Goal: Task Accomplishment & Management: Manage account settings

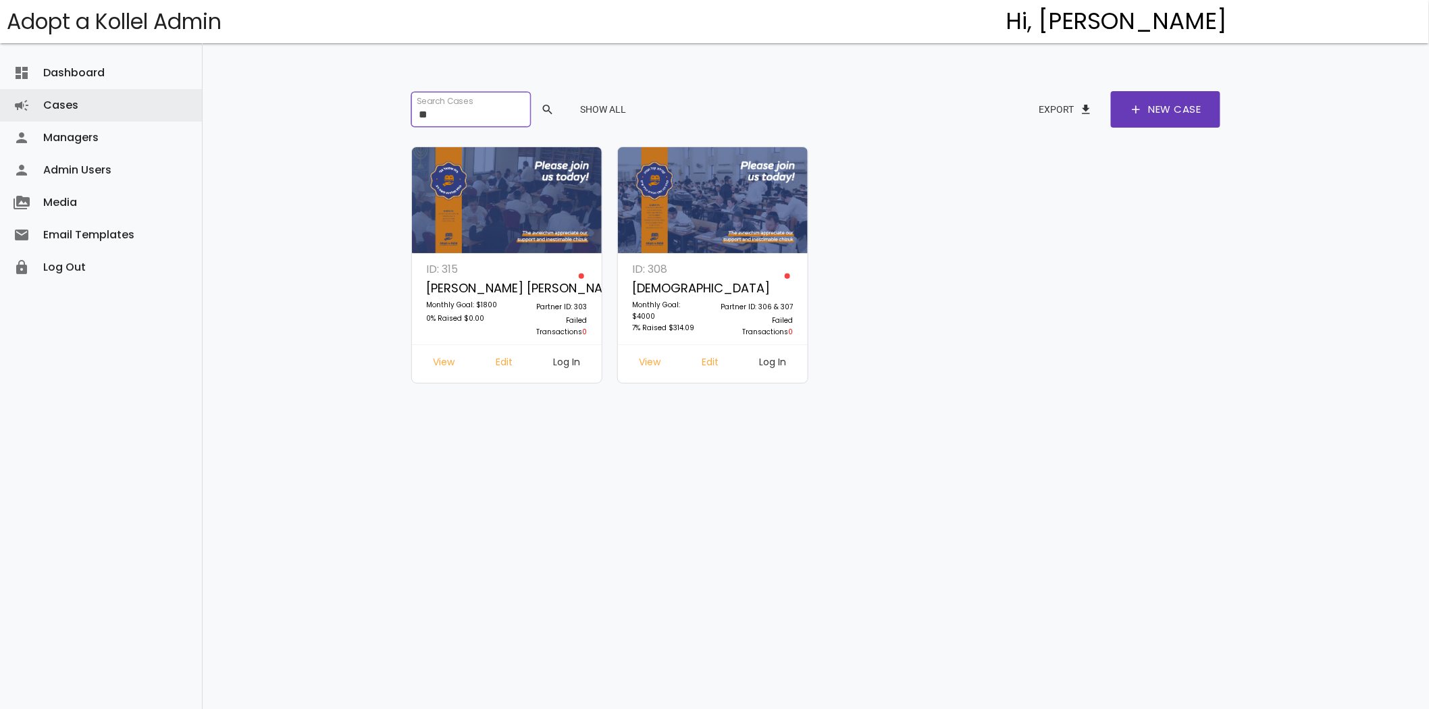
click at [461, 115] on input "**" at bounding box center [470, 109] width 119 height 35
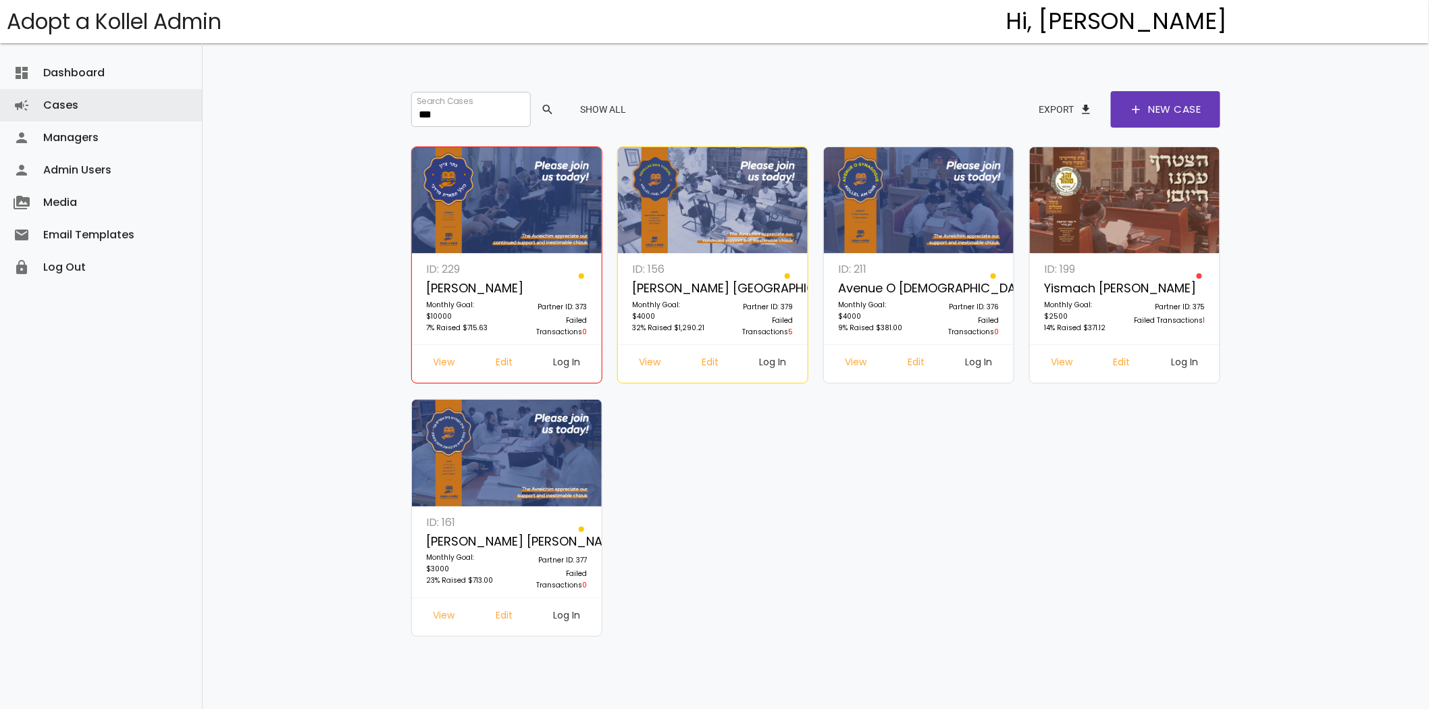
click at [562, 619] on link "Log In" at bounding box center [567, 617] width 49 height 24
click at [439, 107] on input "***" at bounding box center [470, 109] width 119 height 35
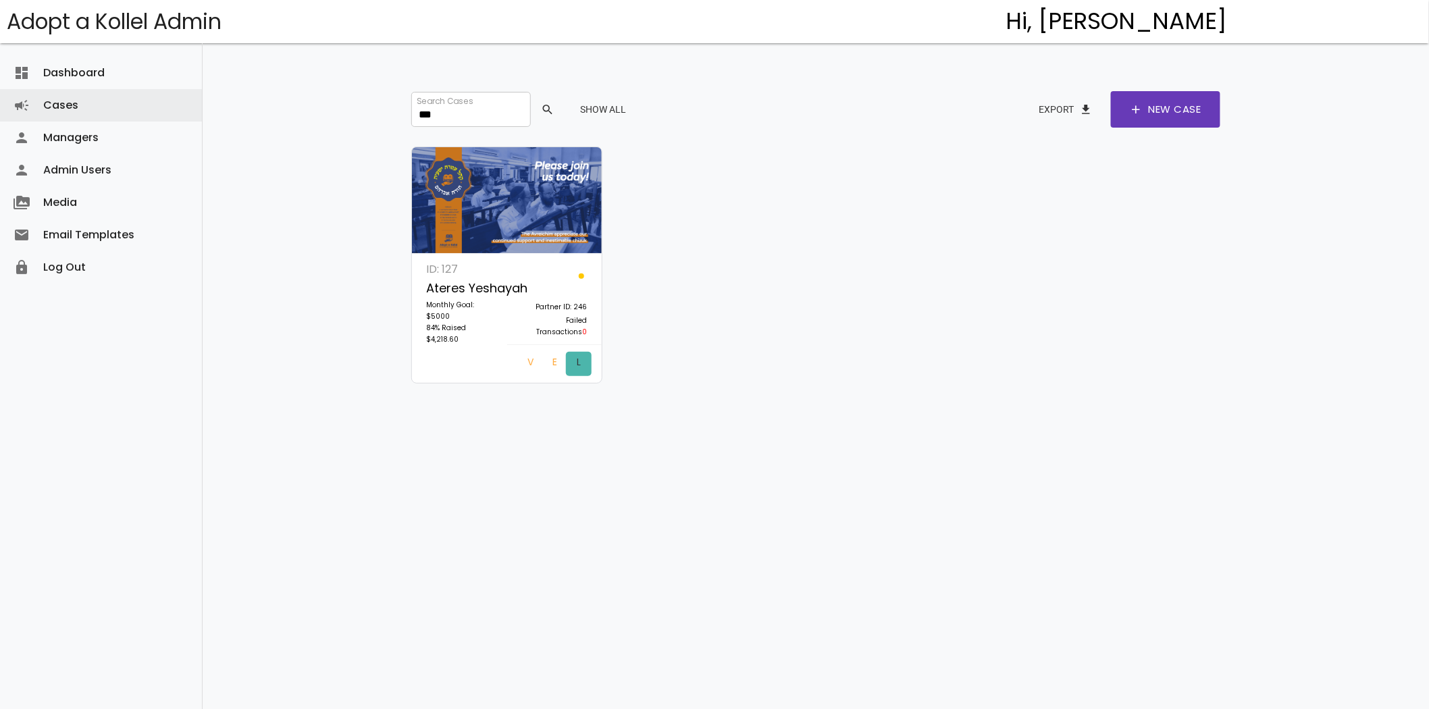
click at [573, 363] on link "Log In" at bounding box center [579, 364] width 26 height 24
click at [452, 107] on input "***" at bounding box center [470, 109] width 119 height 35
type input "*"
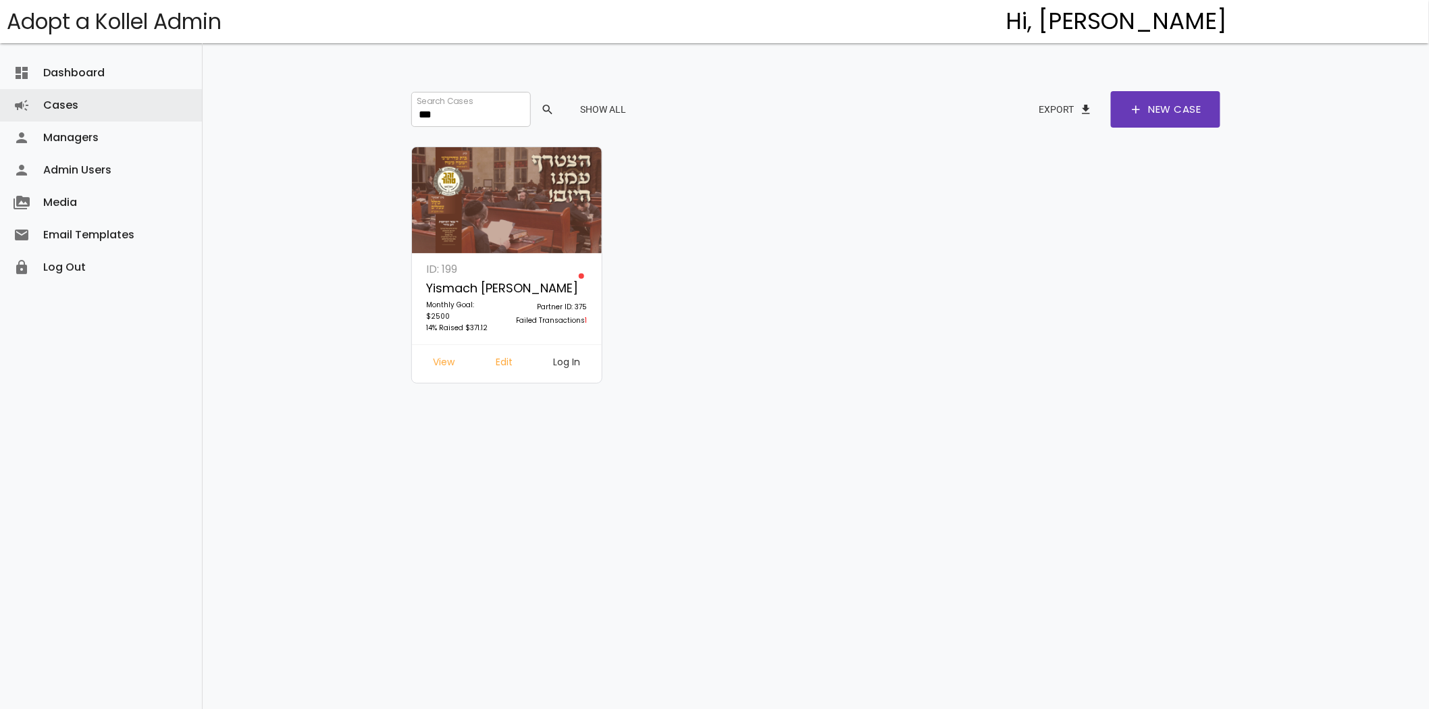
click at [571, 359] on link "Log In" at bounding box center [567, 364] width 49 height 24
click at [423, 112] on input "***" at bounding box center [470, 109] width 119 height 35
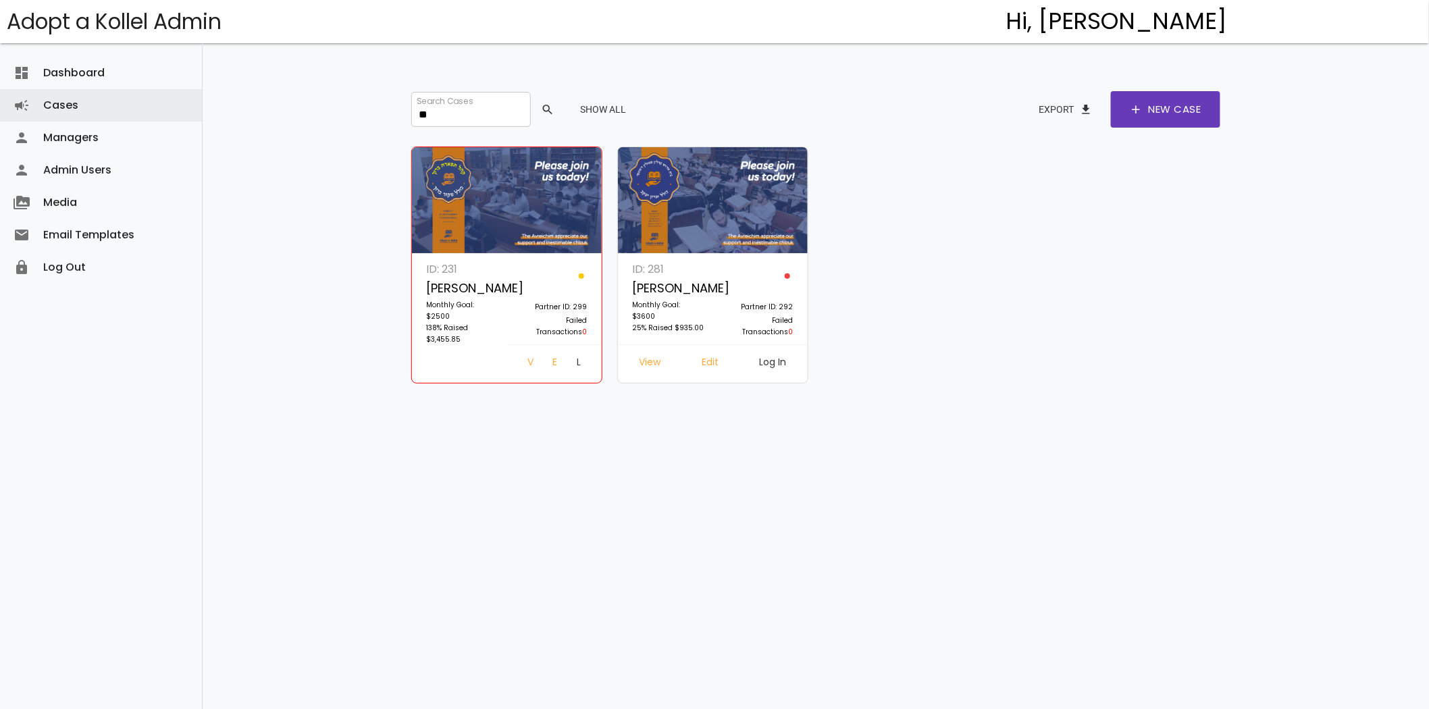
click at [566, 360] on link "Log In" at bounding box center [579, 364] width 26 height 24
click at [542, 365] on link "Edit" at bounding box center [554, 364] width 24 height 24
click at [463, 111] on input "**" at bounding box center [470, 109] width 119 height 35
type input "***"
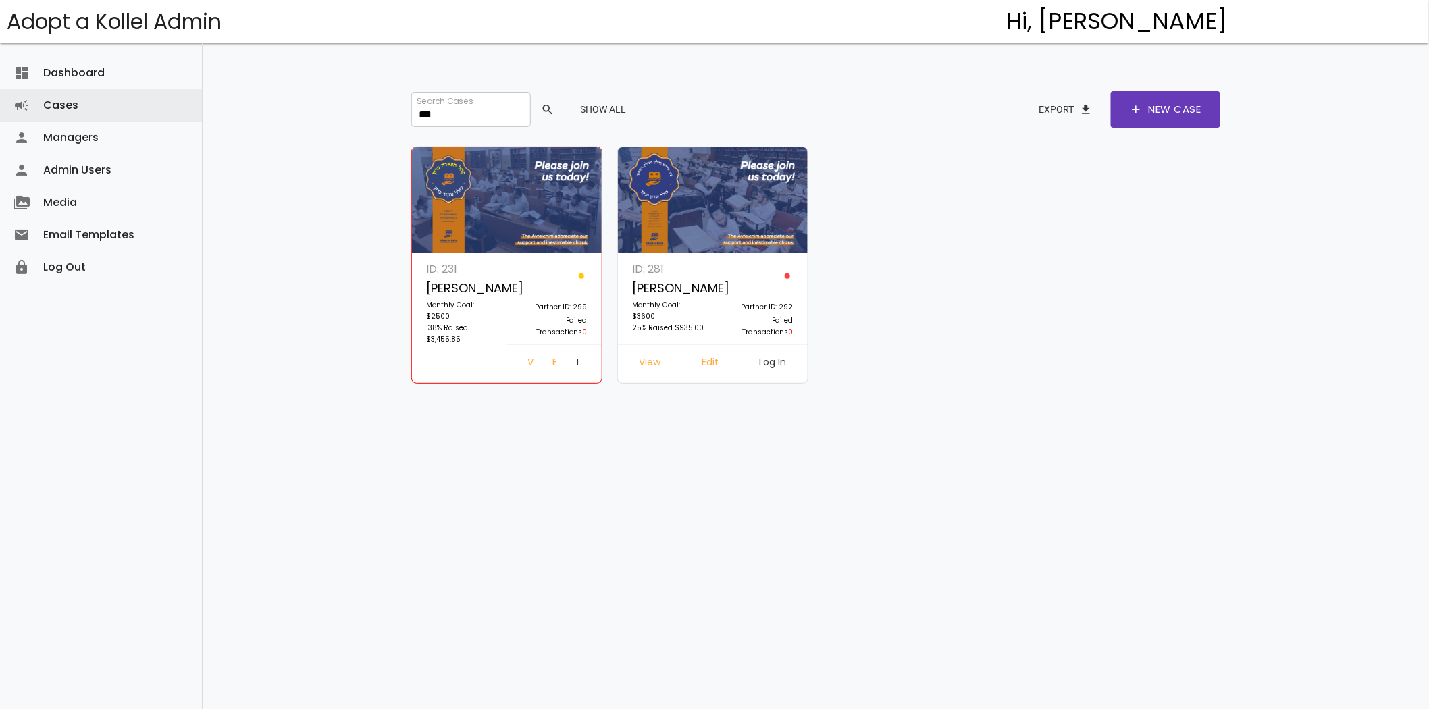
click at [566, 359] on link "Log In" at bounding box center [579, 364] width 26 height 24
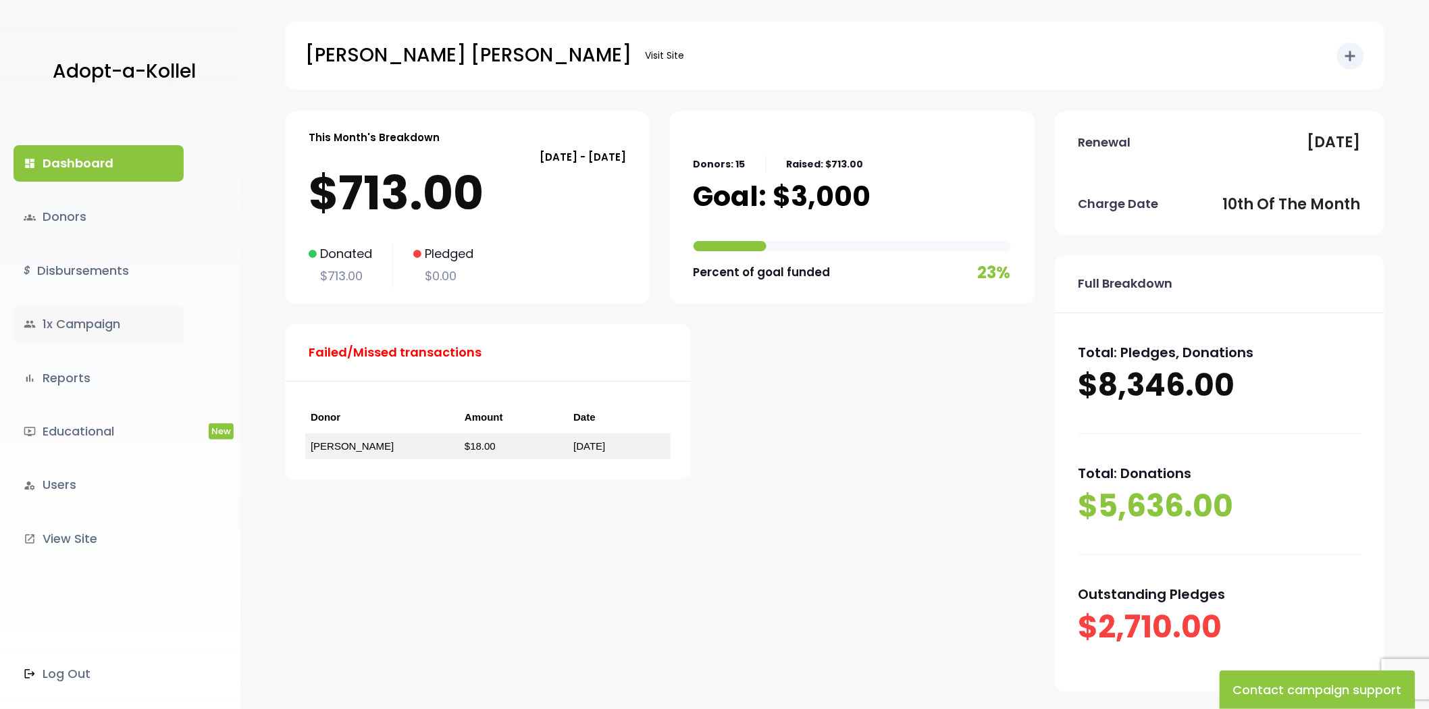
click at [88, 309] on link "group 1x Campaign" at bounding box center [99, 324] width 170 height 36
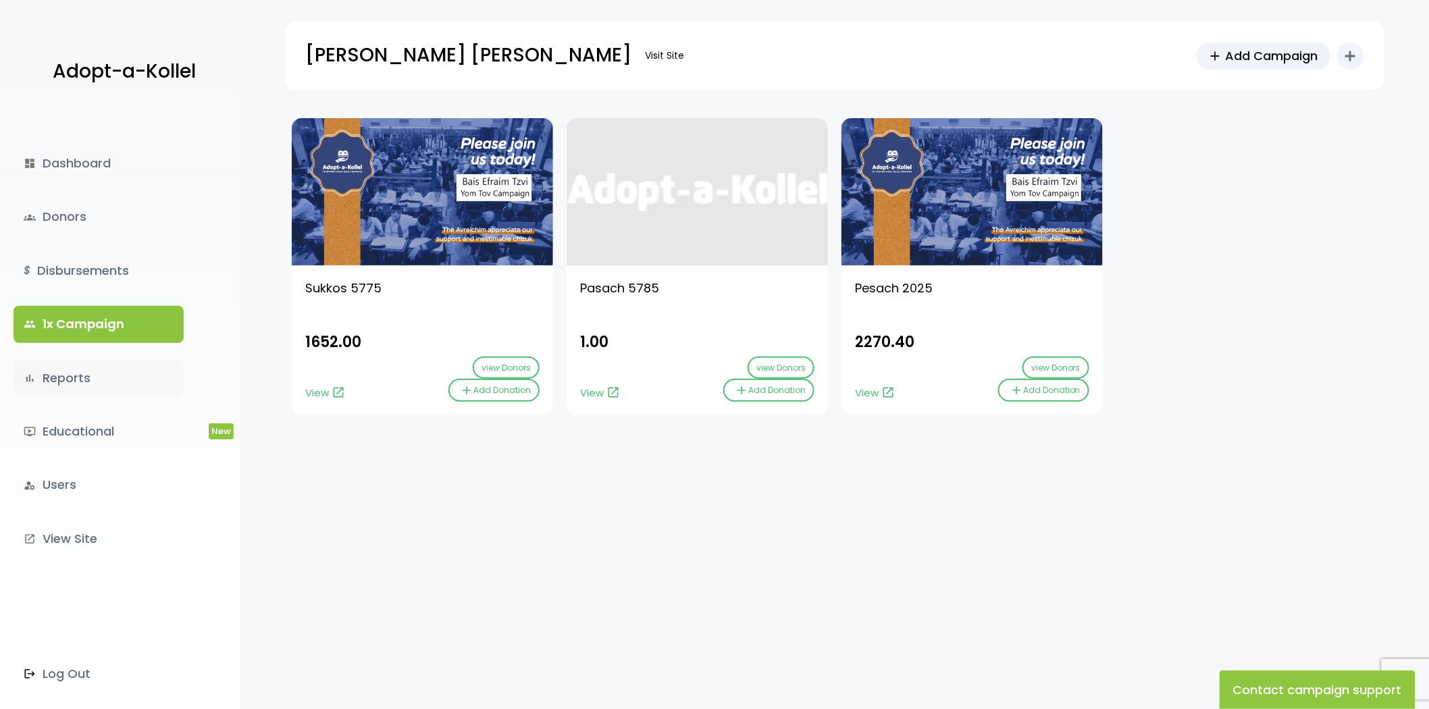
click at [78, 361] on link "bar_chart Reports" at bounding box center [99, 378] width 170 height 36
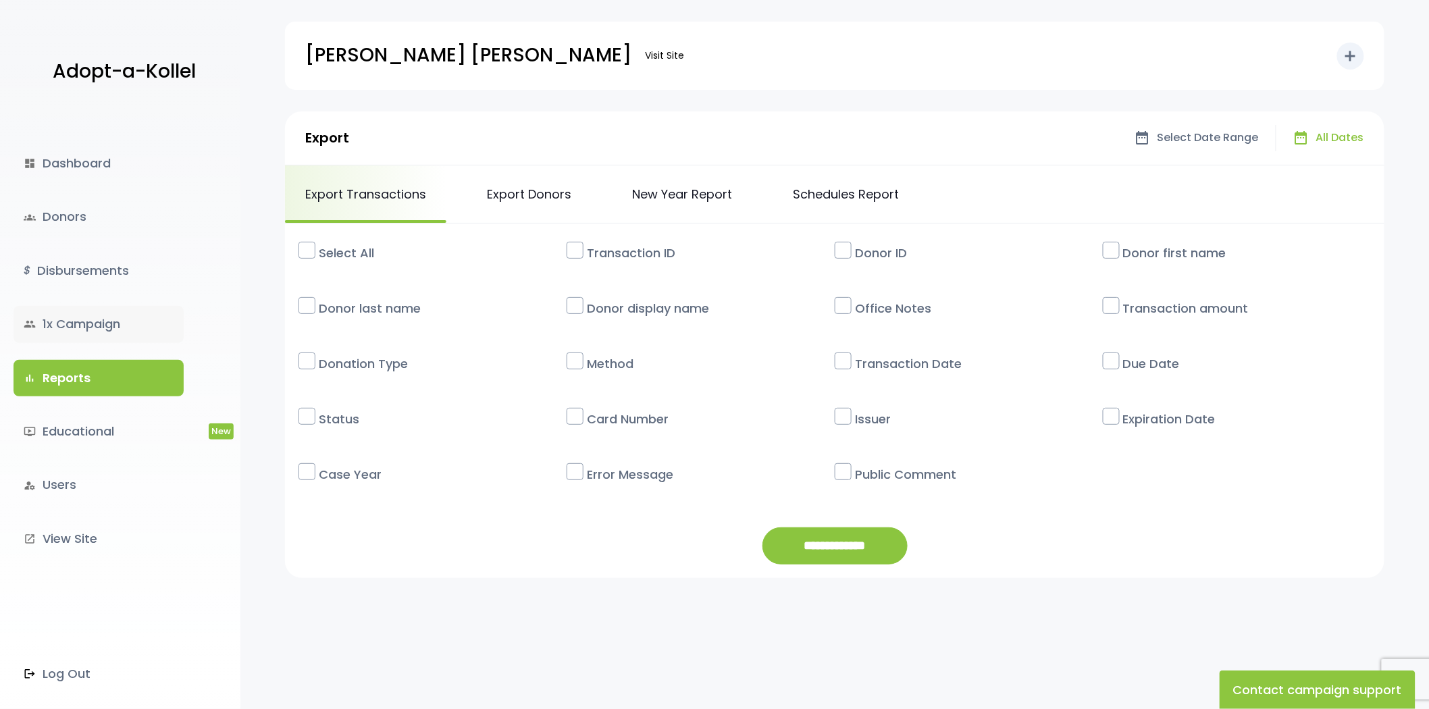
click at [81, 340] on link "group 1x Campaign" at bounding box center [99, 324] width 170 height 36
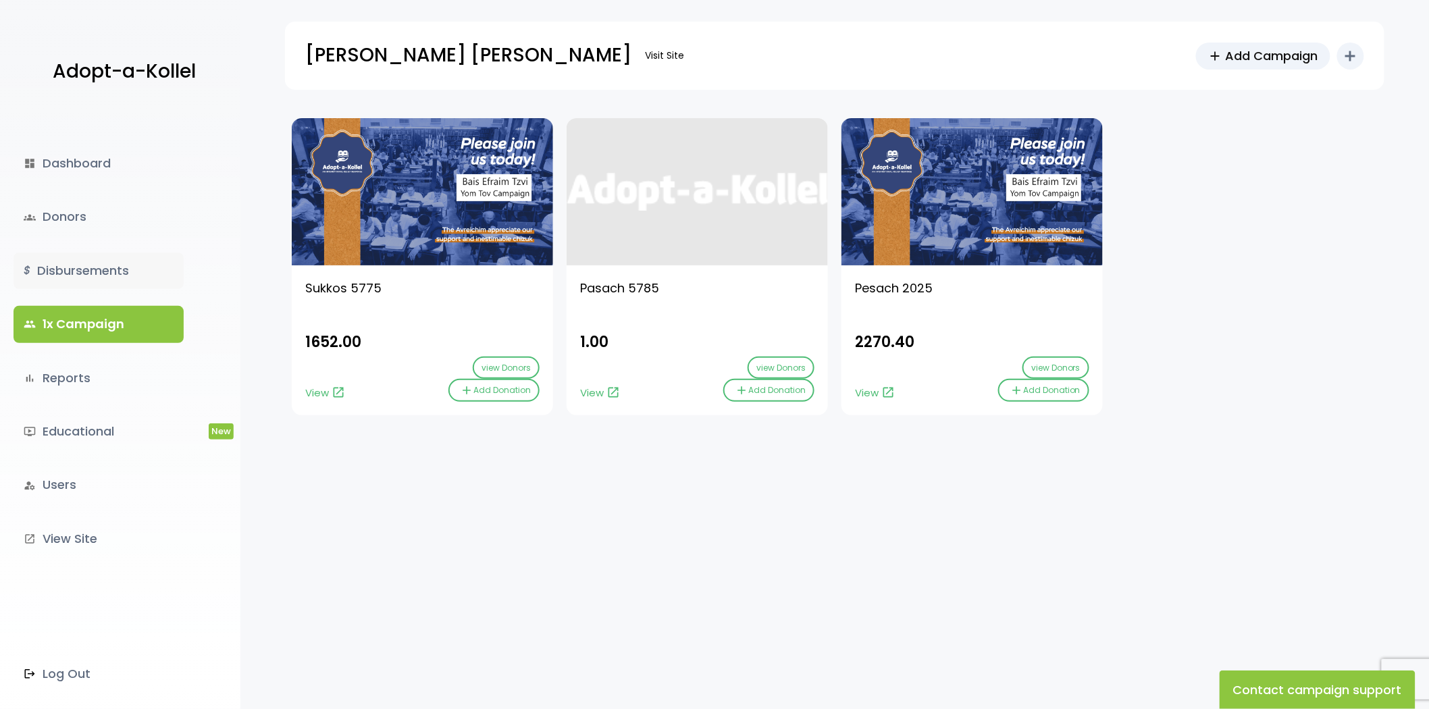
click at [75, 268] on link "$ Disbursements" at bounding box center [99, 271] width 170 height 36
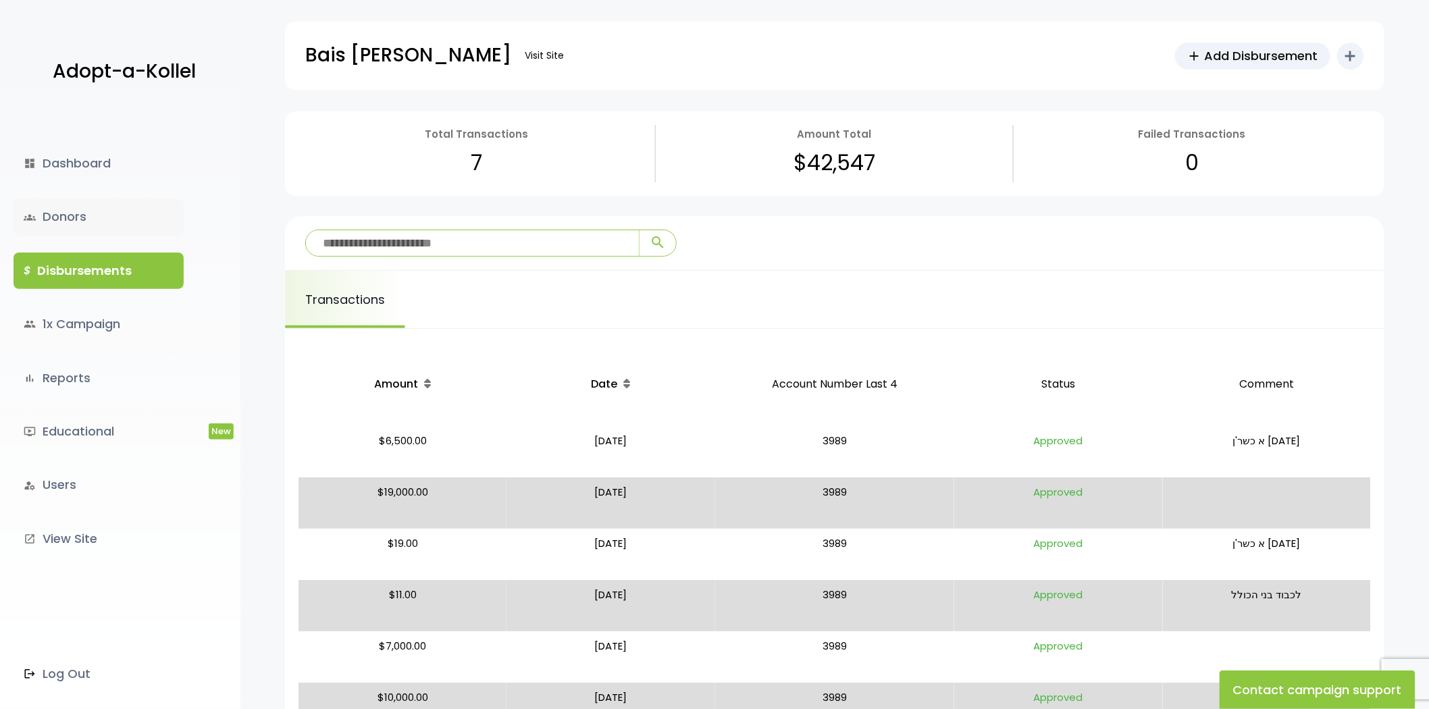
click at [58, 228] on link "groups Donors" at bounding box center [99, 217] width 170 height 36
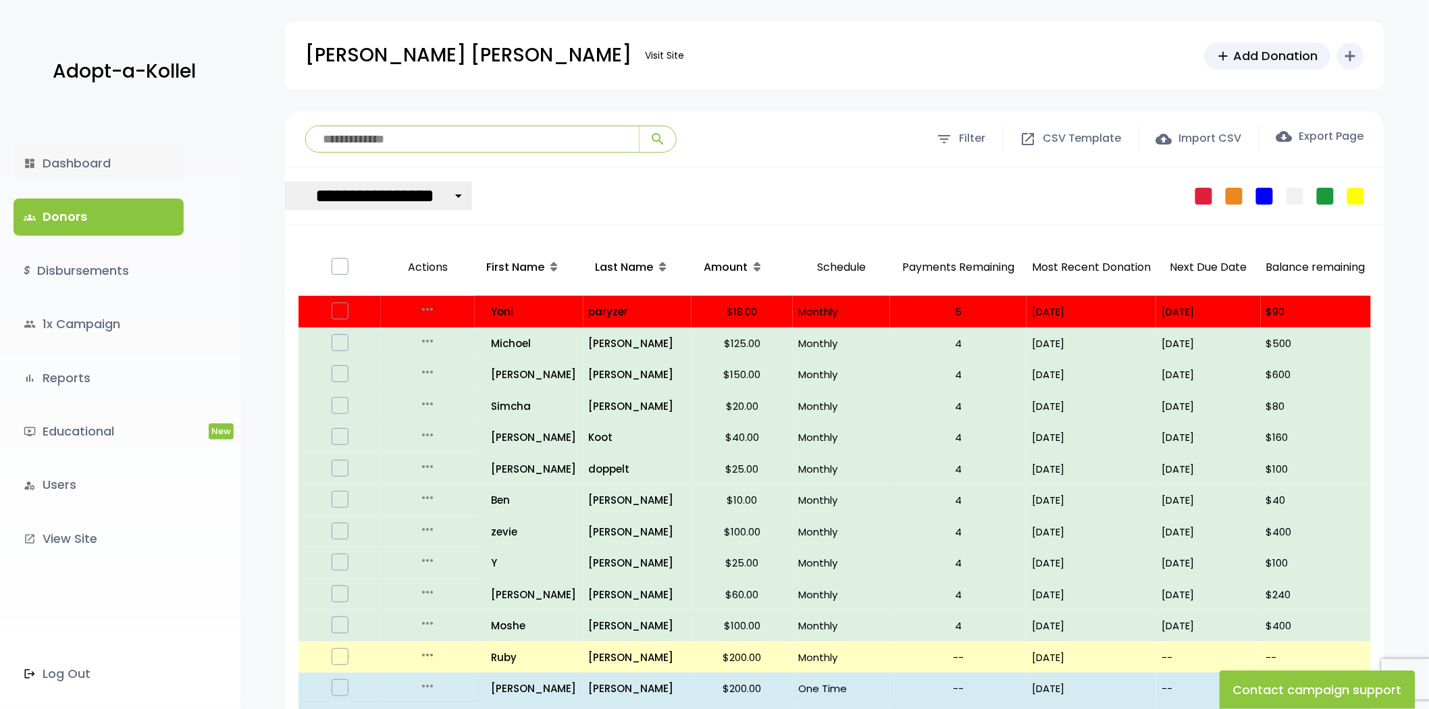
click at [115, 159] on link "dashboard Dashboard" at bounding box center [99, 163] width 170 height 36
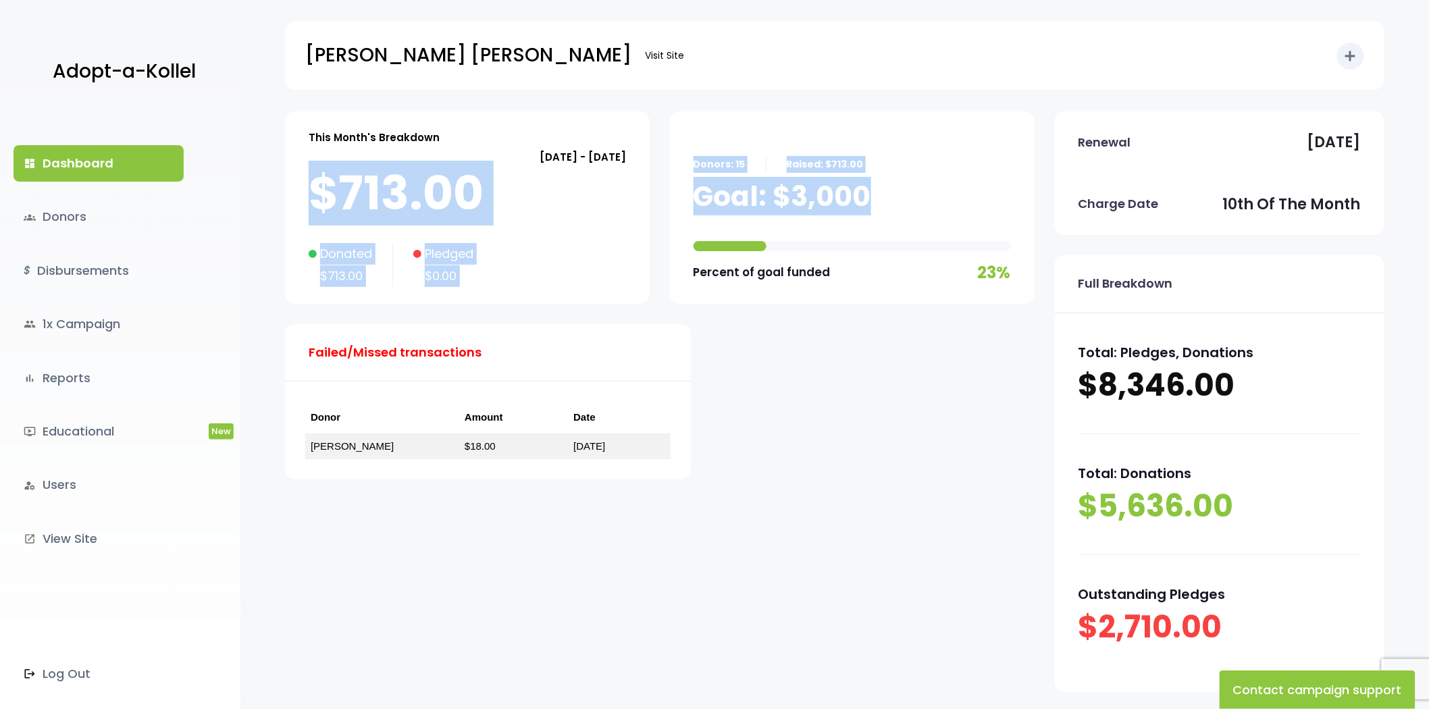
drag, startPoint x: 771, startPoint y: 183, endPoint x: 292, endPoint y: 192, distance: 478.9
click at [292, 192] on div "This Month's Breakdown August 10 - September 09 $713.00 Donated $713.00 Pledged…" at bounding box center [660, 305] width 750 height 388
click at [292, 192] on div "This Month's Breakdown August 10 - September 09 $713.00 Donated $713.00 Pledged…" at bounding box center [467, 207] width 365 height 192
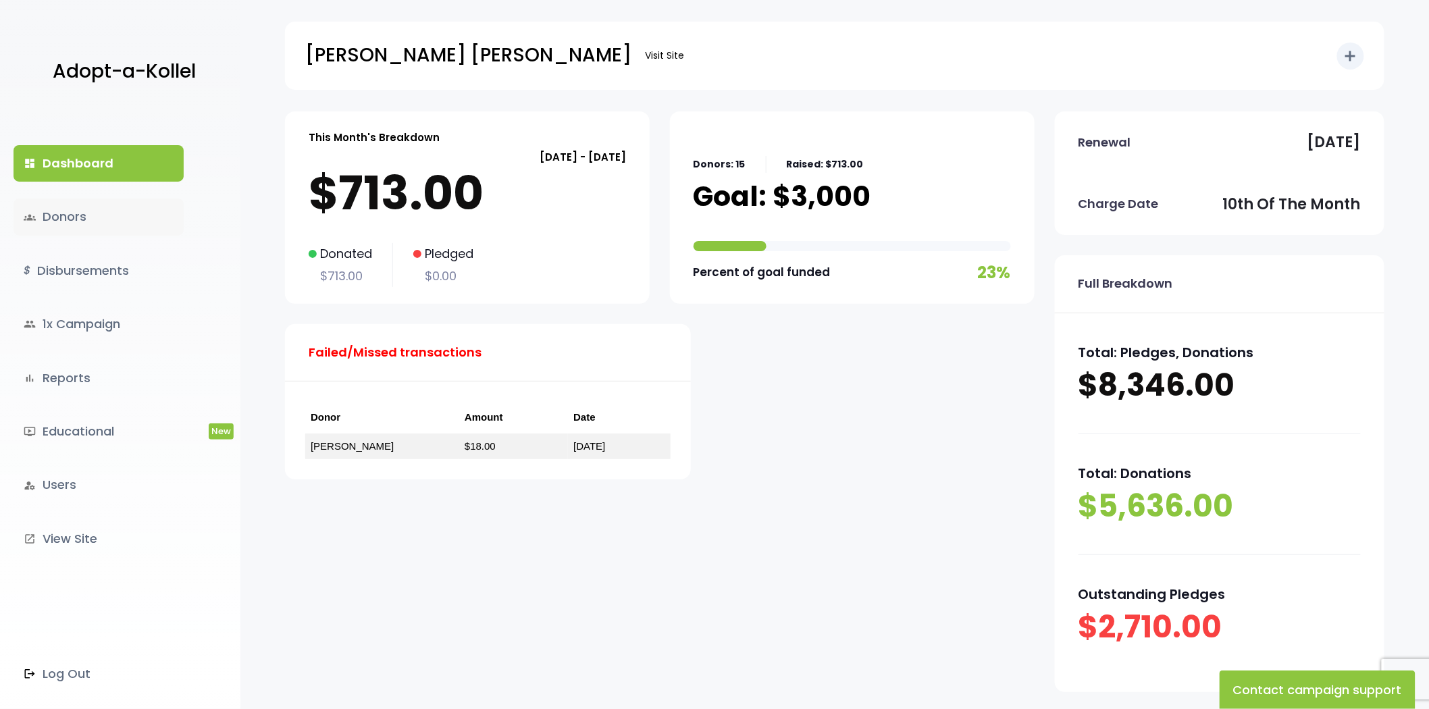
click at [53, 204] on link "groups Donors" at bounding box center [99, 217] width 170 height 36
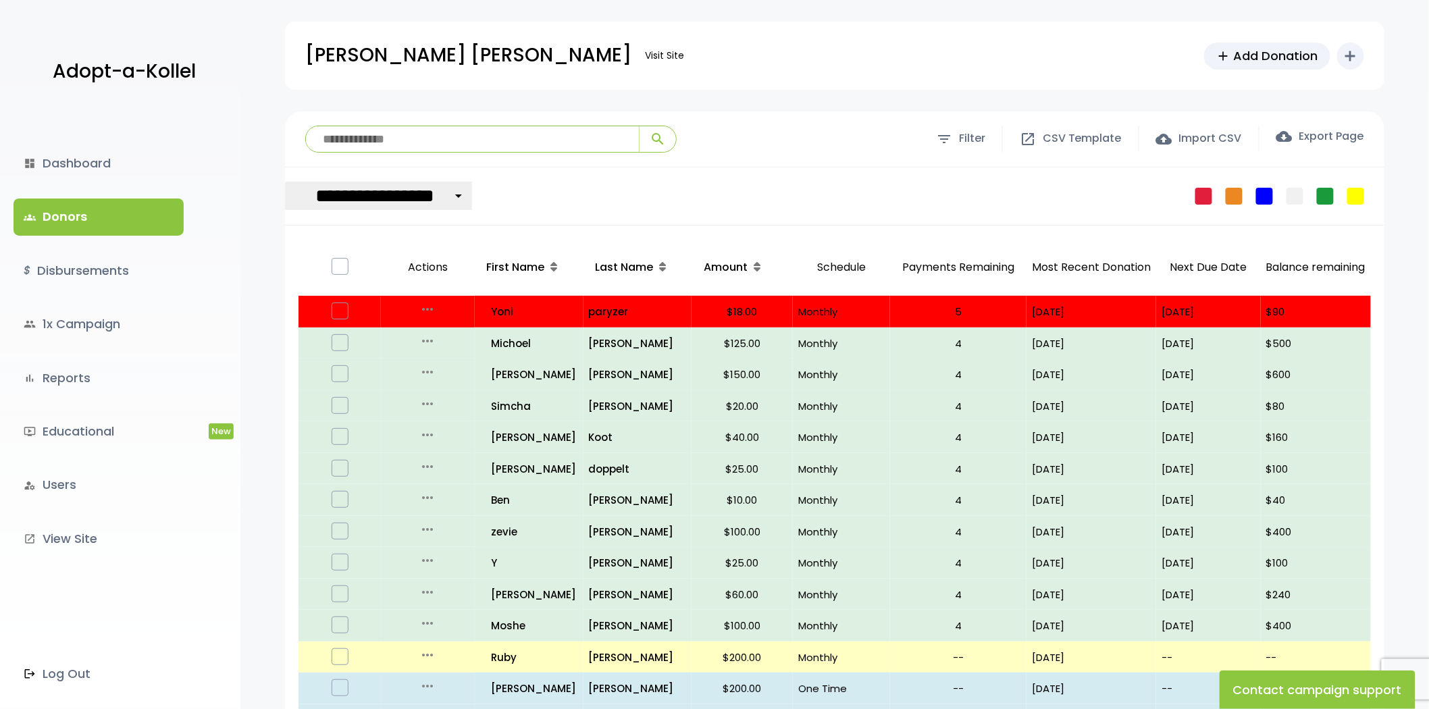
click at [484, 199] on div "**********" at bounding box center [834, 196] width 1099 height 58
click at [350, 192] on select "**********" at bounding box center [378, 196] width 187 height 28
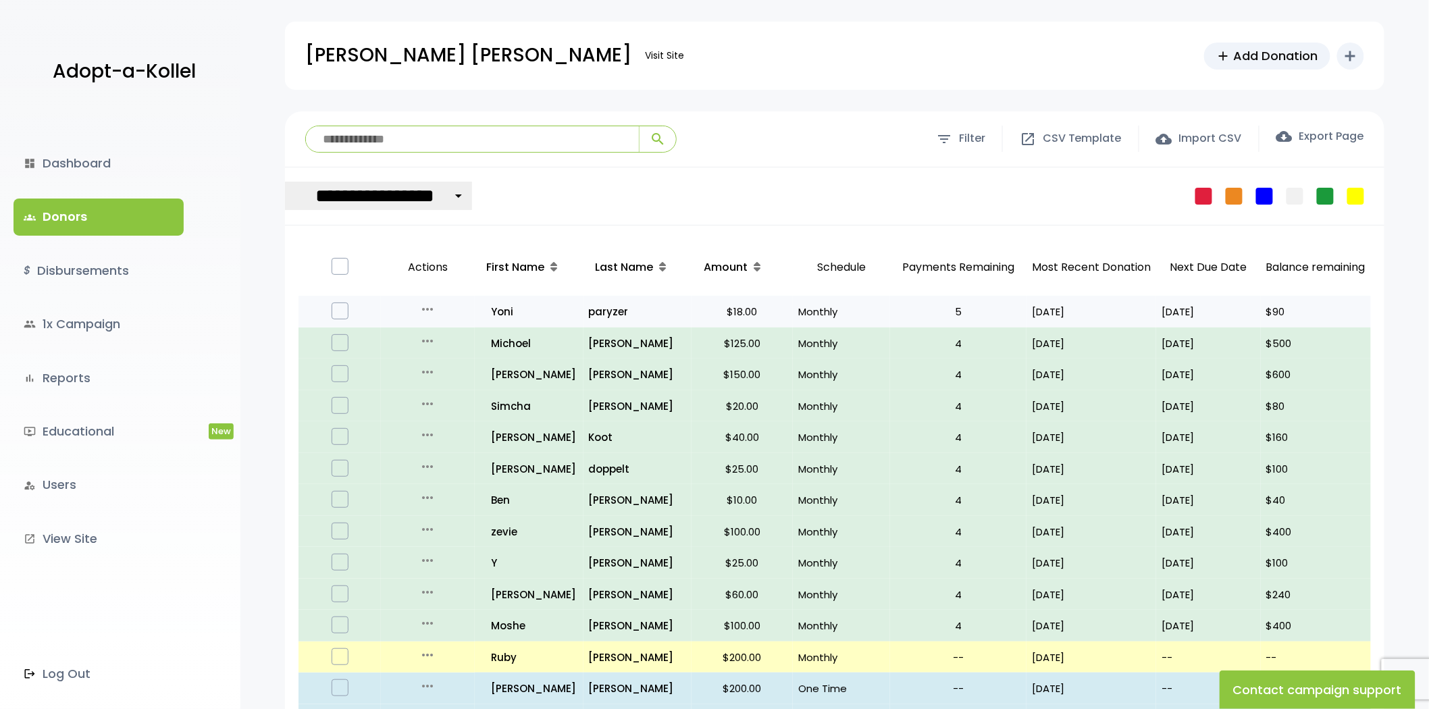
select select "**********"
click at [285, 182] on select "**********" at bounding box center [378, 196] width 187 height 28
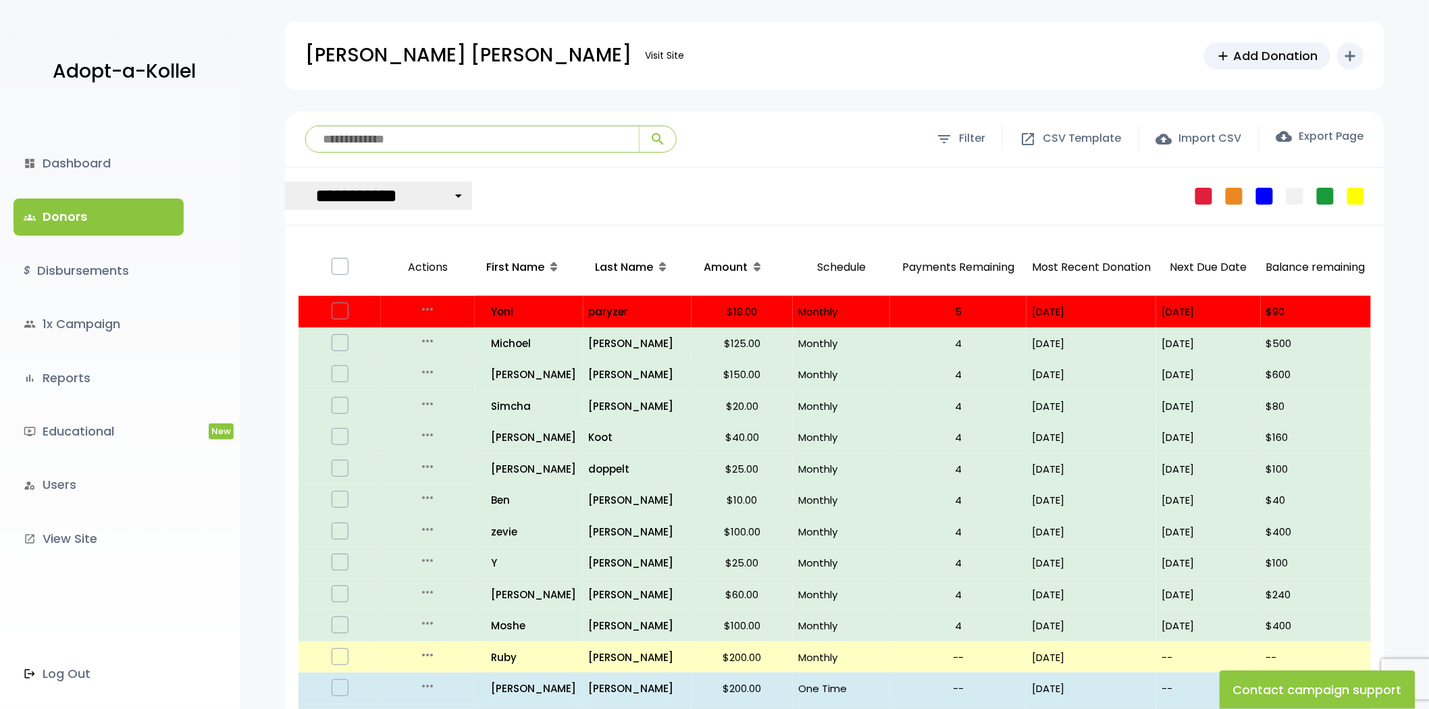
click at [380, 197] on select "**********" at bounding box center [378, 196] width 187 height 28
click at [397, 200] on select "**********" at bounding box center [364, 196] width 159 height 28
select select "**********"
click at [285, 182] on select "**********" at bounding box center [378, 196] width 187 height 28
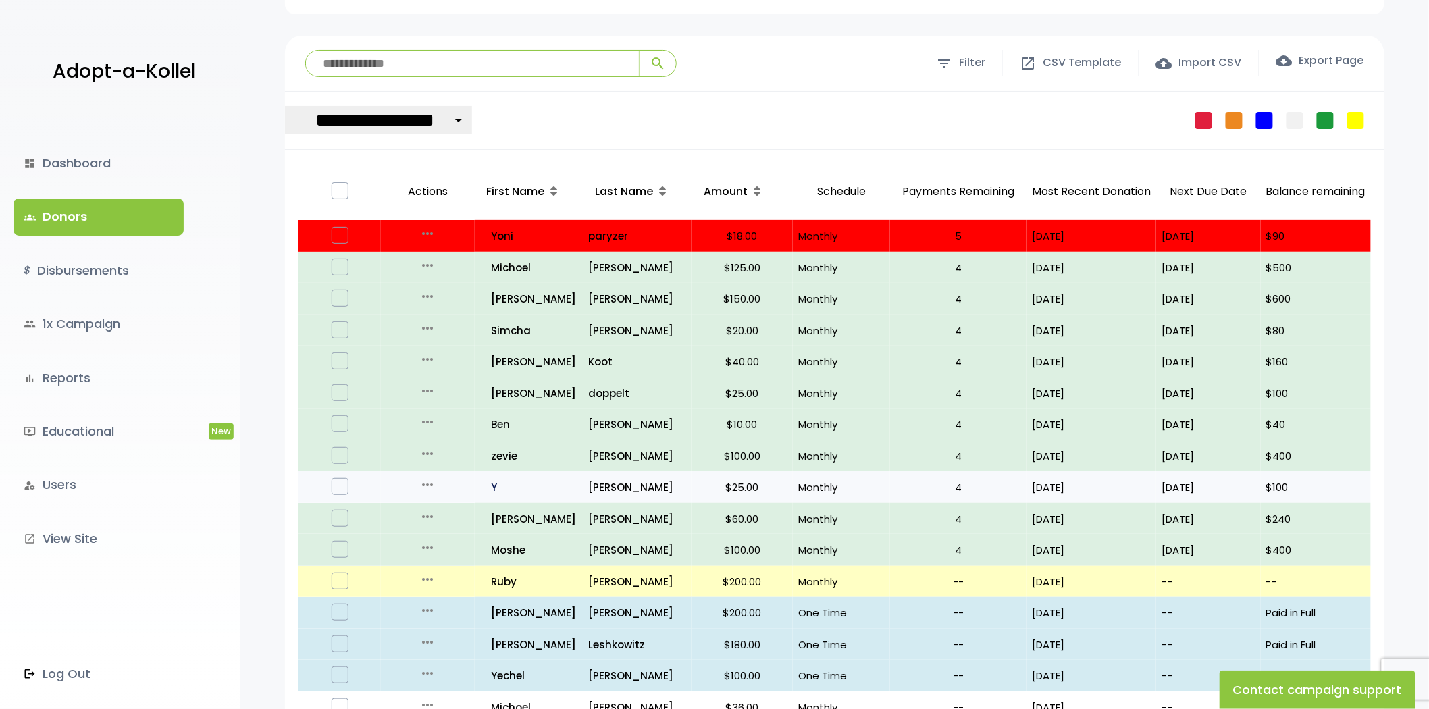
scroll to position [75, 0]
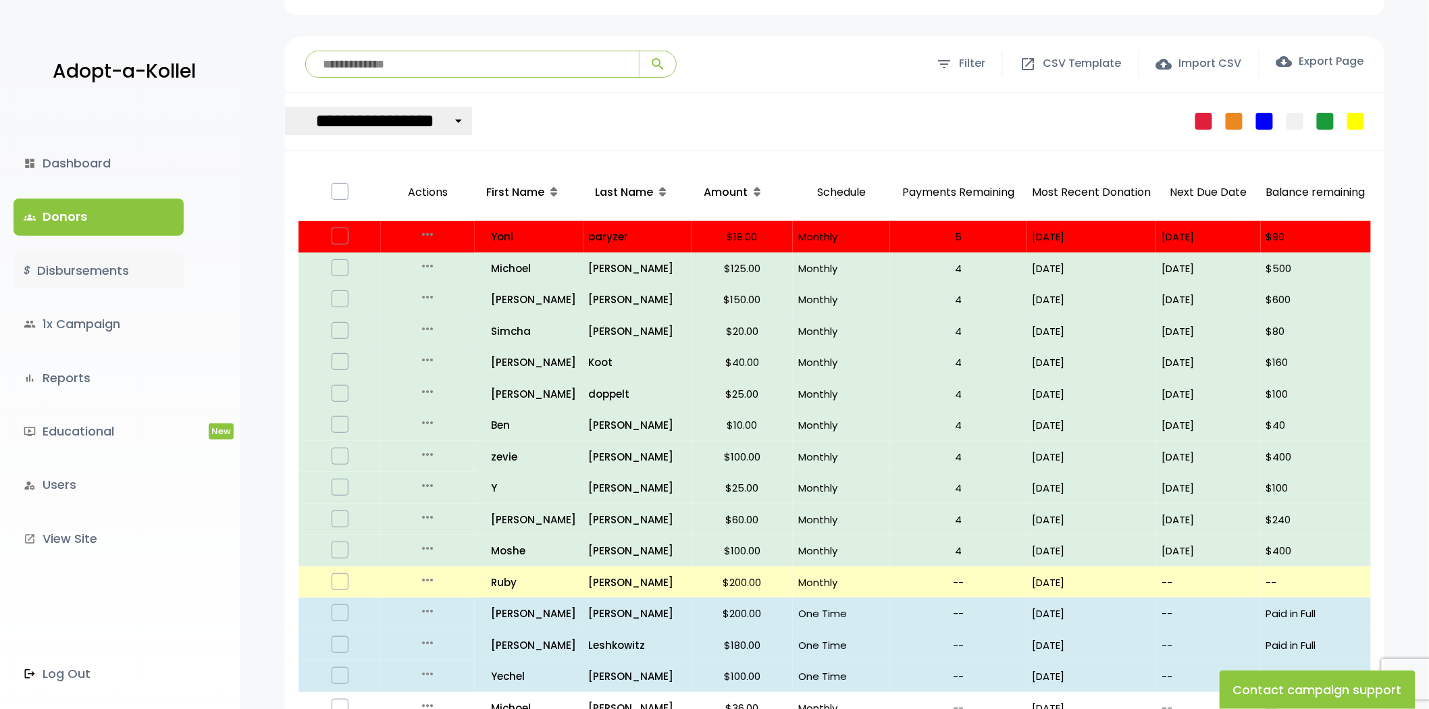
click at [132, 282] on link "$ Disbursements" at bounding box center [99, 271] width 170 height 36
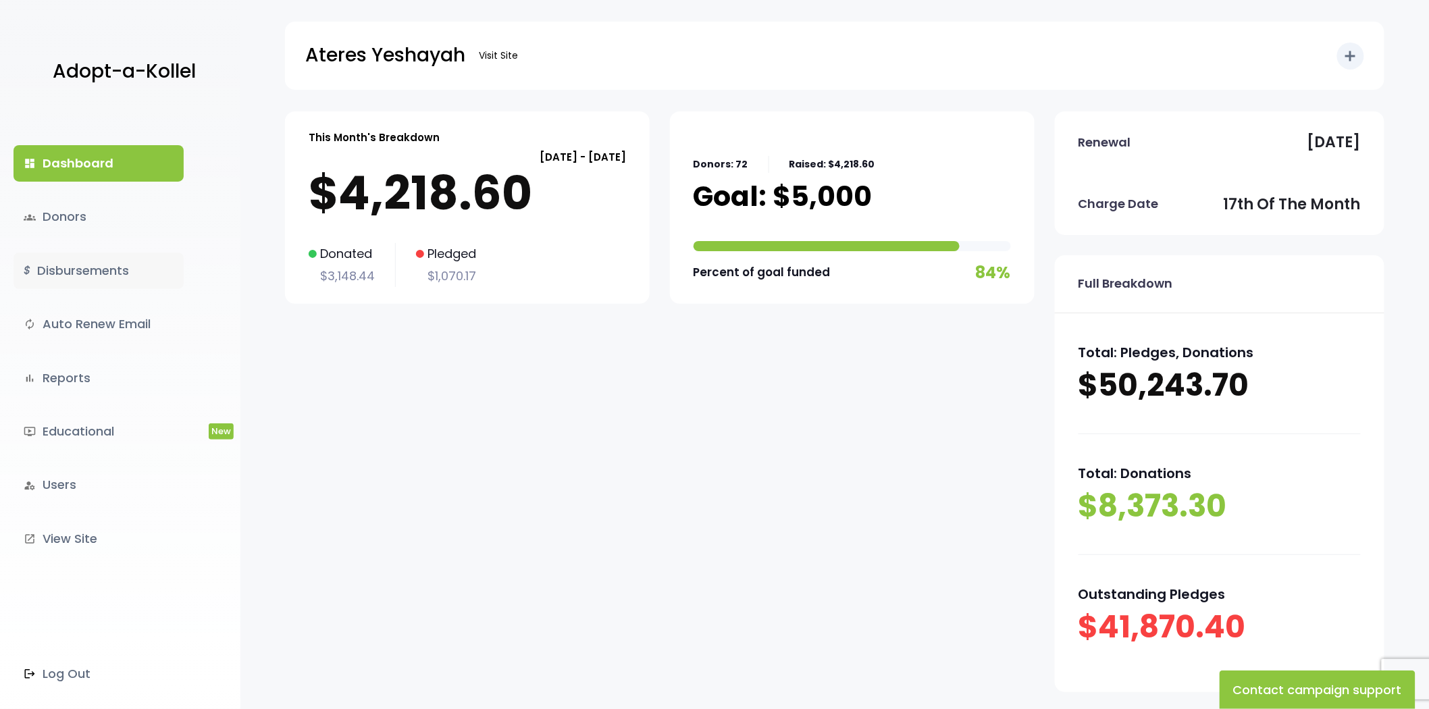
click at [99, 288] on link "$ Disbursements" at bounding box center [99, 271] width 170 height 36
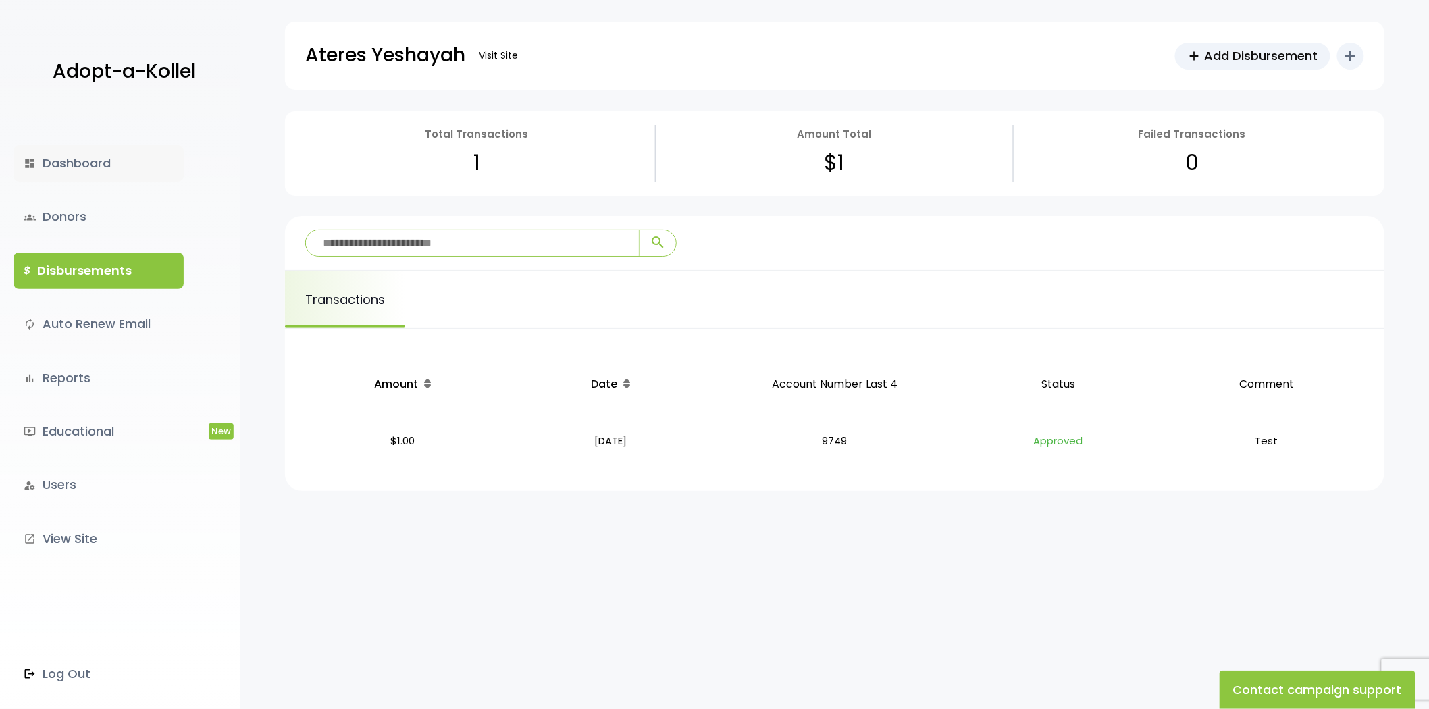
click at [77, 171] on link "dashboard Dashboard" at bounding box center [99, 163] width 170 height 36
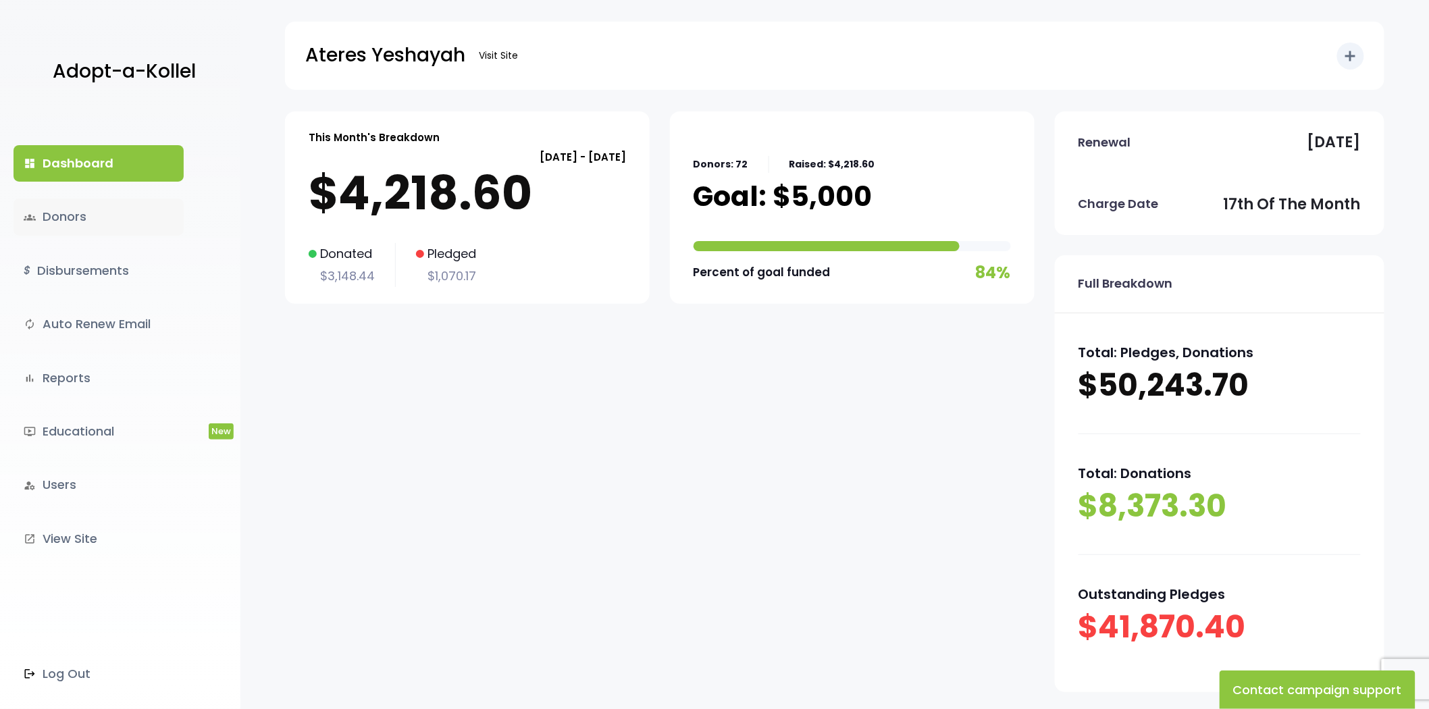
click at [59, 212] on link "groups Donors" at bounding box center [99, 217] width 170 height 36
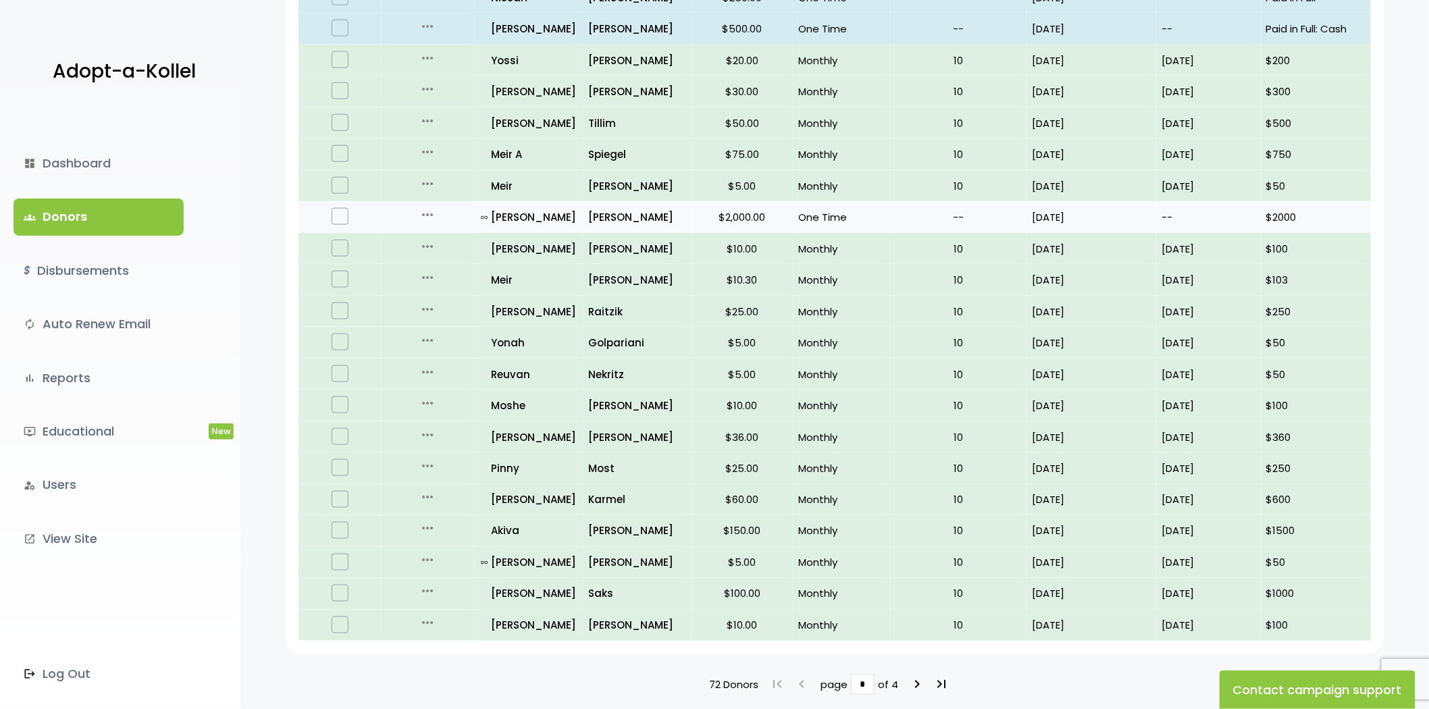
scroll to position [672, 0]
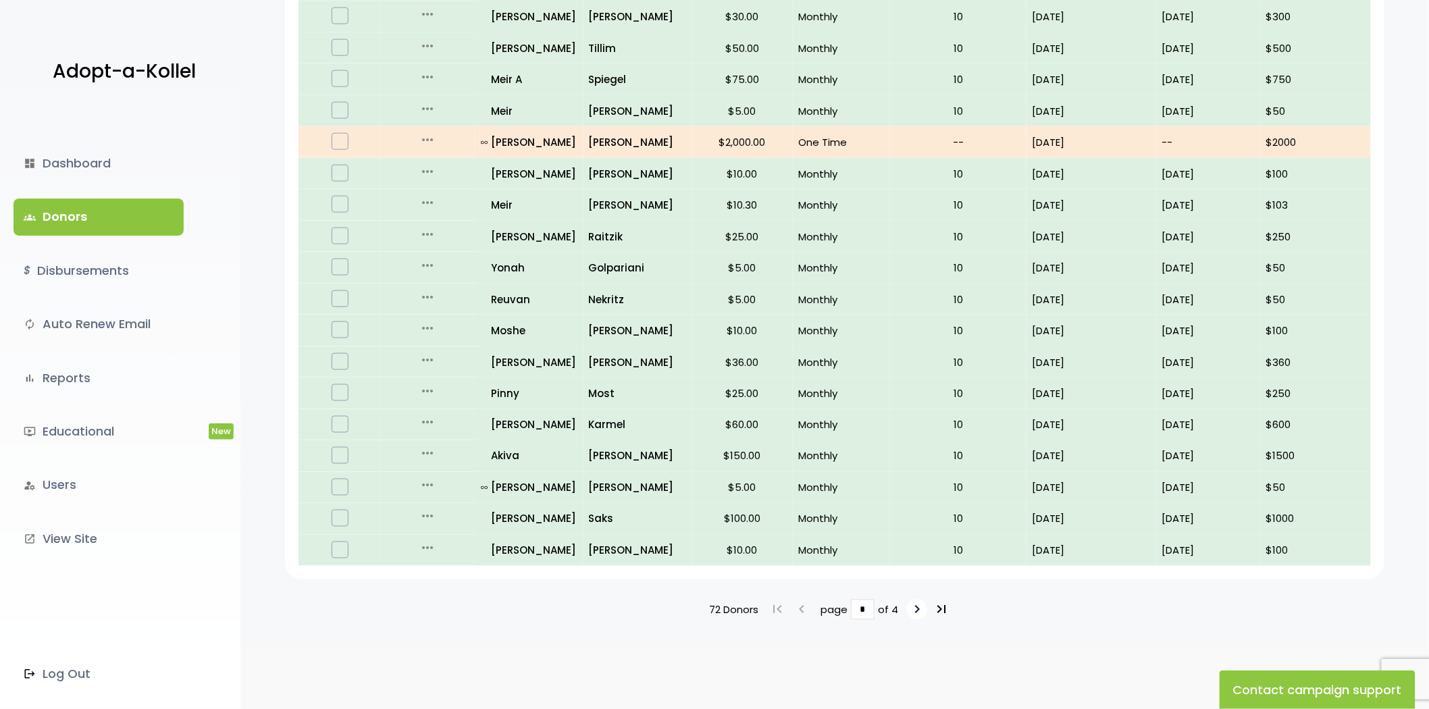
click at [914, 606] on icon "keyboard_arrow_right" at bounding box center [917, 610] width 16 height 16
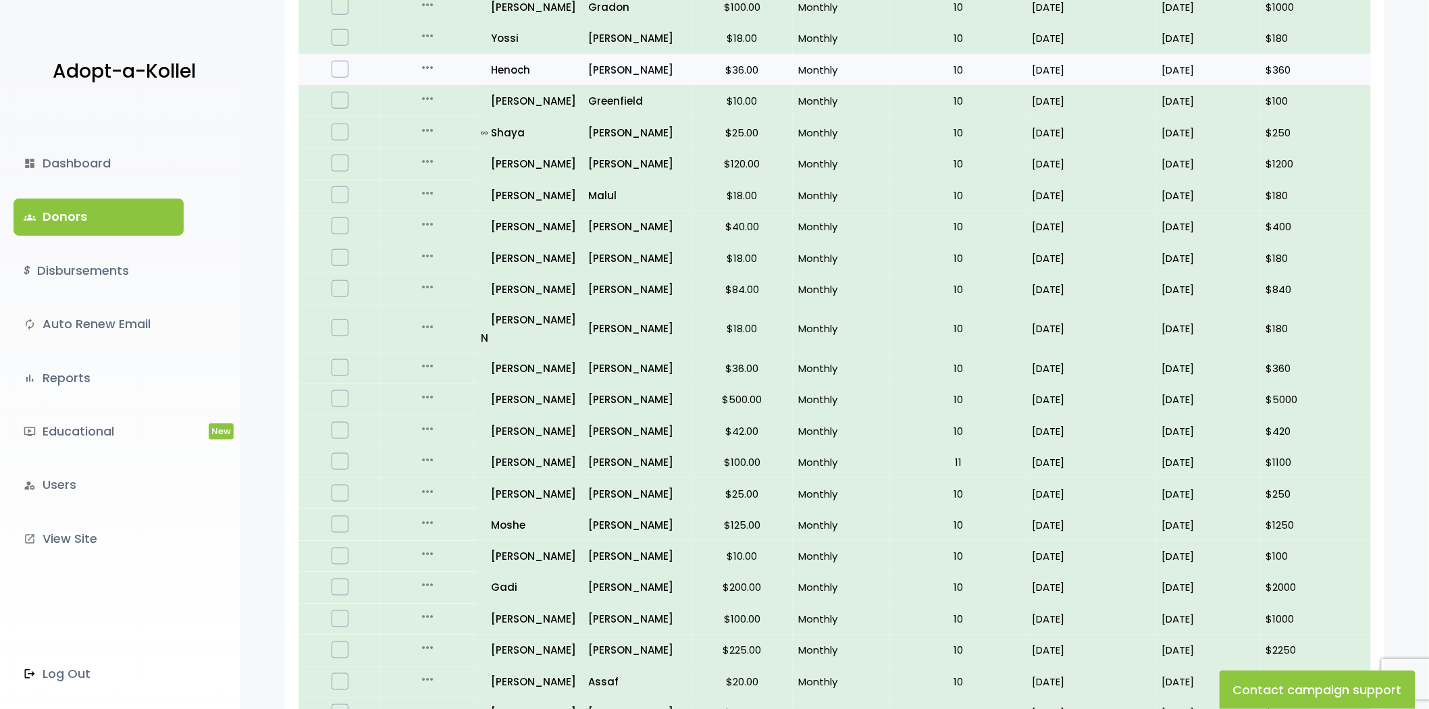
scroll to position [672, 0]
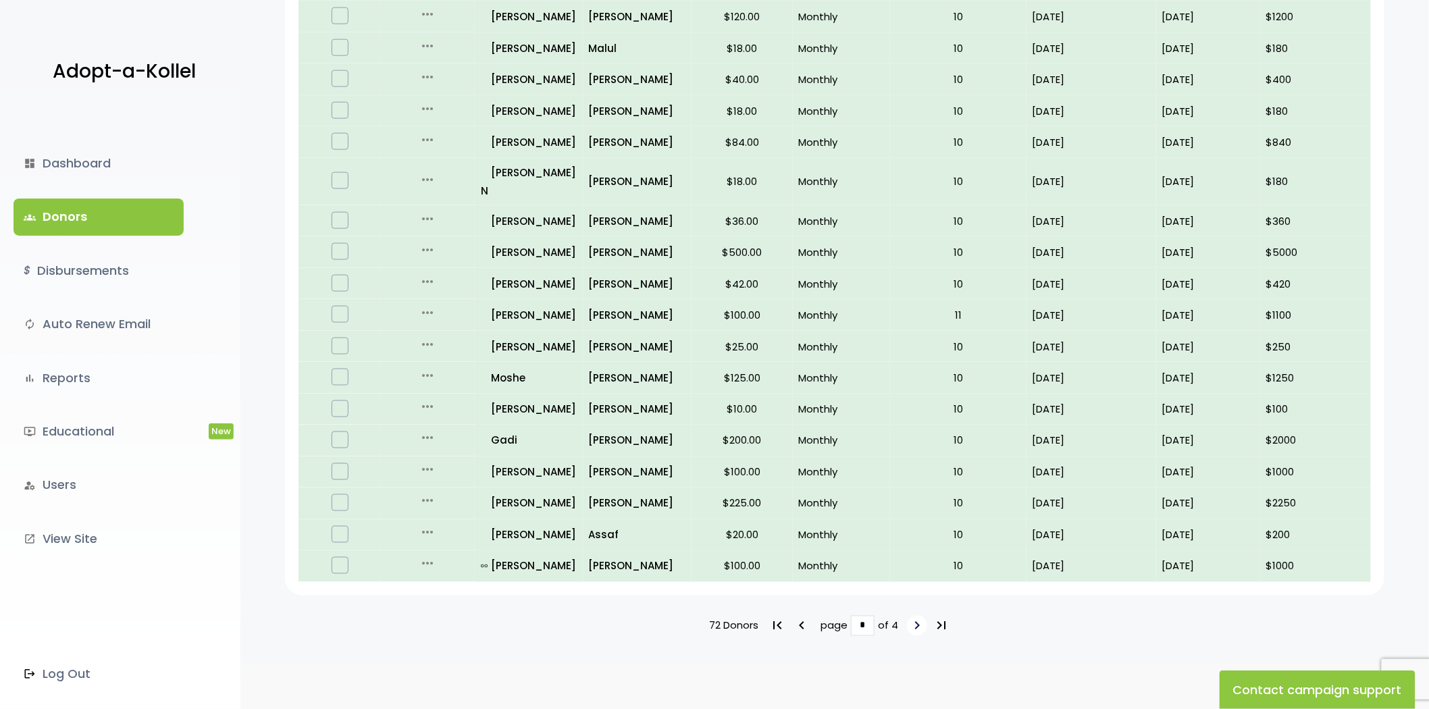
click at [916, 618] on icon "keyboard_arrow_right" at bounding box center [917, 626] width 16 height 16
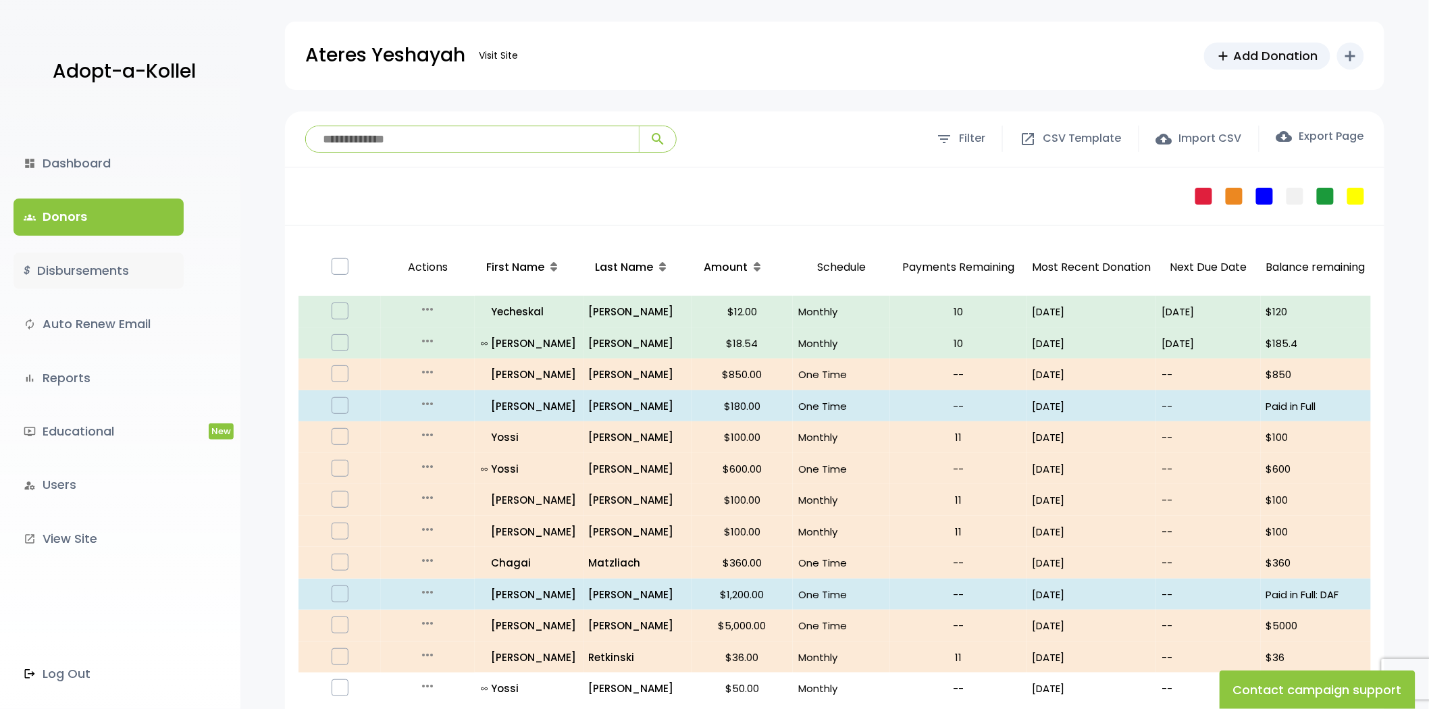
click at [132, 288] on link "$ Disbursements" at bounding box center [99, 271] width 170 height 36
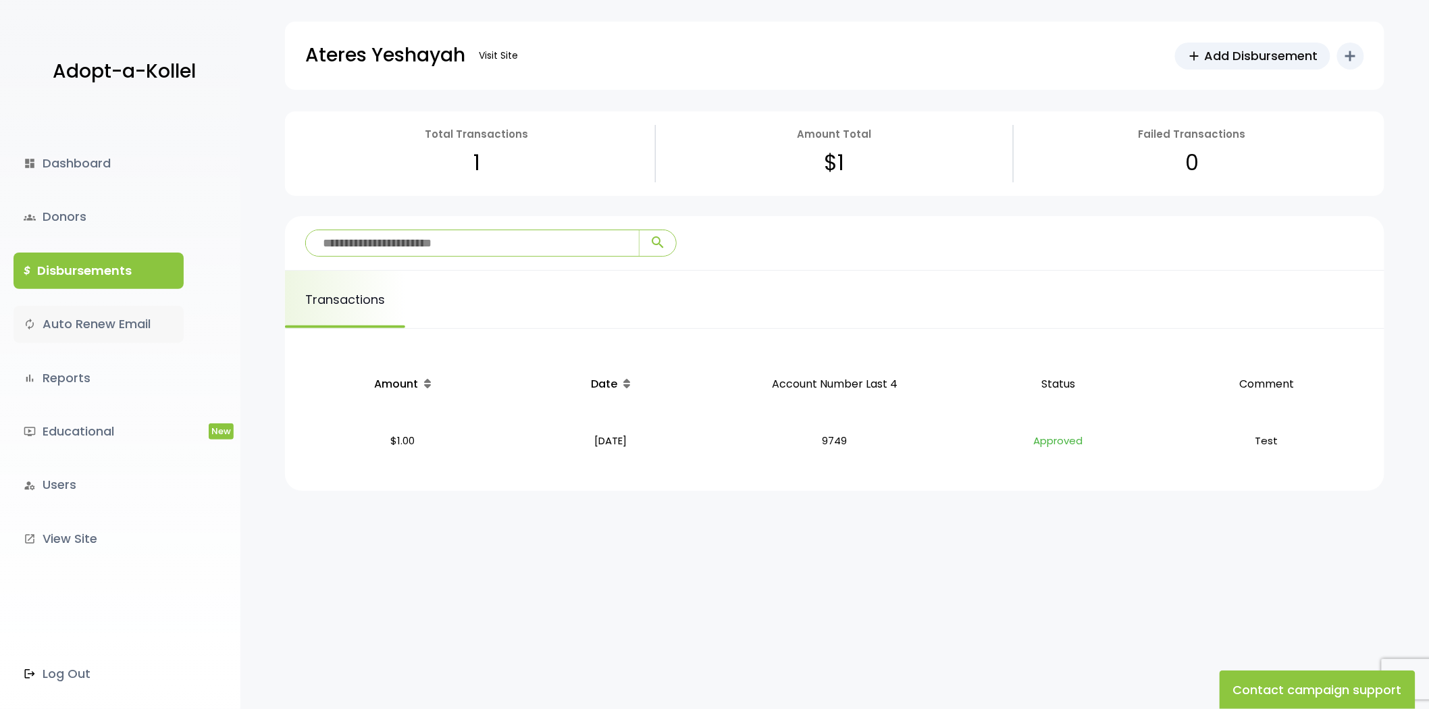
click at [119, 332] on link "autorenew Auto Renew Email" at bounding box center [99, 324] width 170 height 36
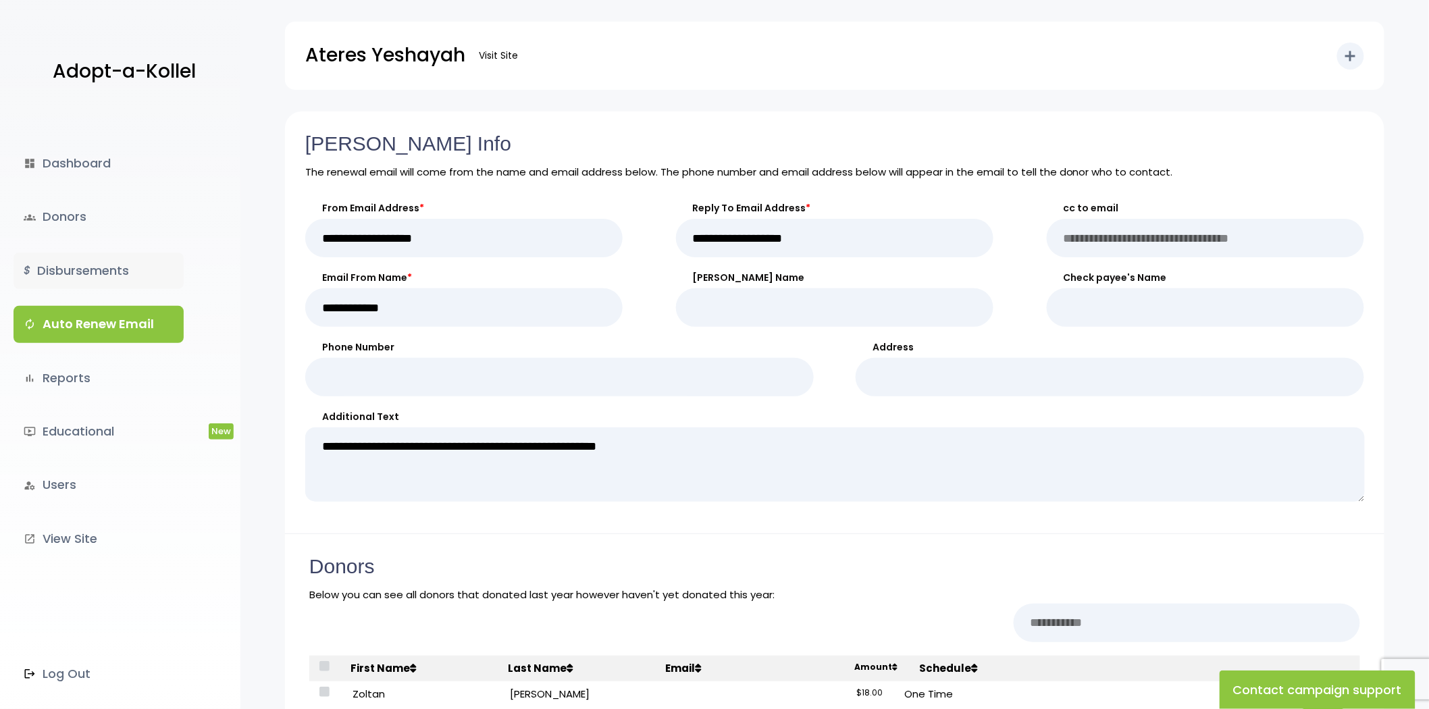
click at [111, 259] on link "$ Disbursements" at bounding box center [99, 271] width 170 height 36
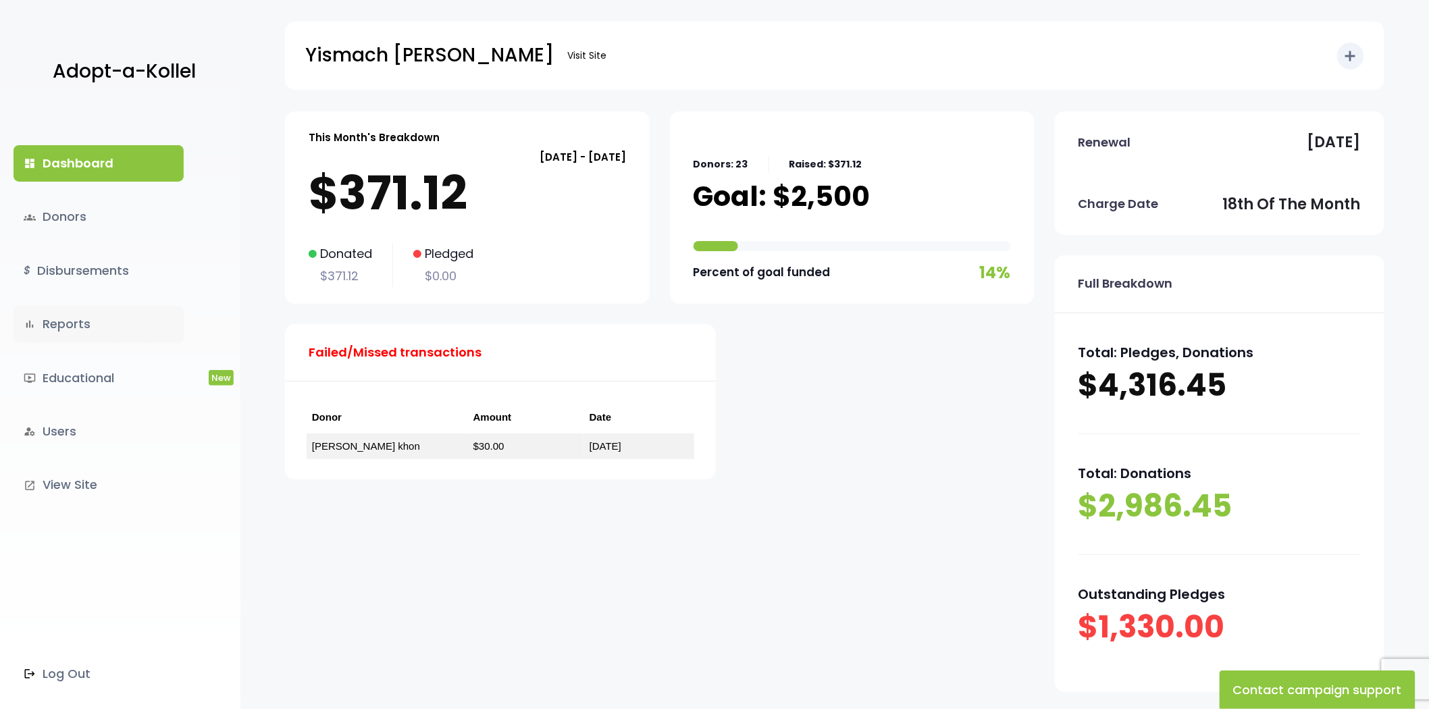
click at [54, 328] on link "bar_chart Reports" at bounding box center [99, 324] width 170 height 36
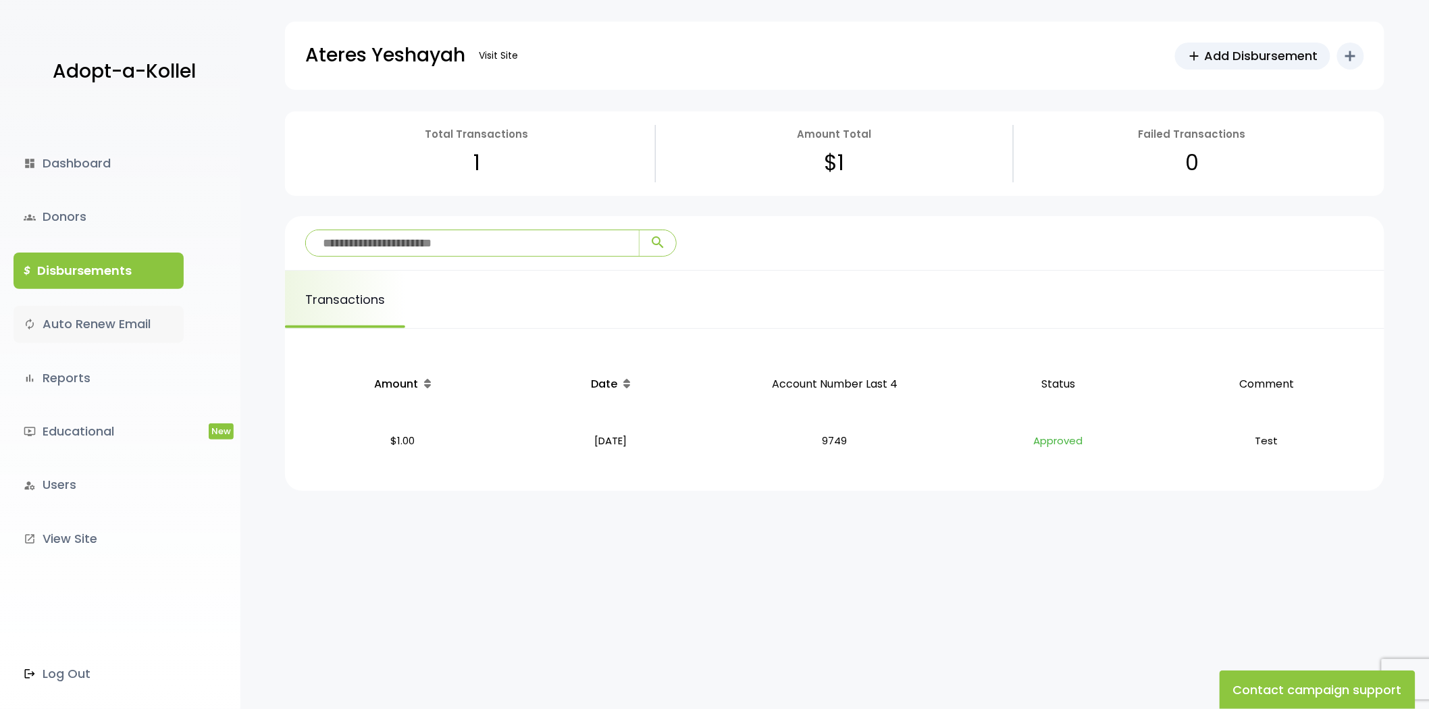
click at [95, 332] on link "autorenew Auto Renew Email" at bounding box center [99, 324] width 170 height 36
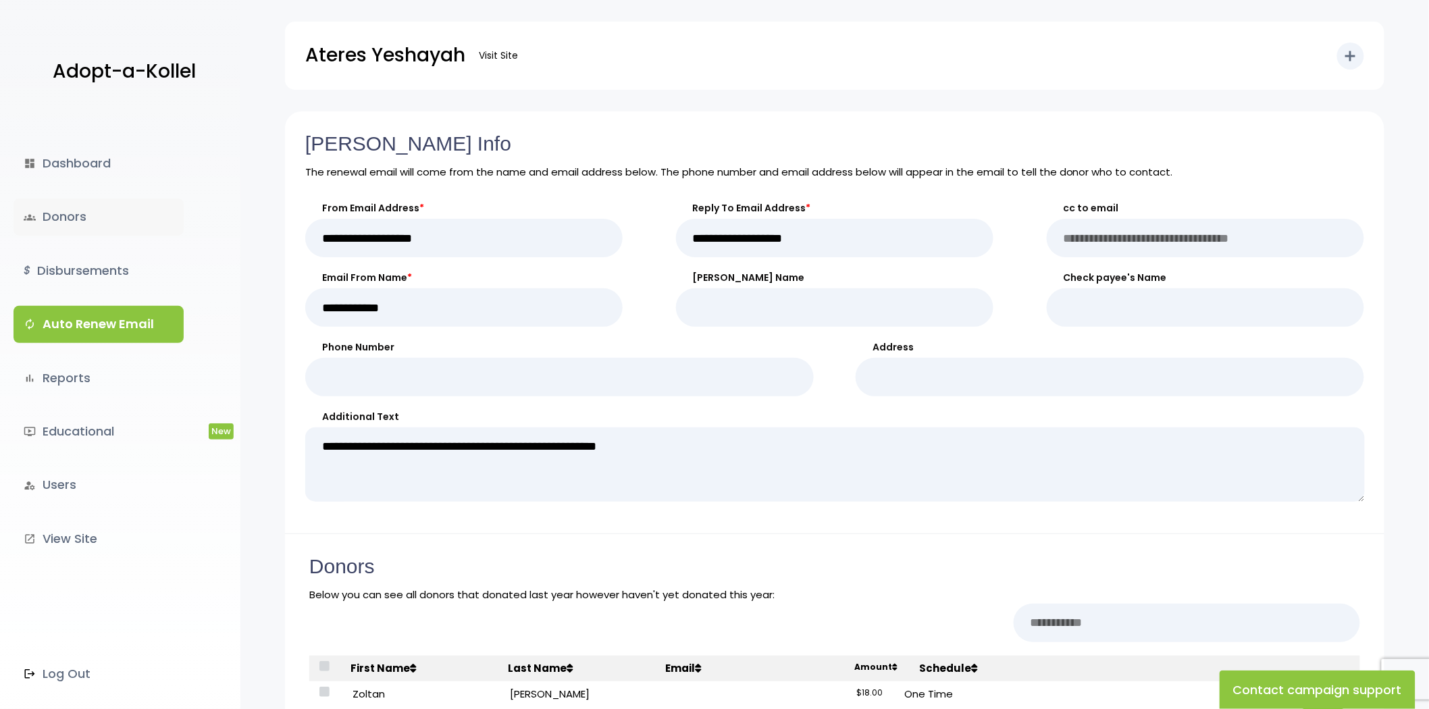
click at [77, 206] on link "groups Donors" at bounding box center [99, 217] width 170 height 36
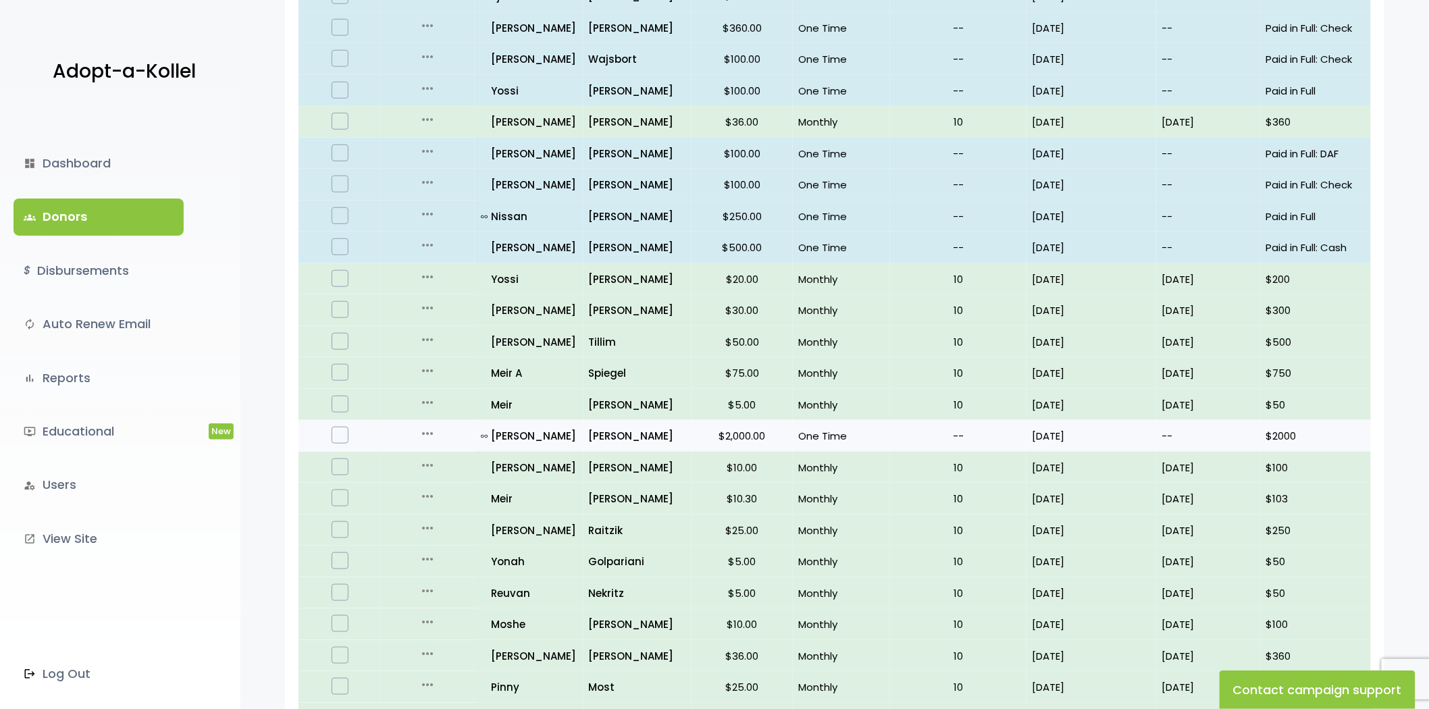
scroll to position [372, 0]
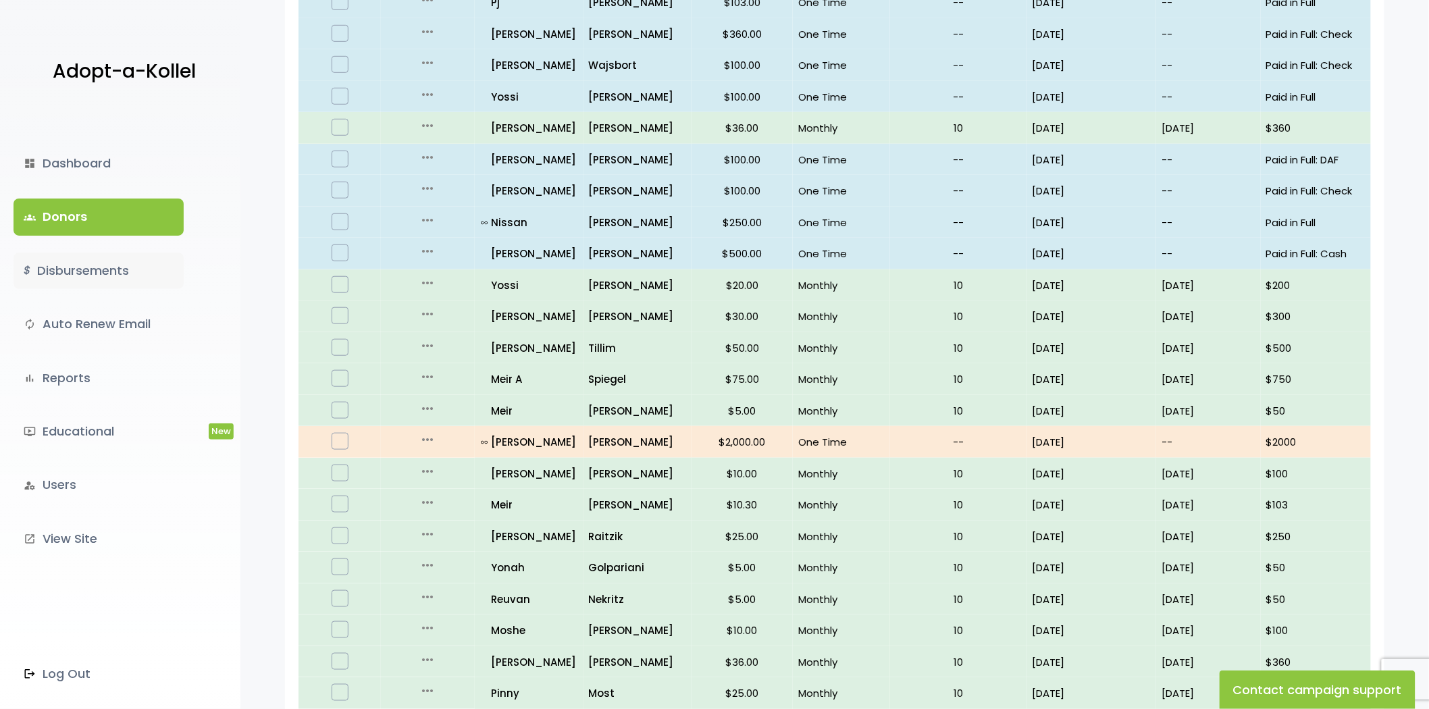
click at [49, 279] on link "$ Disbursements" at bounding box center [99, 271] width 170 height 36
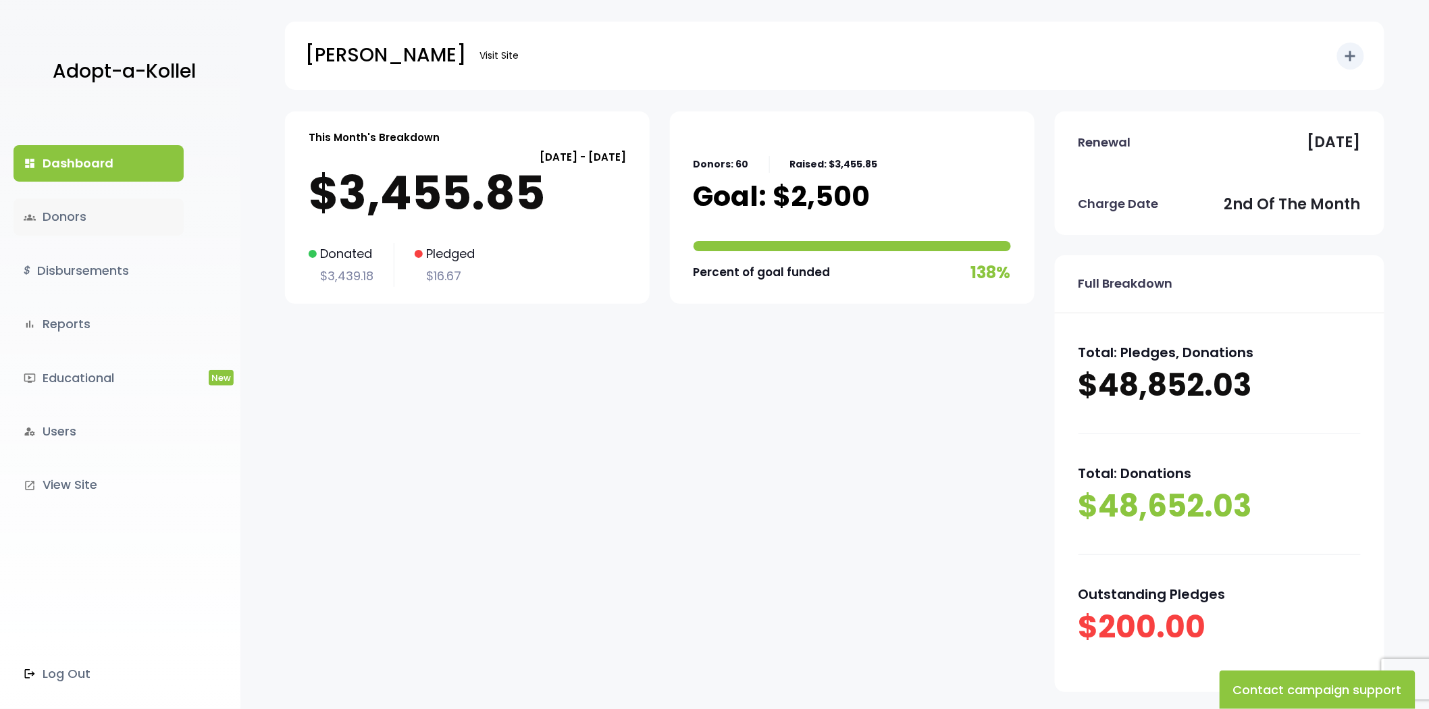
click at [62, 203] on link "groups Donors" at bounding box center [99, 217] width 170 height 36
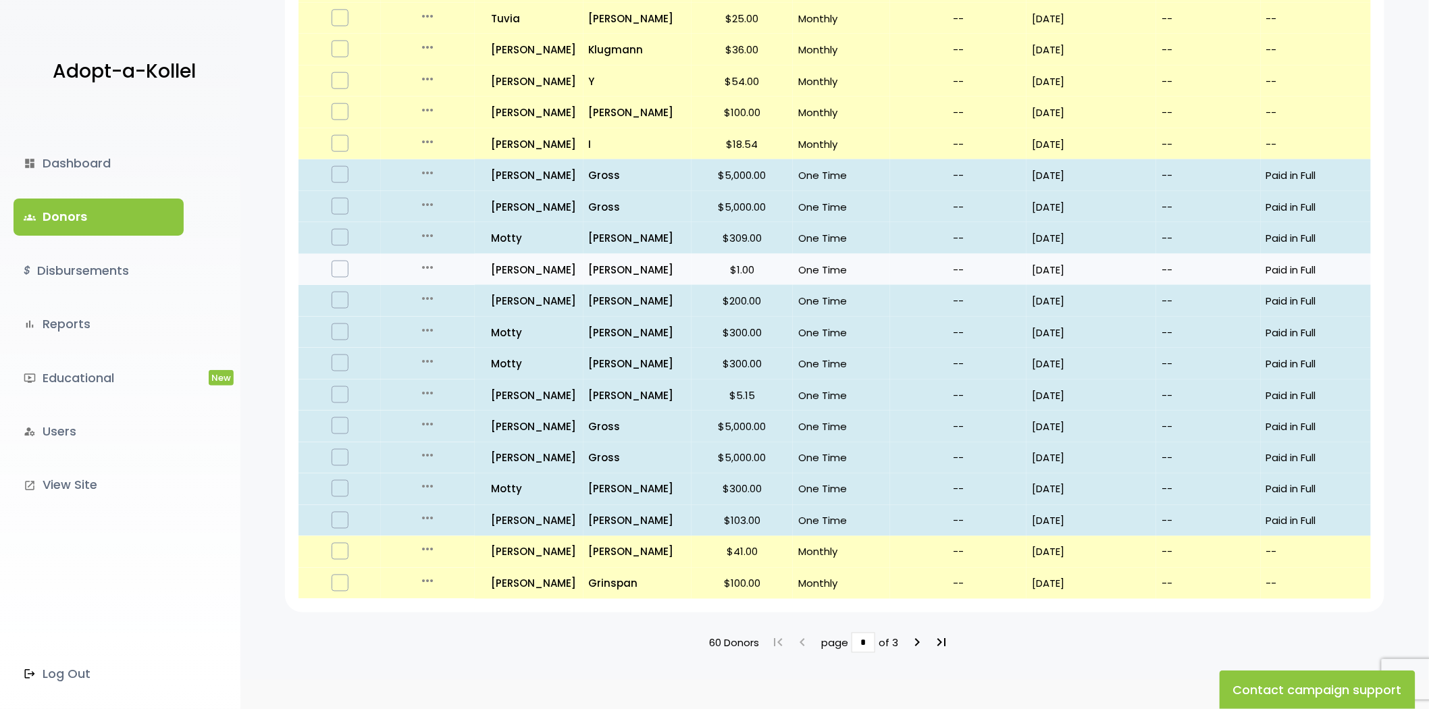
scroll to position [672, 0]
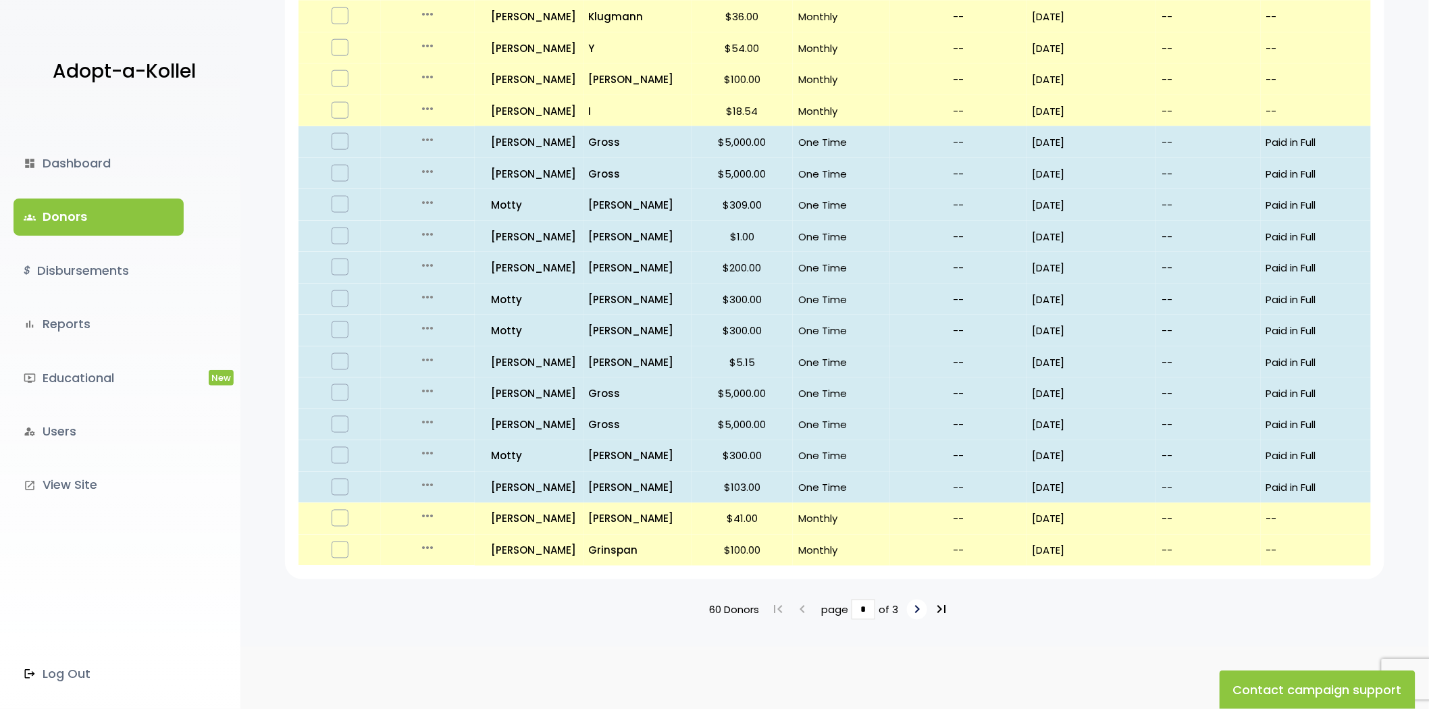
click at [910, 605] on icon "keyboard_arrow_right" at bounding box center [917, 610] width 16 height 16
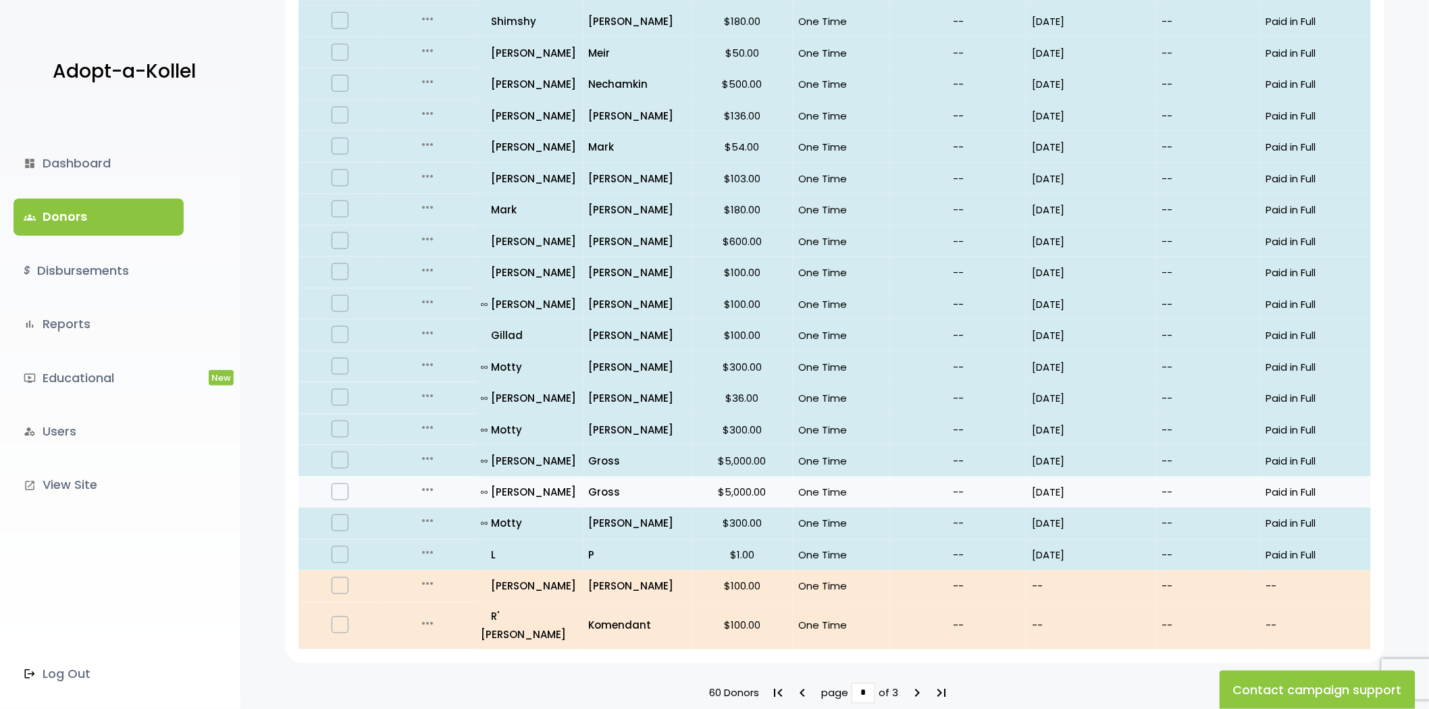
scroll to position [672, 0]
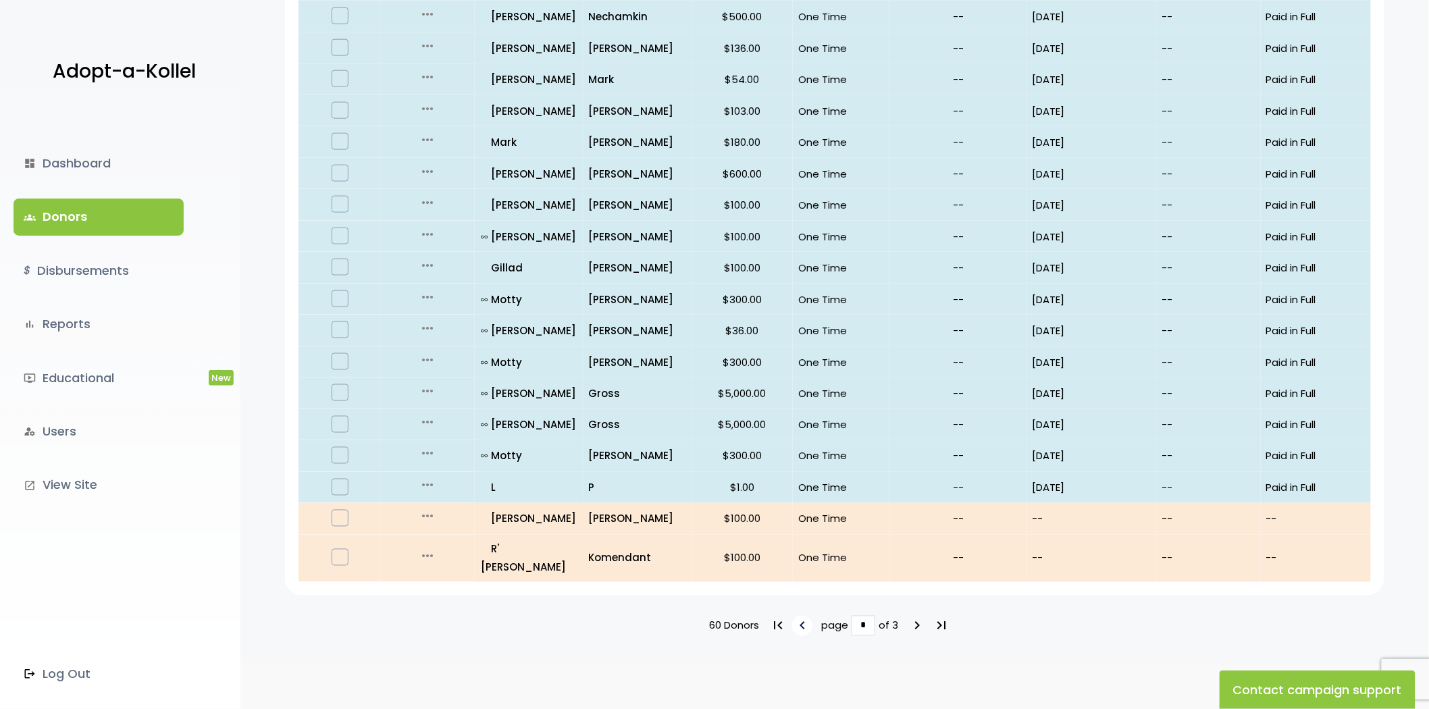
click at [799, 618] on icon "keyboard_arrow_left" at bounding box center [802, 626] width 16 height 16
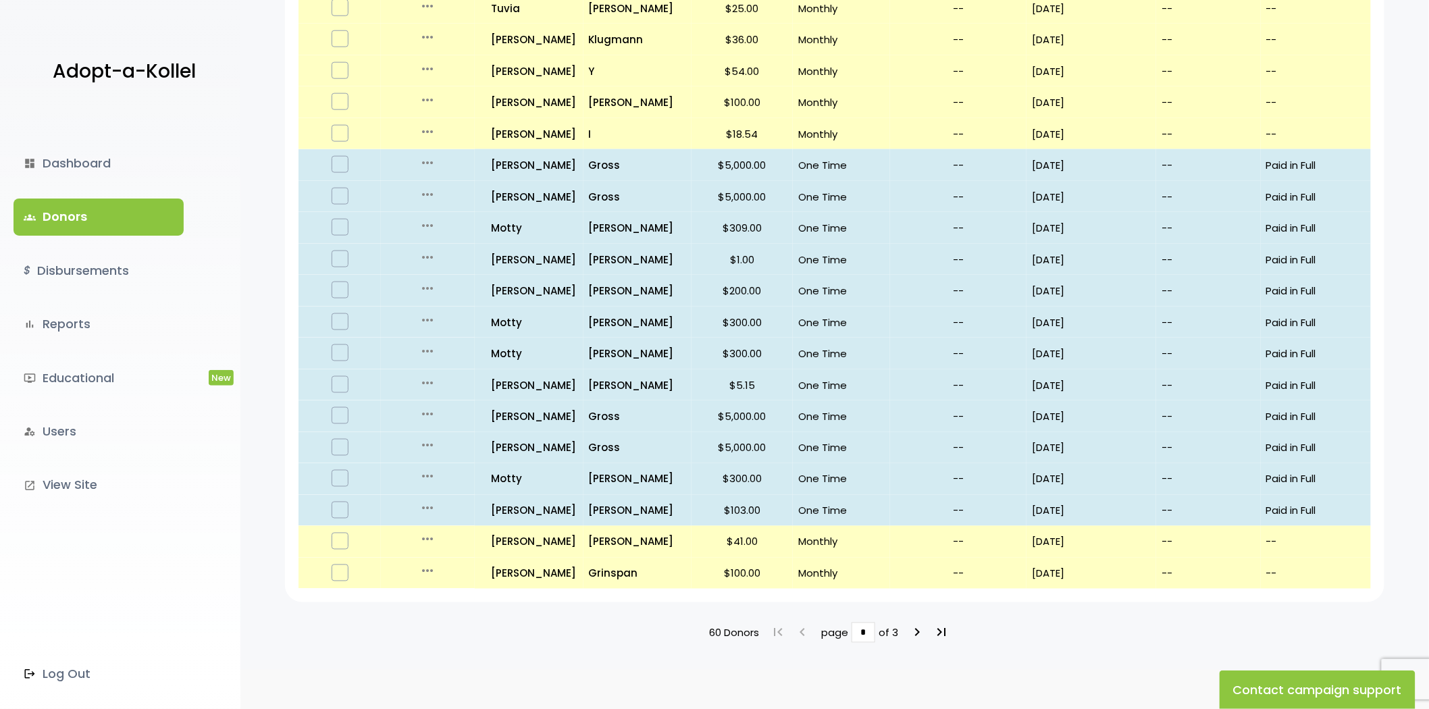
scroll to position [672, 0]
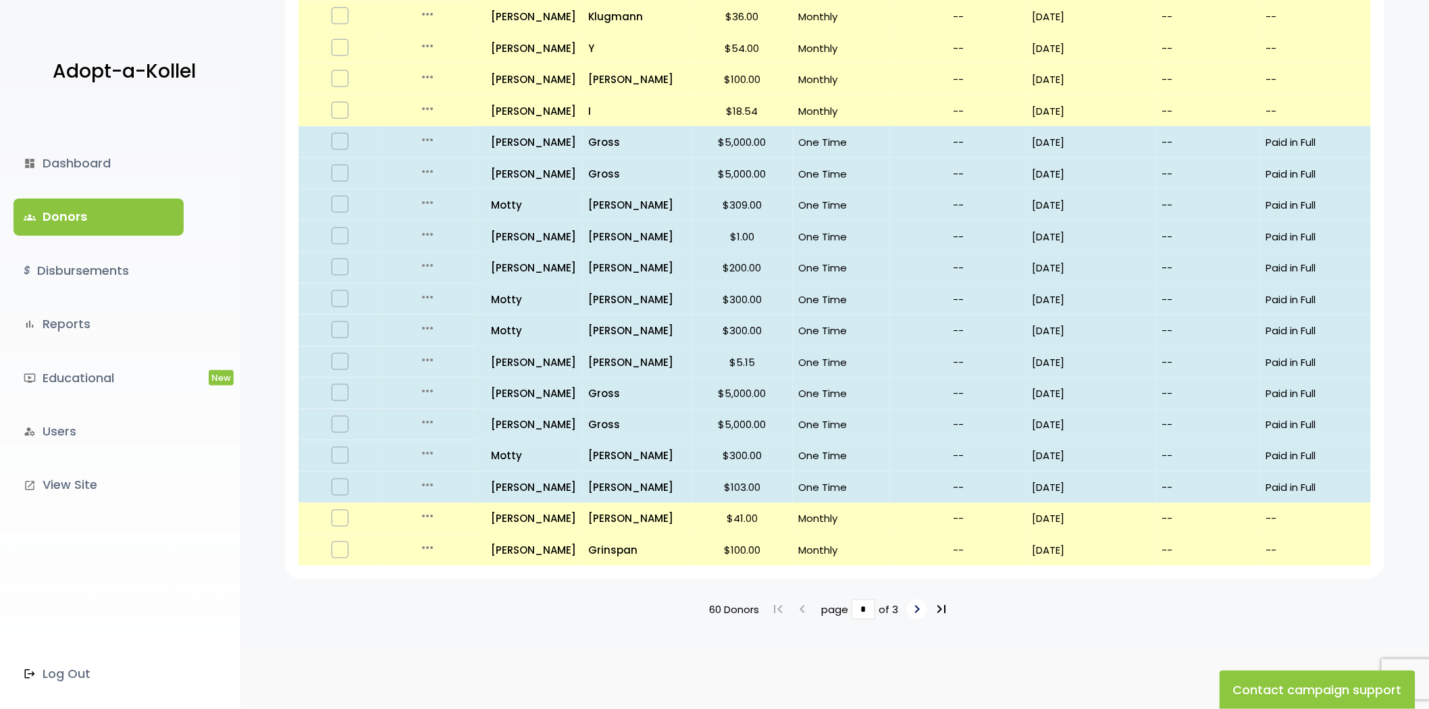
click at [912, 608] on icon "keyboard_arrow_right" at bounding box center [917, 610] width 16 height 16
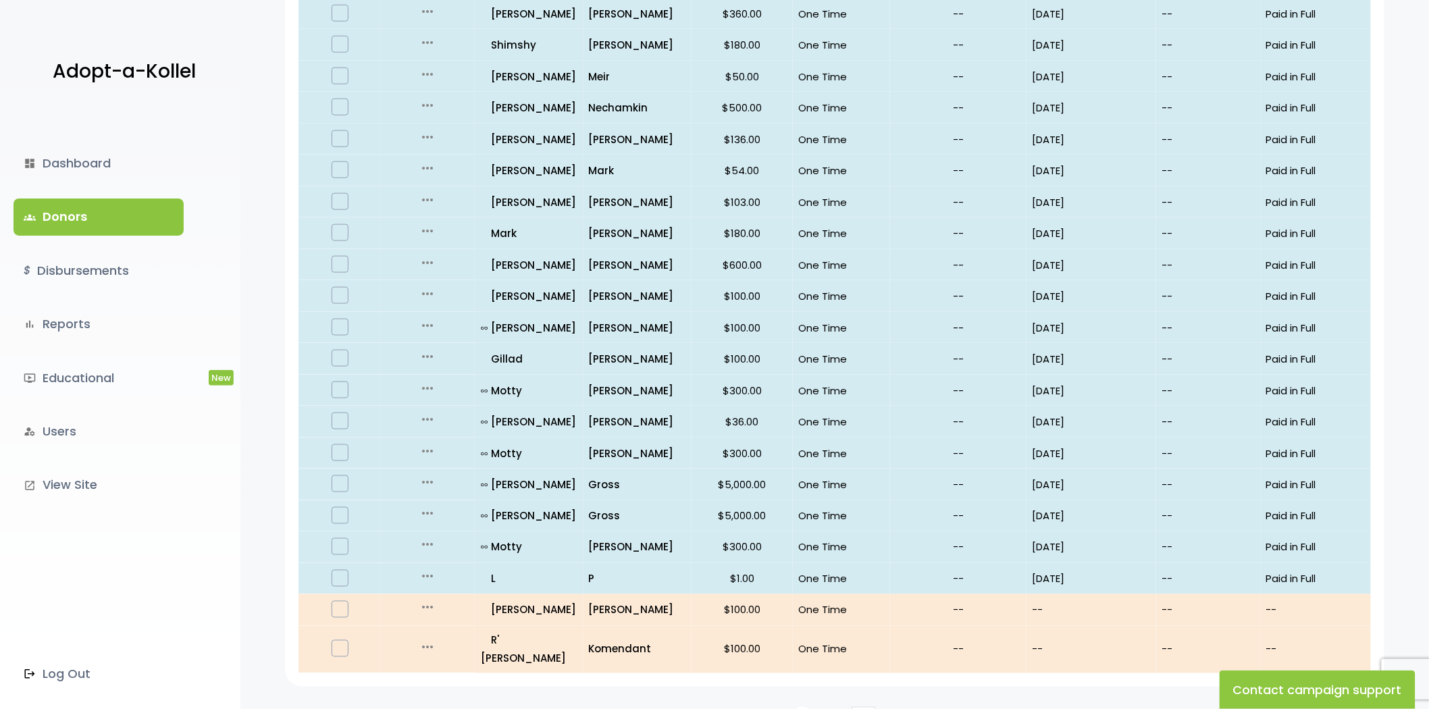
scroll to position [672, 0]
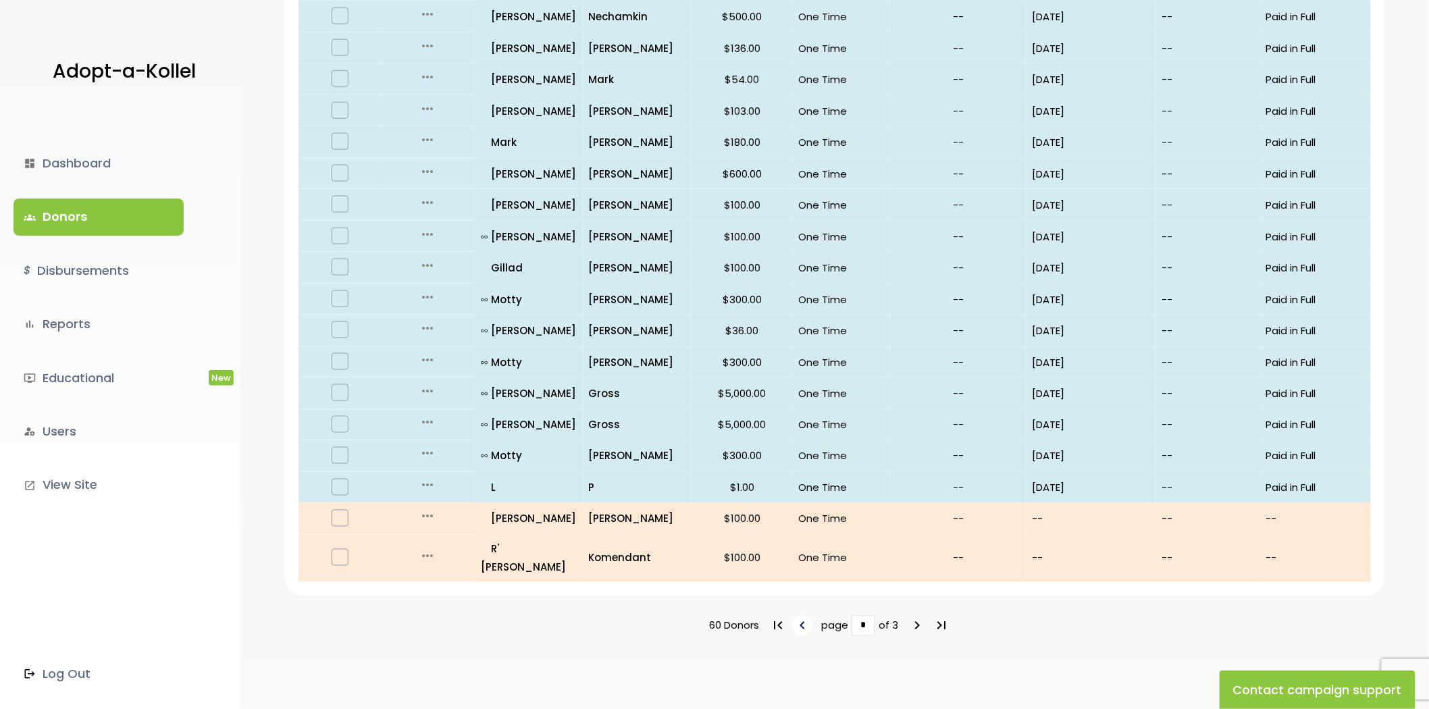
click at [800, 618] on icon "keyboard_arrow_left" at bounding box center [802, 626] width 16 height 16
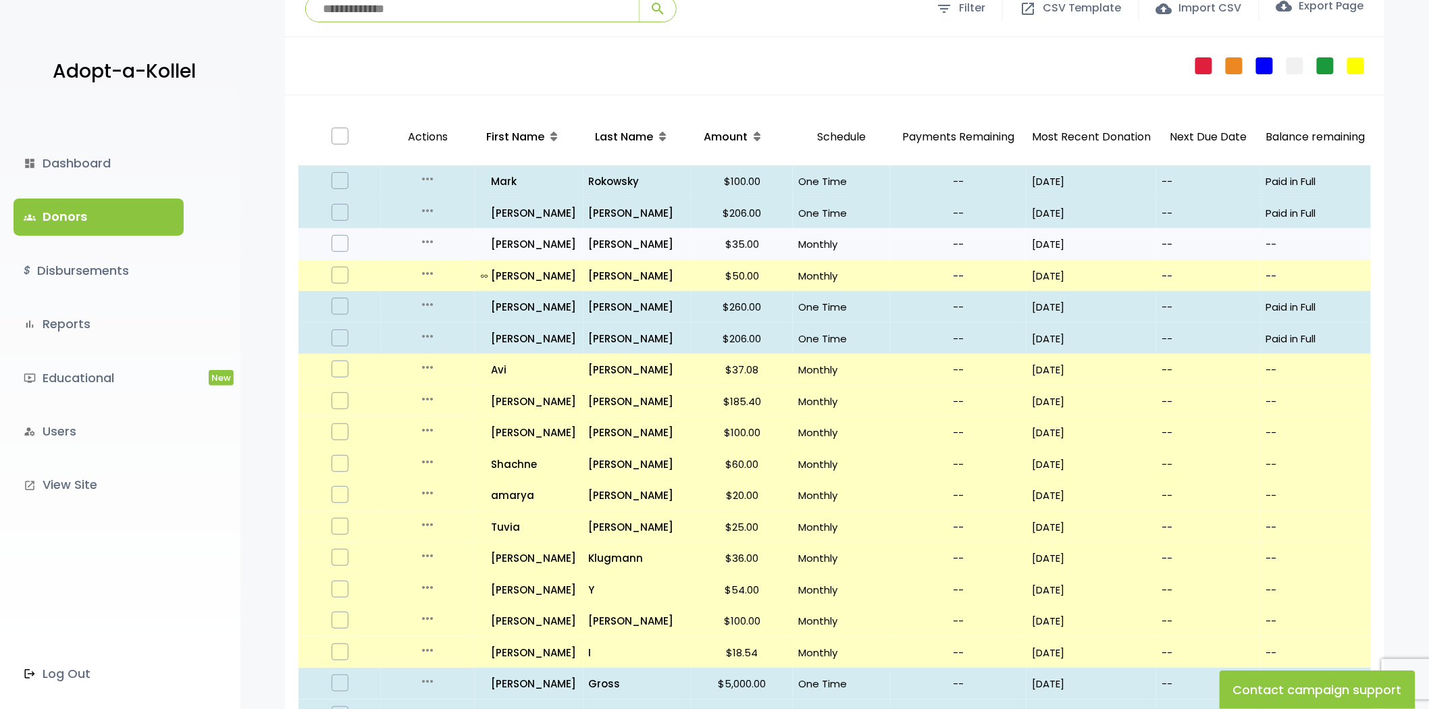
scroll to position [225, 0]
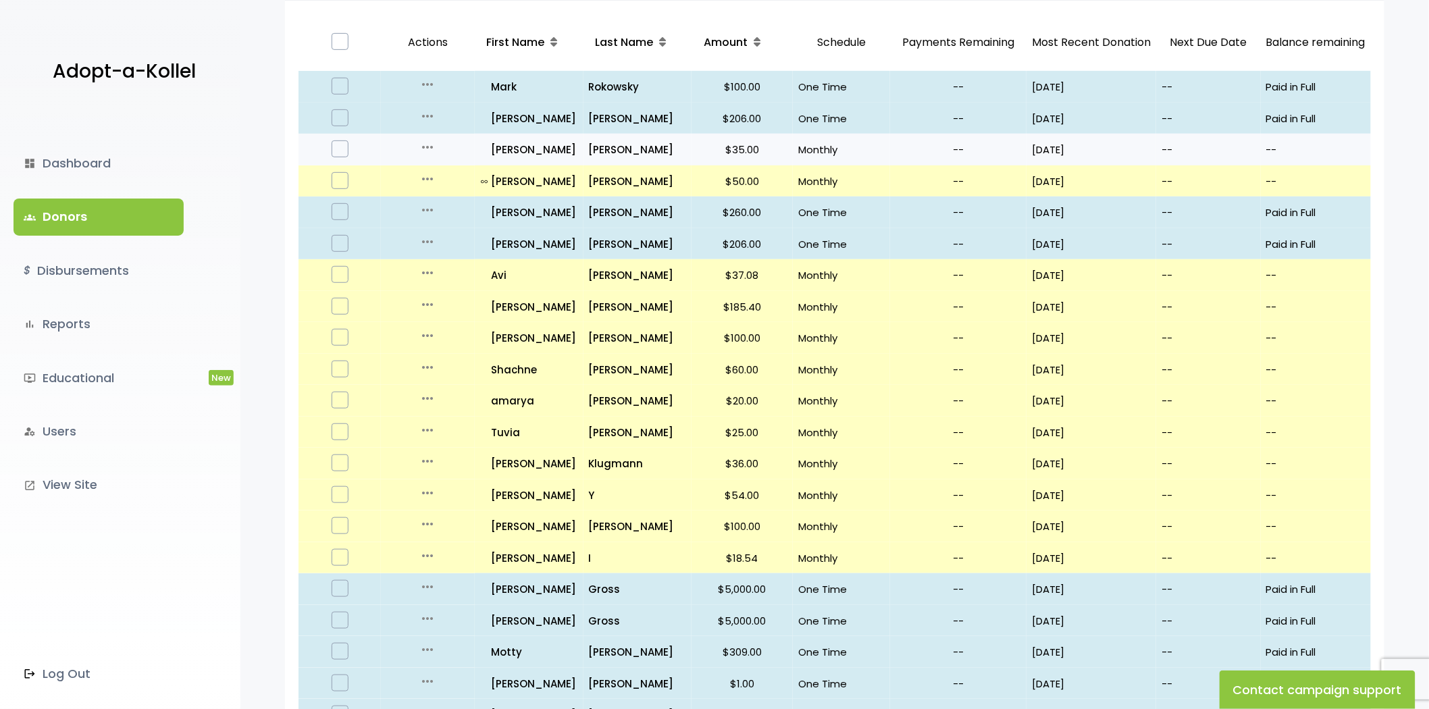
click at [426, 145] on icon "more_horiz" at bounding box center [427, 147] width 16 height 16
click at [338, 152] on label at bounding box center [340, 148] width 17 height 17
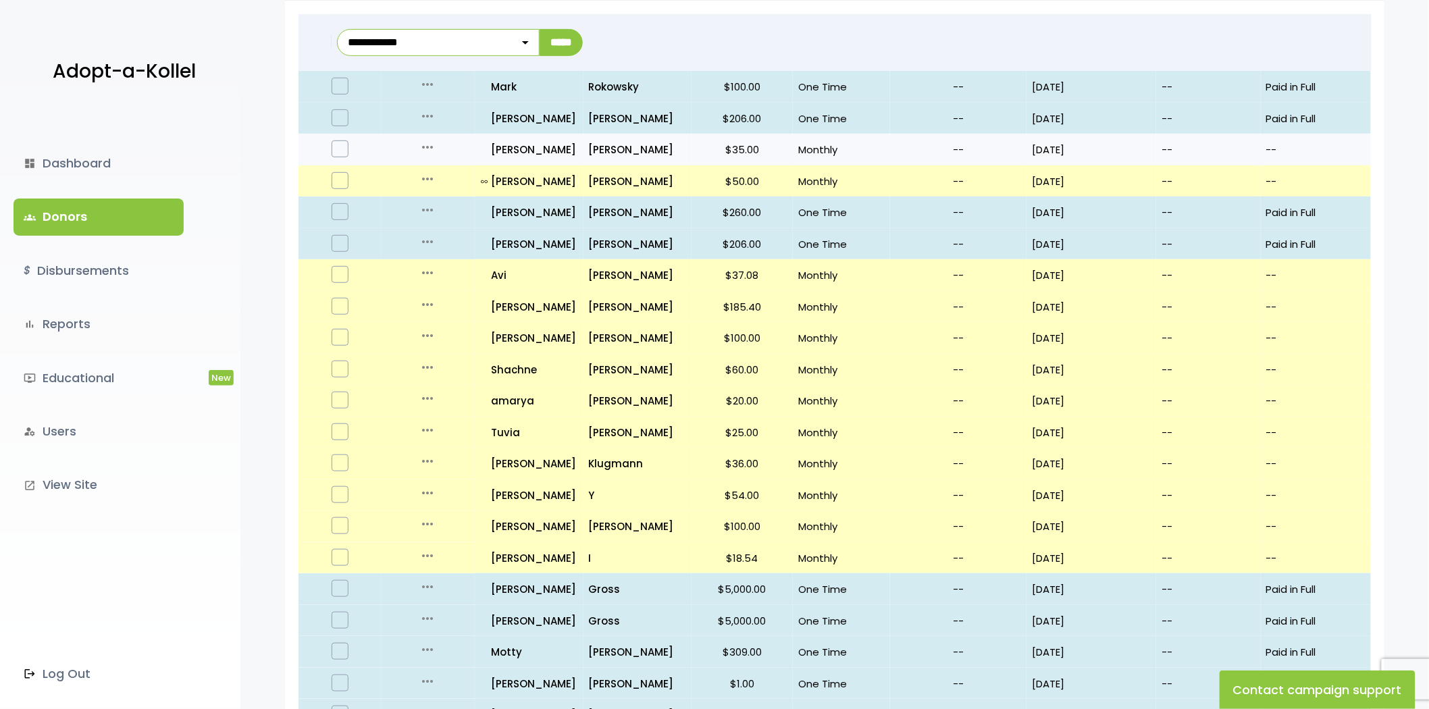
click at [417, 146] on div "more_horiz" at bounding box center [427, 149] width 82 height 21
click at [423, 146] on icon "more_horiz" at bounding box center [427, 147] width 16 height 16
click at [422, 146] on icon "more_horiz" at bounding box center [427, 147] width 16 height 16
click at [338, 153] on label at bounding box center [340, 148] width 17 height 17
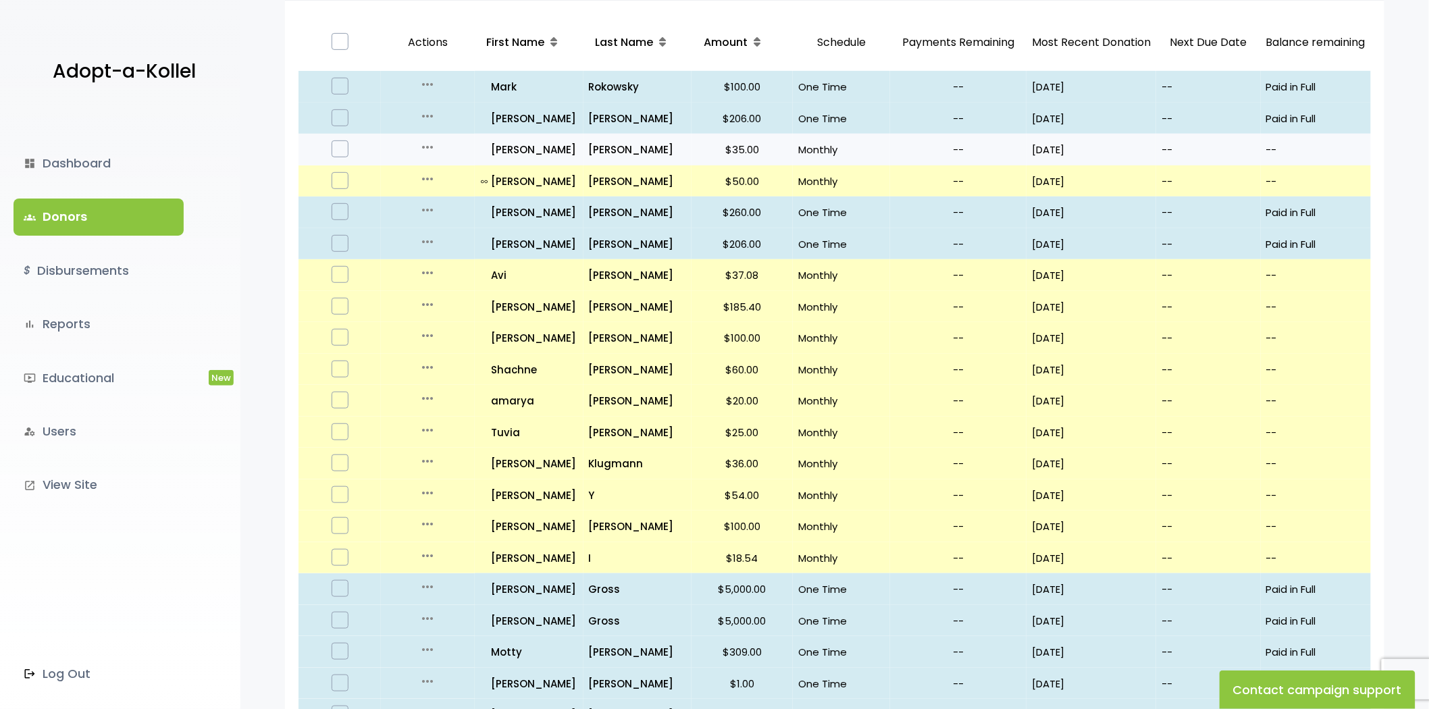
click at [429, 149] on icon "more_horiz" at bounding box center [427, 147] width 16 height 16
click at [430, 176] on link "Edit" at bounding box center [438, 175] width 113 height 32
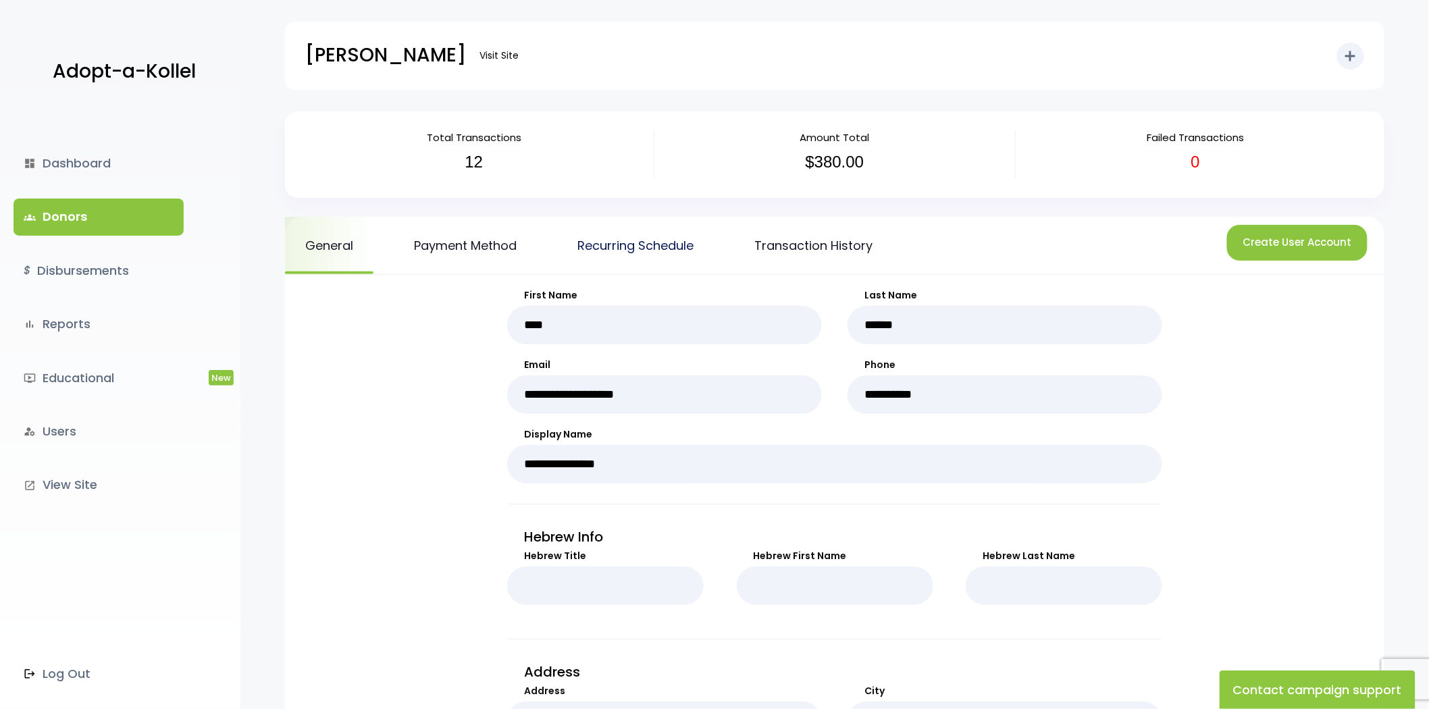
click at [640, 259] on link "Recurring Schedule" at bounding box center [635, 245] width 157 height 57
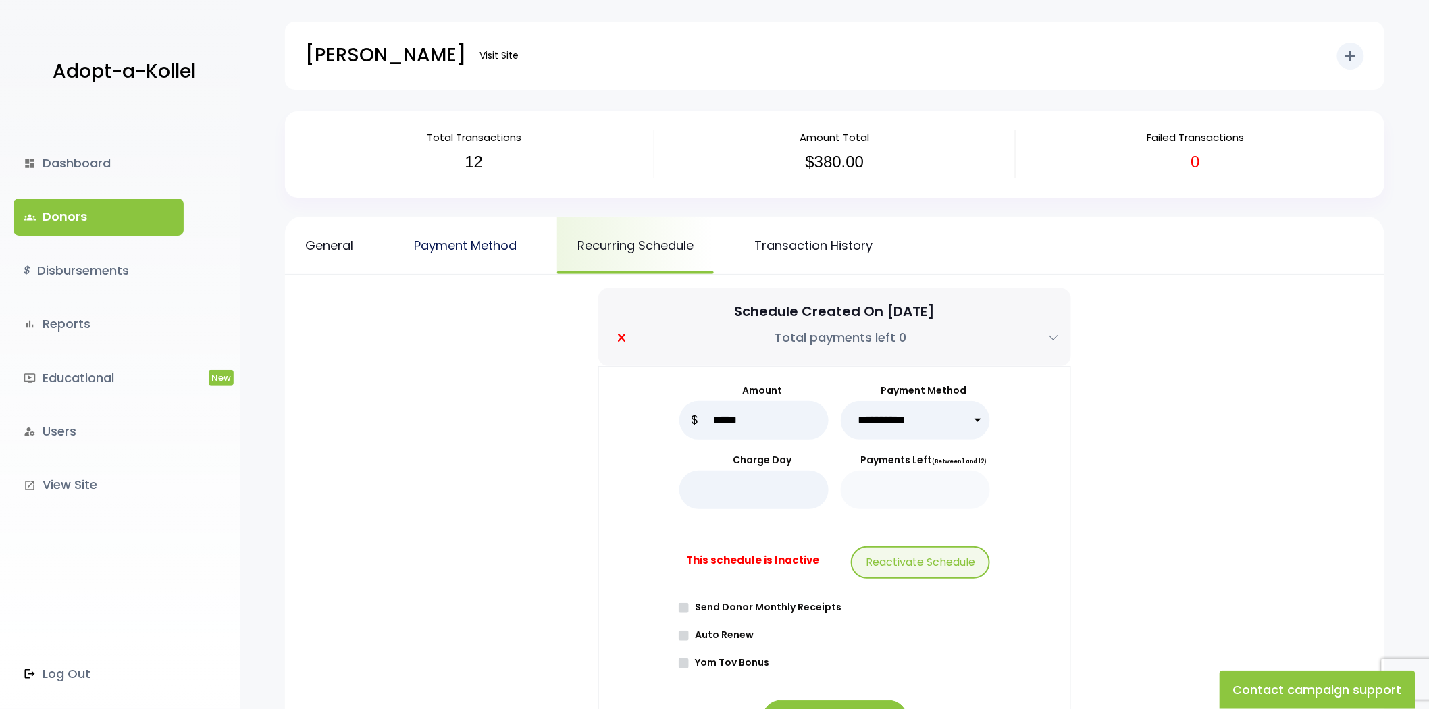
click at [471, 244] on link "Payment Method" at bounding box center [465, 245] width 143 height 57
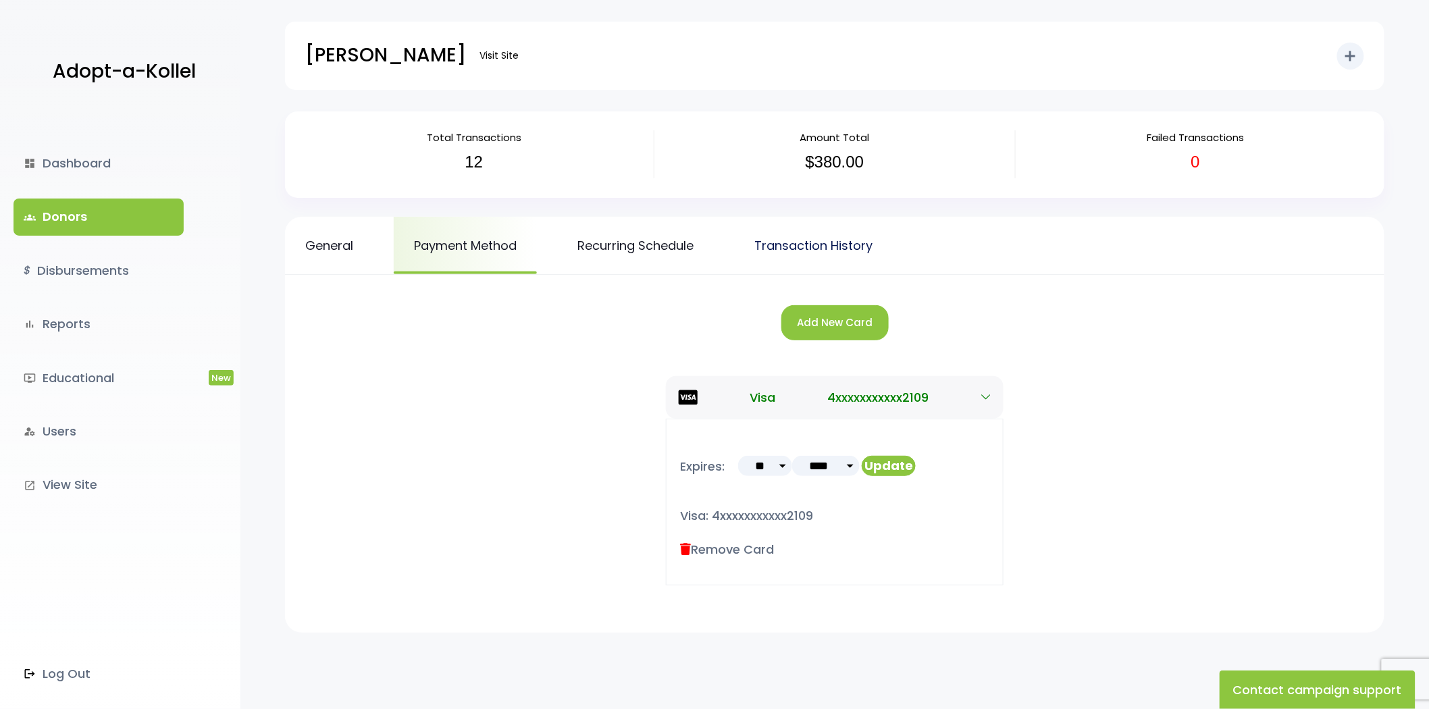
click at [860, 247] on link "Transaction History" at bounding box center [813, 245] width 159 height 57
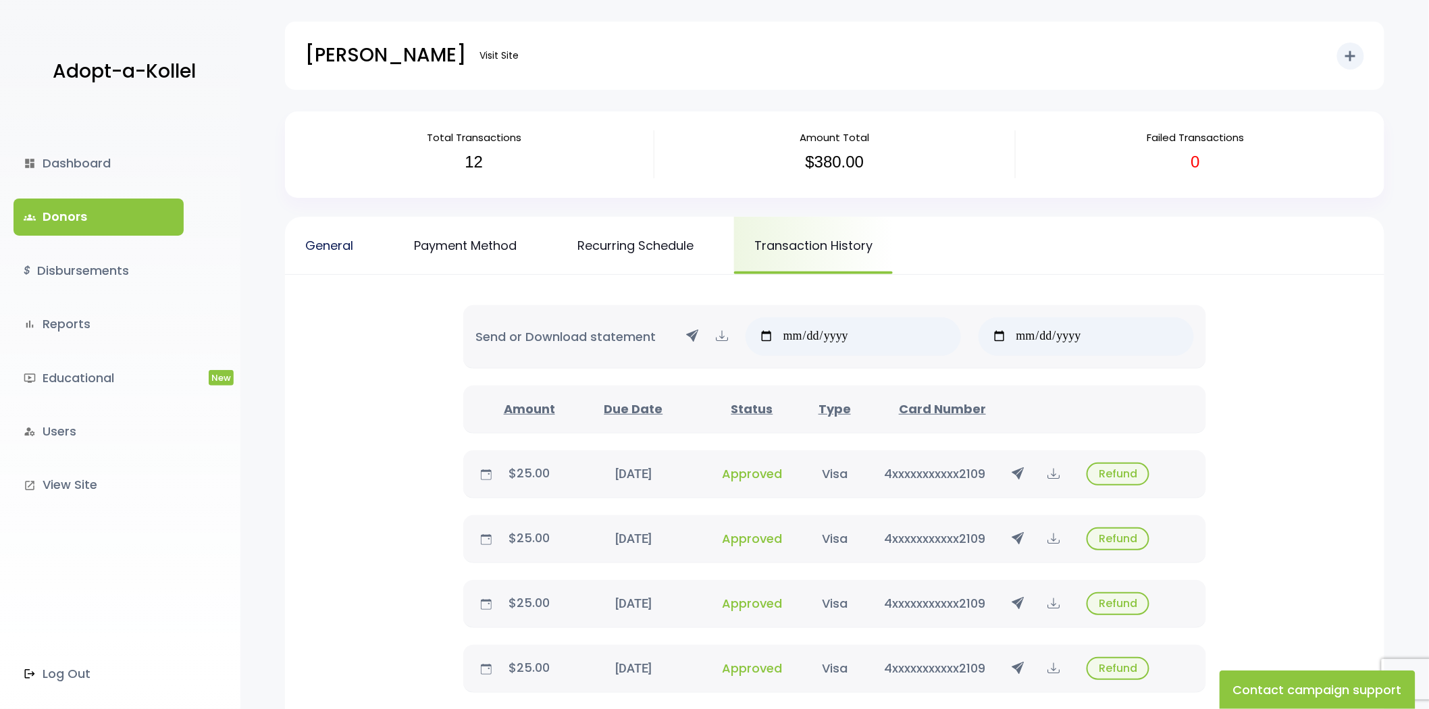
click at [372, 232] on link "General" at bounding box center [329, 245] width 88 height 57
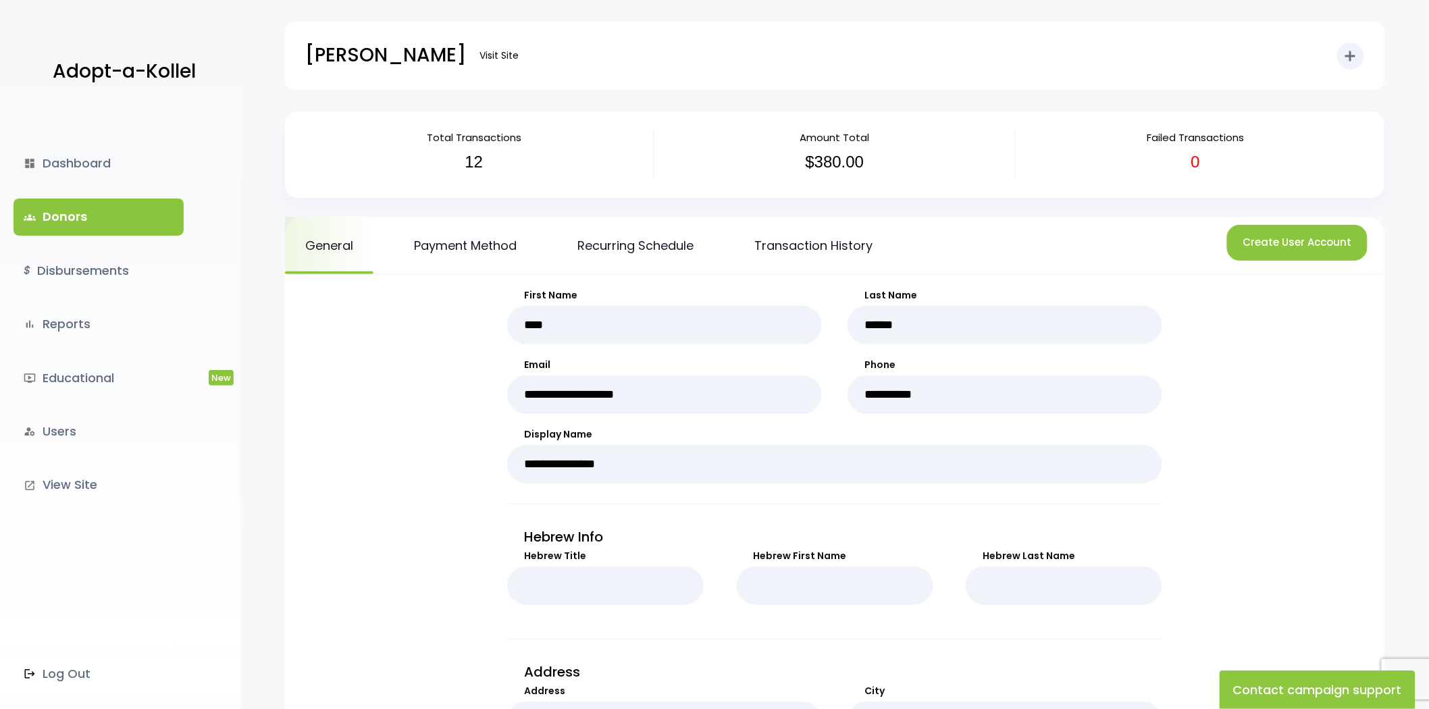
click at [111, 226] on link "groups Donors" at bounding box center [99, 217] width 170 height 36
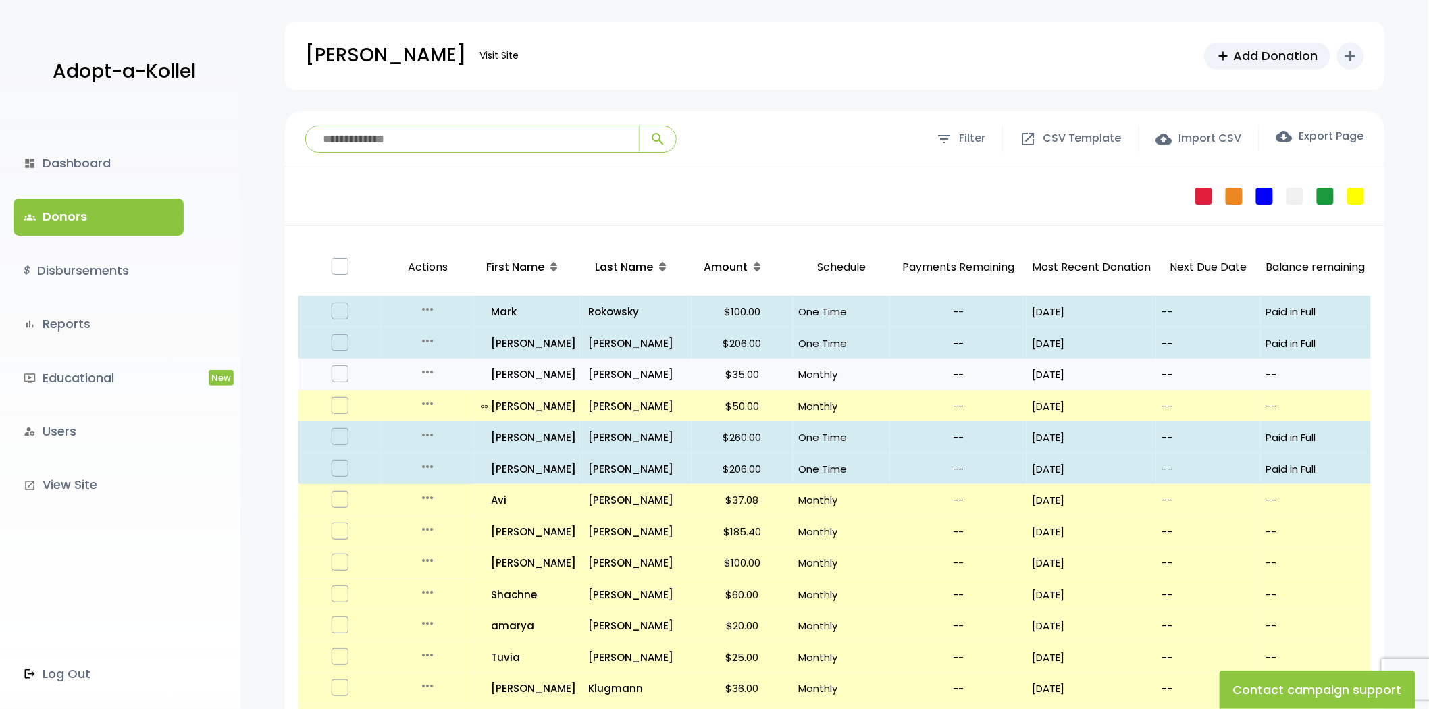
click at [426, 369] on icon "more_horiz" at bounding box center [427, 372] width 16 height 16
click at [342, 371] on label at bounding box center [340, 373] width 17 height 17
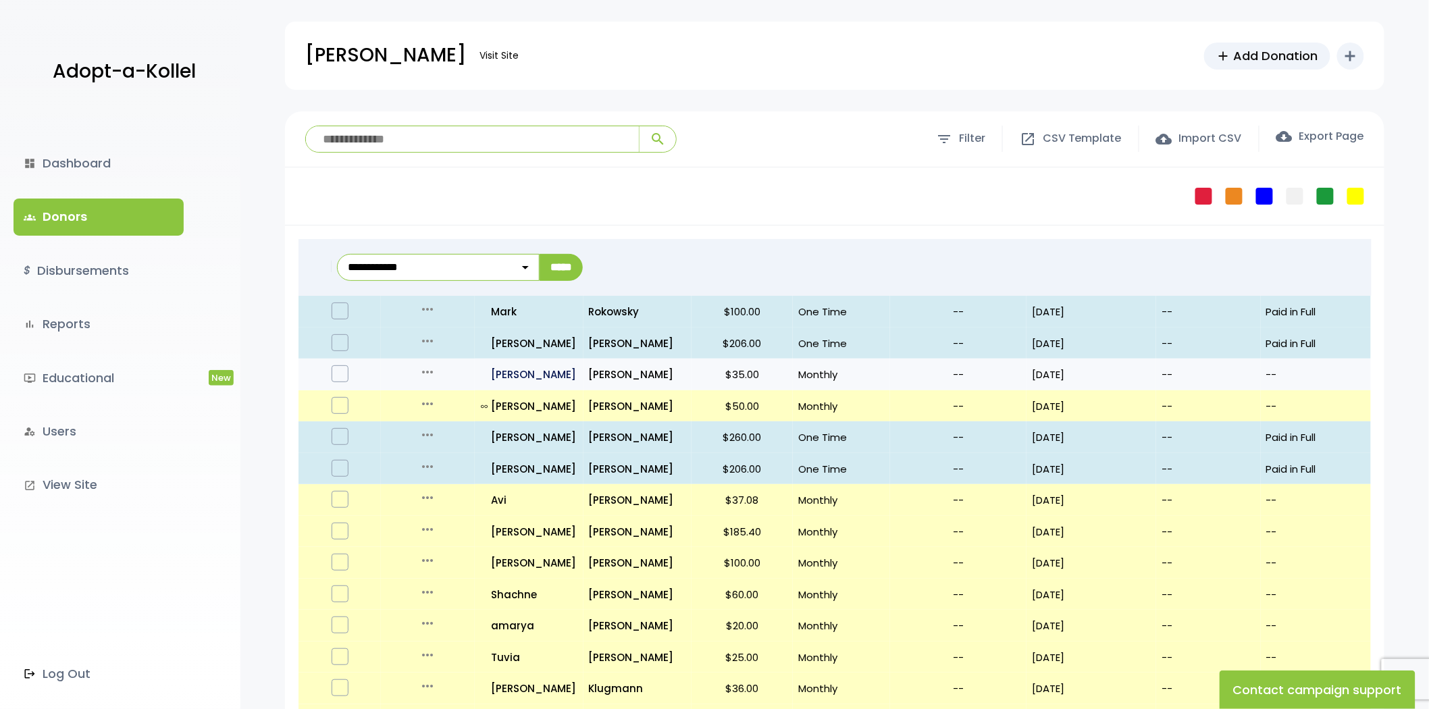
click at [495, 377] on p "all_inclusive Eron" at bounding box center [529, 374] width 97 height 18
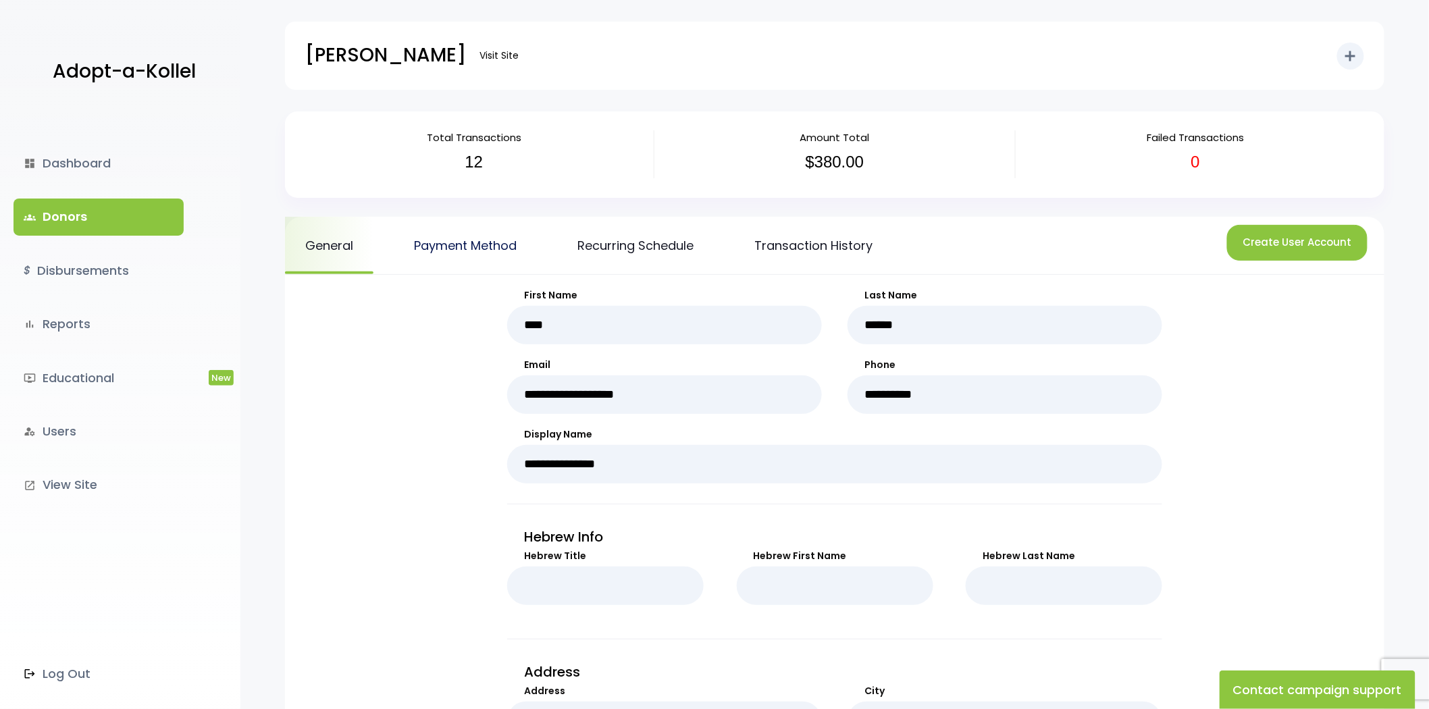
click at [471, 240] on link "Payment Method" at bounding box center [465, 245] width 143 height 57
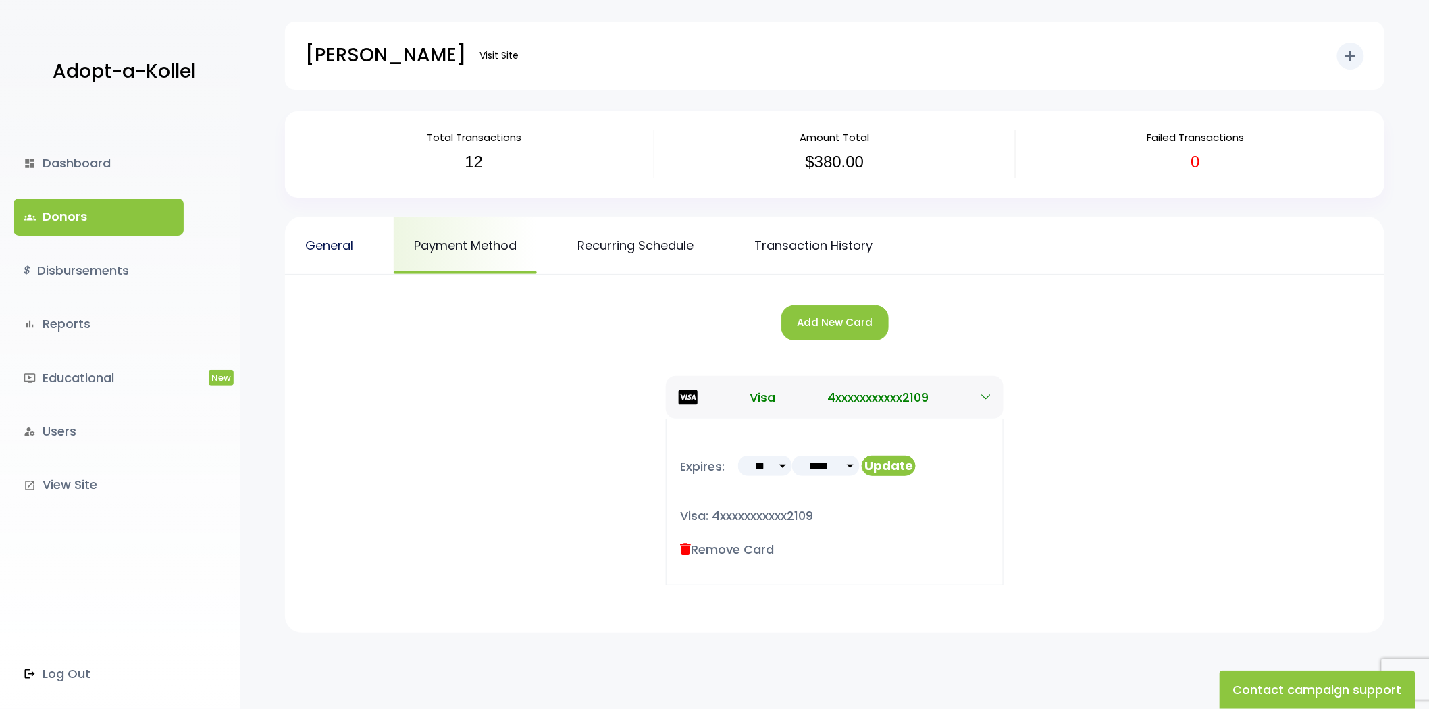
click at [307, 254] on link "General" at bounding box center [329, 245] width 88 height 57
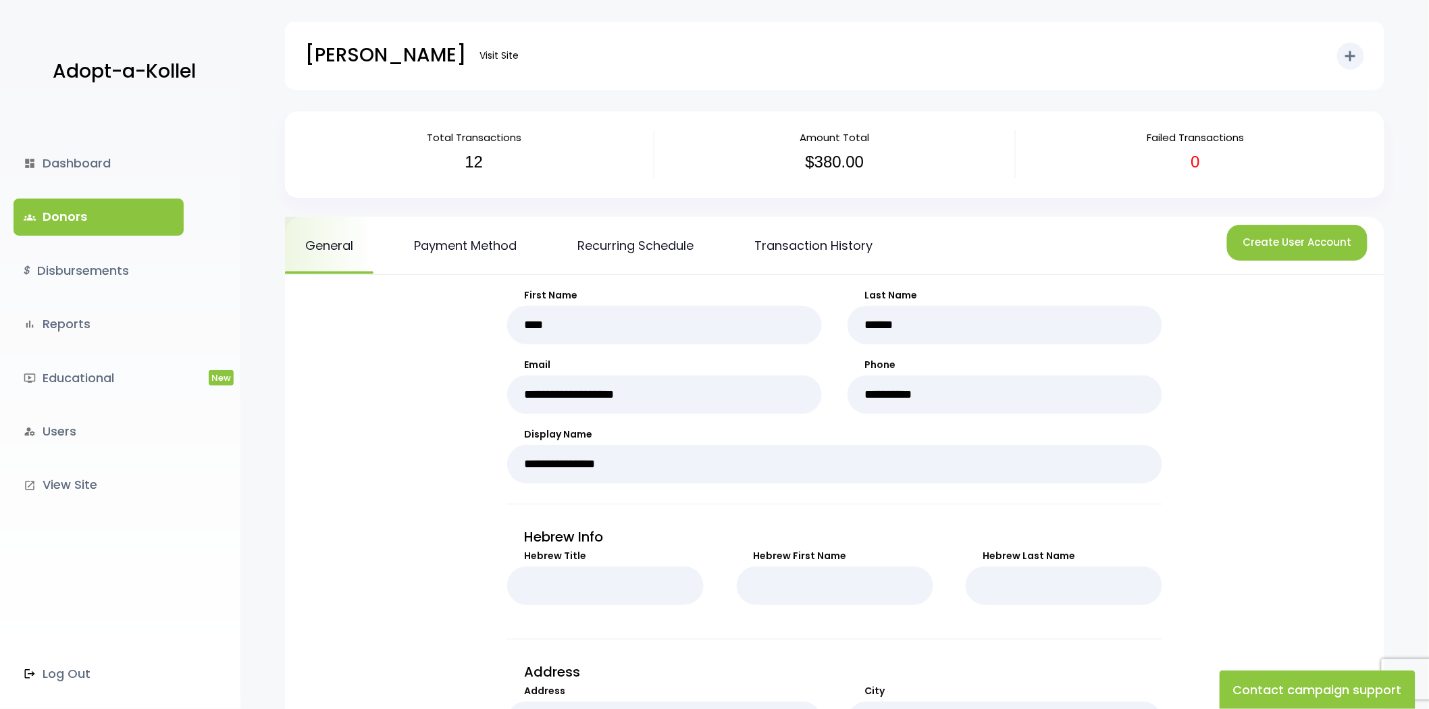
click at [662, 255] on link "Recurring Schedule" at bounding box center [635, 245] width 157 height 57
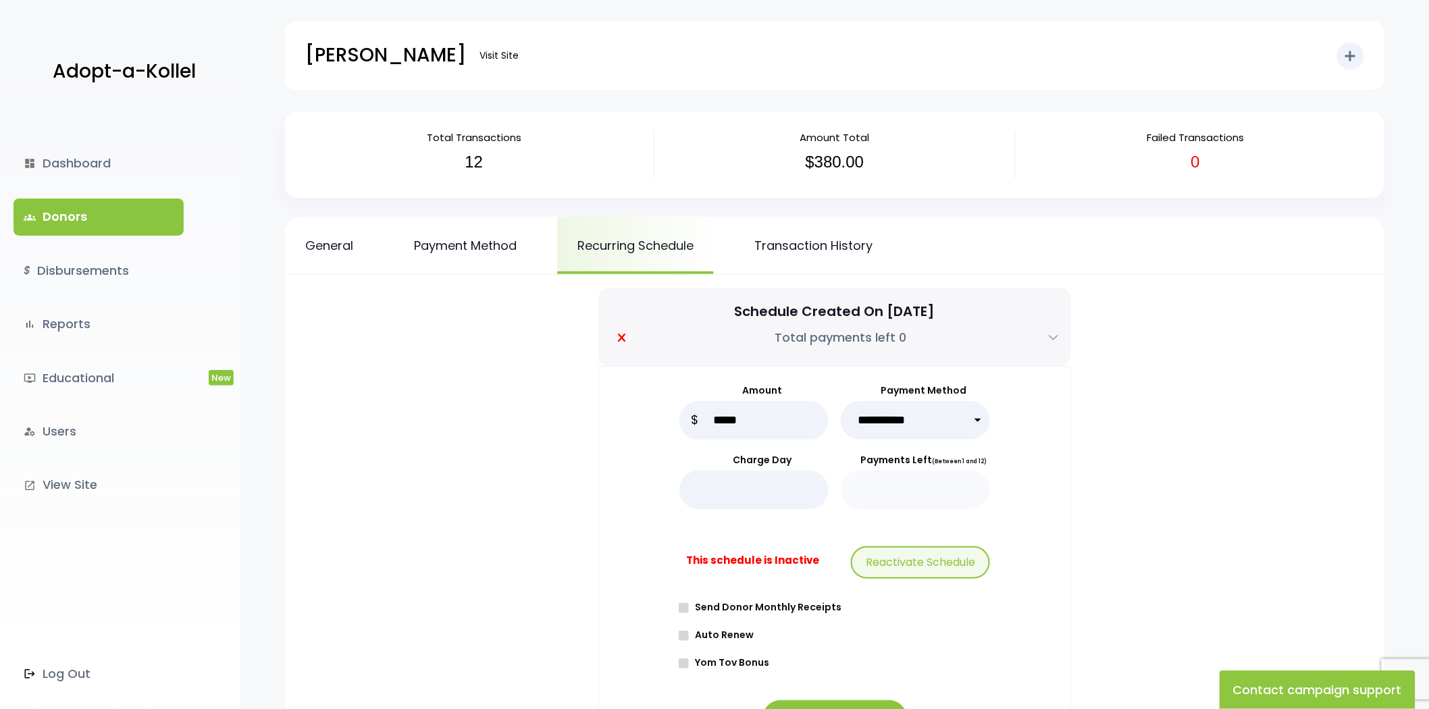
click at [139, 209] on link "groups Donors" at bounding box center [99, 217] width 170 height 36
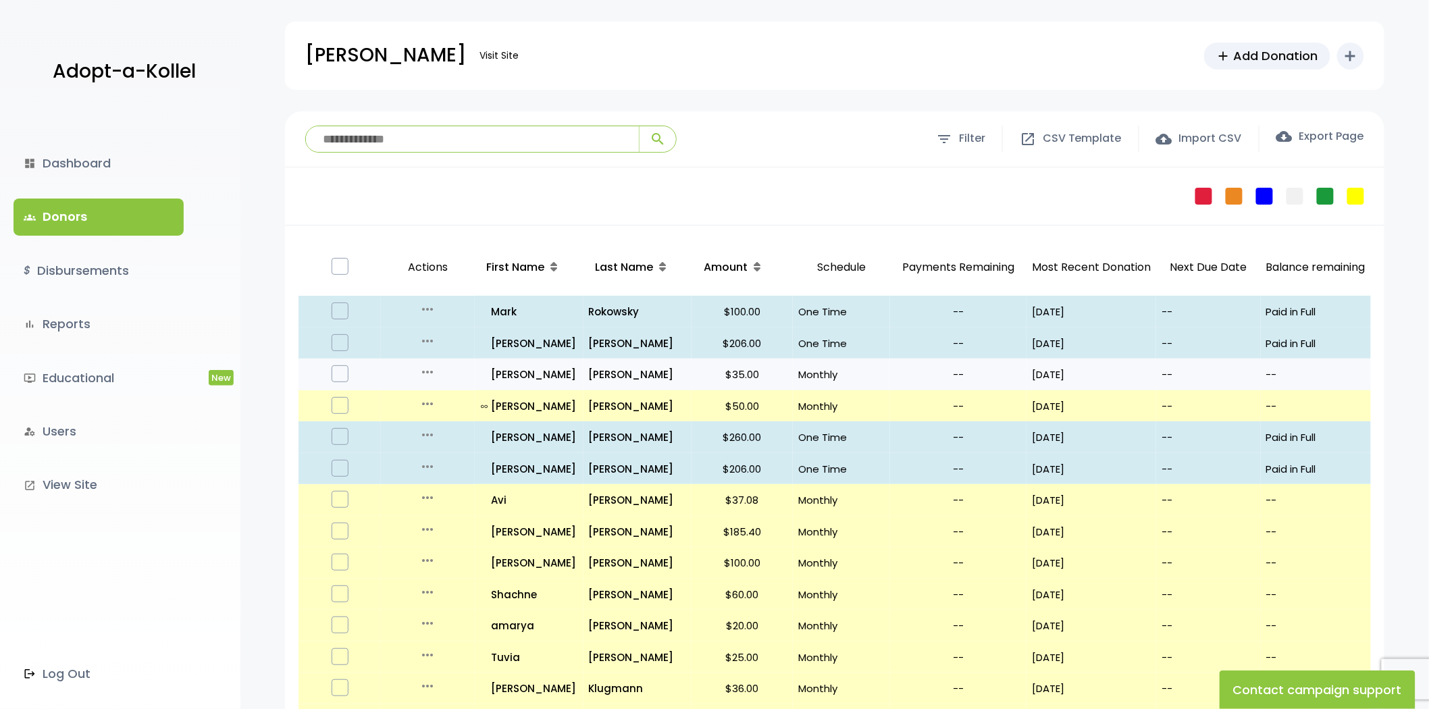
click at [423, 372] on icon "more_horiz" at bounding box center [427, 372] width 16 height 16
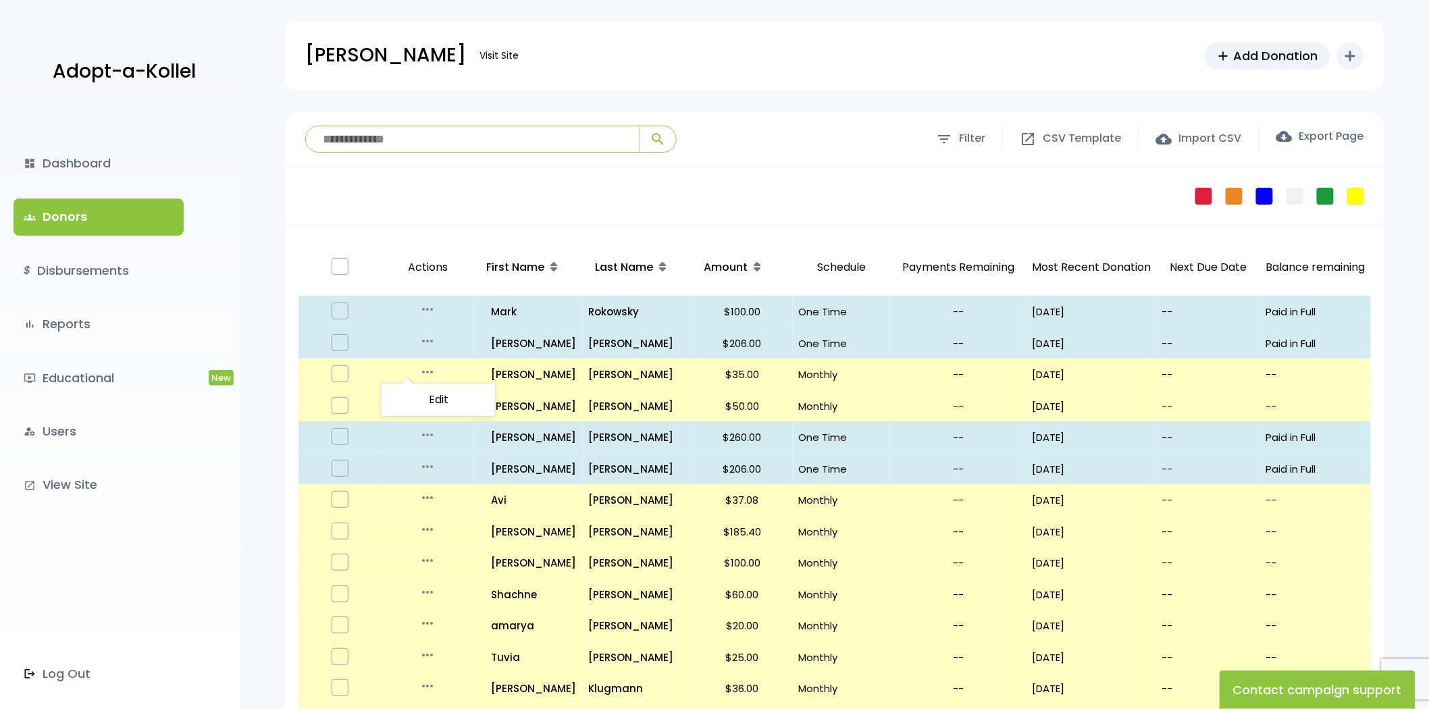
click at [534, 196] on div "Failed Pledge One Time No Schedule Recurring Stopped Recurring" at bounding box center [834, 196] width 1099 height 58
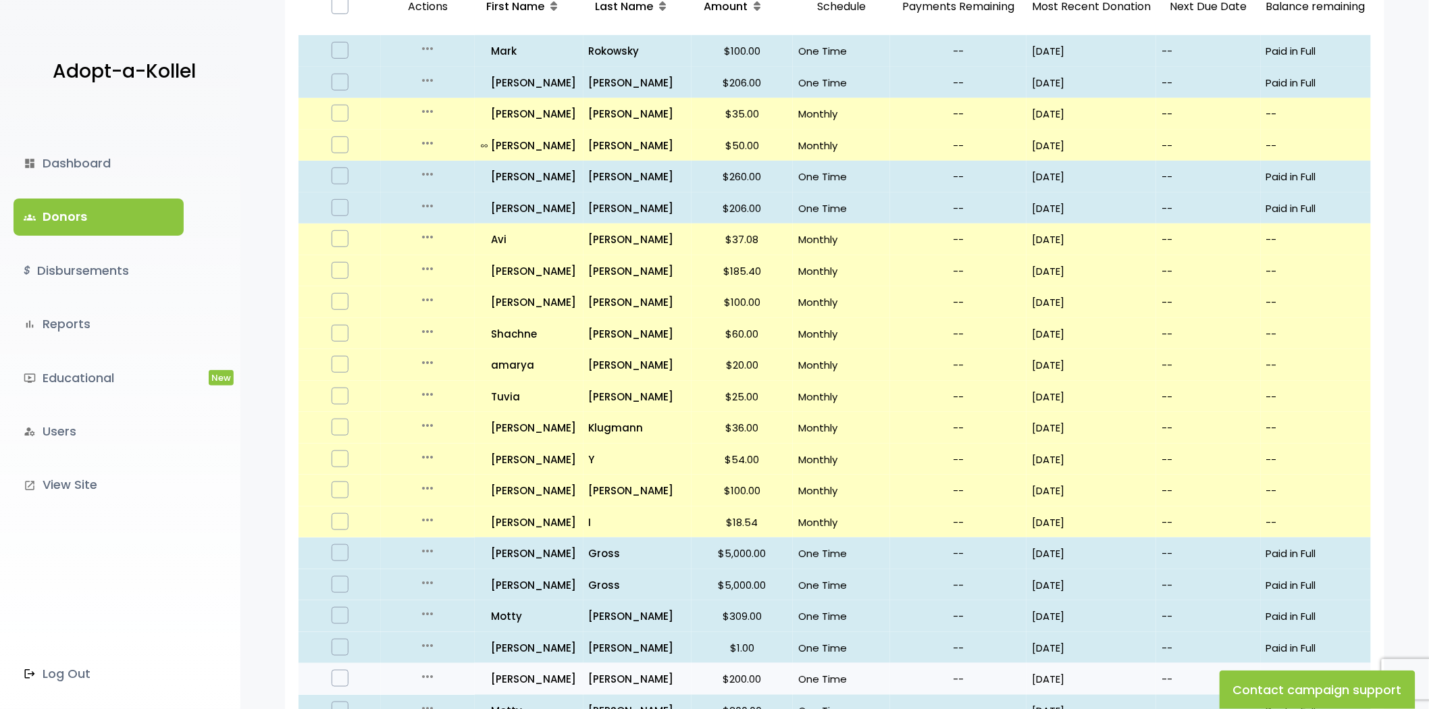
scroll to position [450, 0]
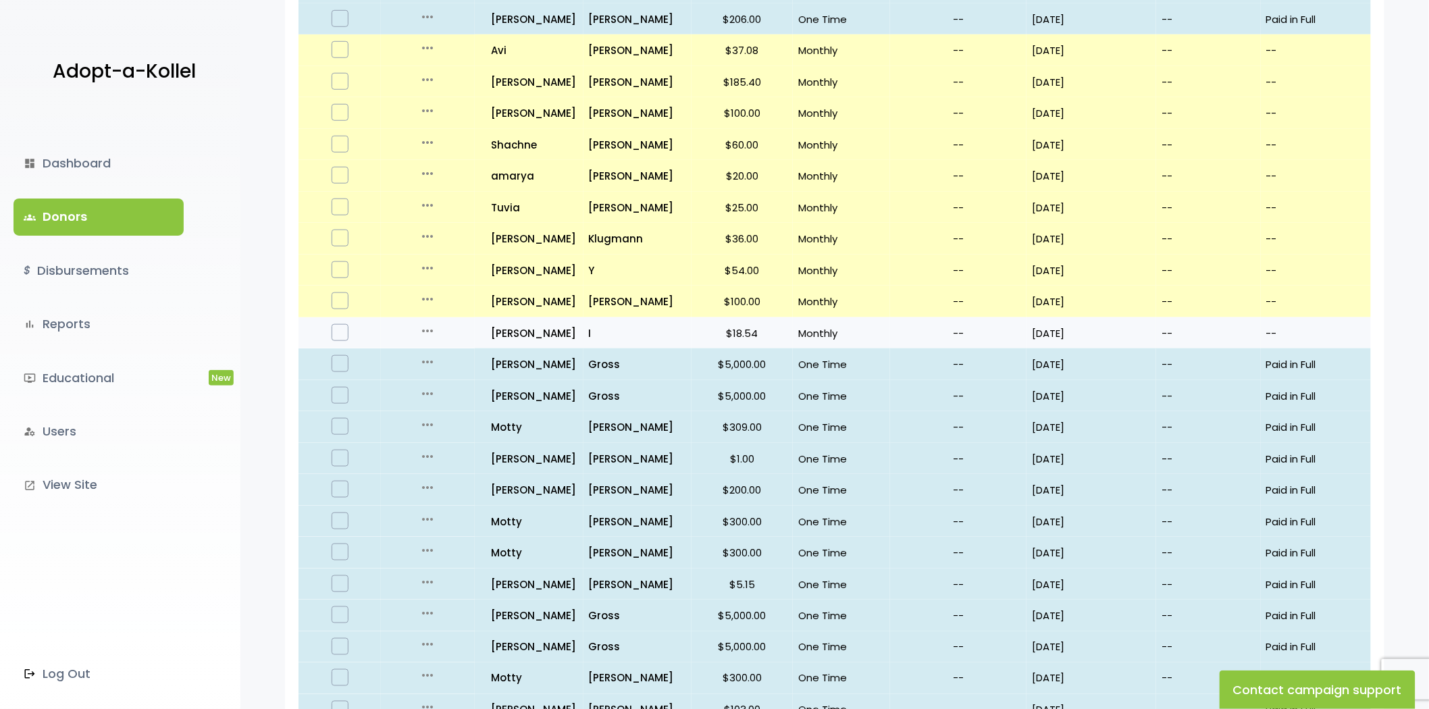
click at [427, 324] on icon "more_horiz" at bounding box center [427, 331] width 16 height 16
click at [422, 346] on link "Edit" at bounding box center [438, 358] width 113 height 32
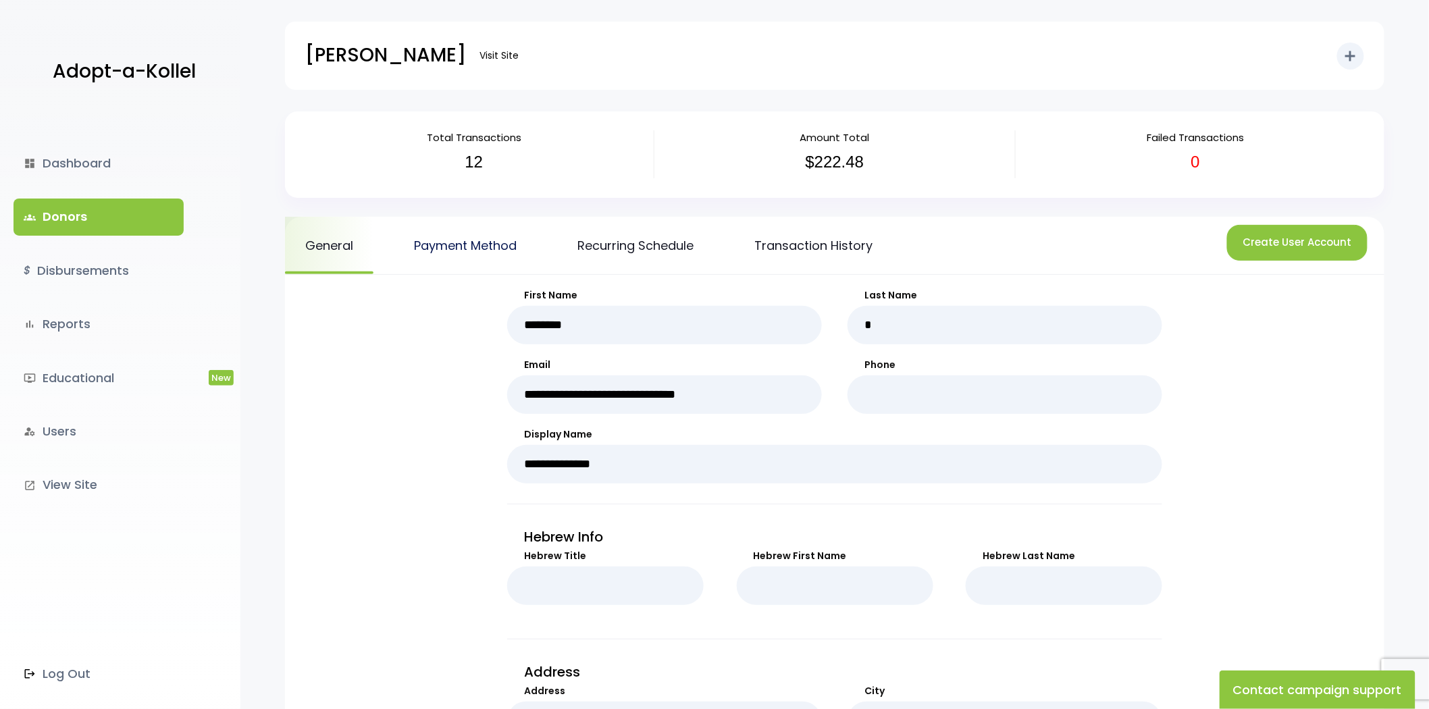
click at [440, 237] on link "Payment Method" at bounding box center [465, 245] width 143 height 57
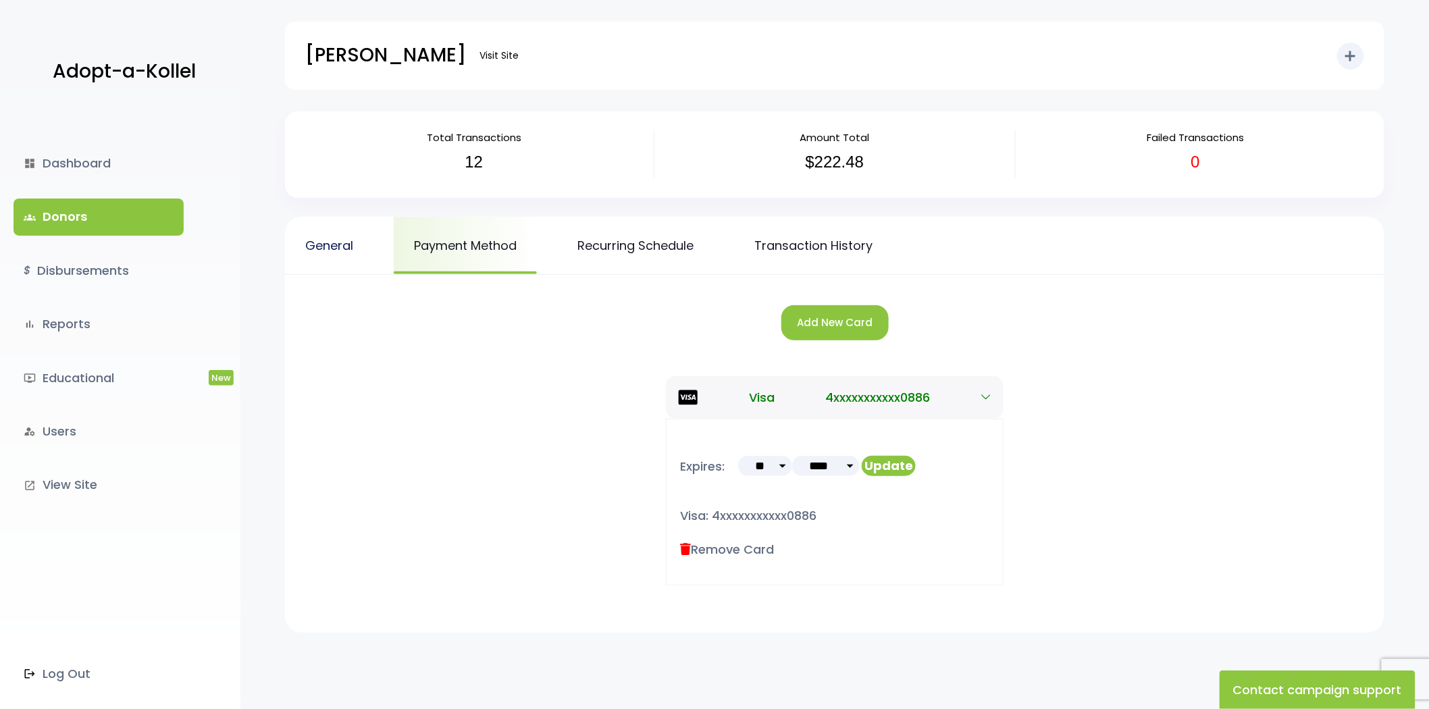
click at [323, 255] on link "General" at bounding box center [329, 245] width 88 height 57
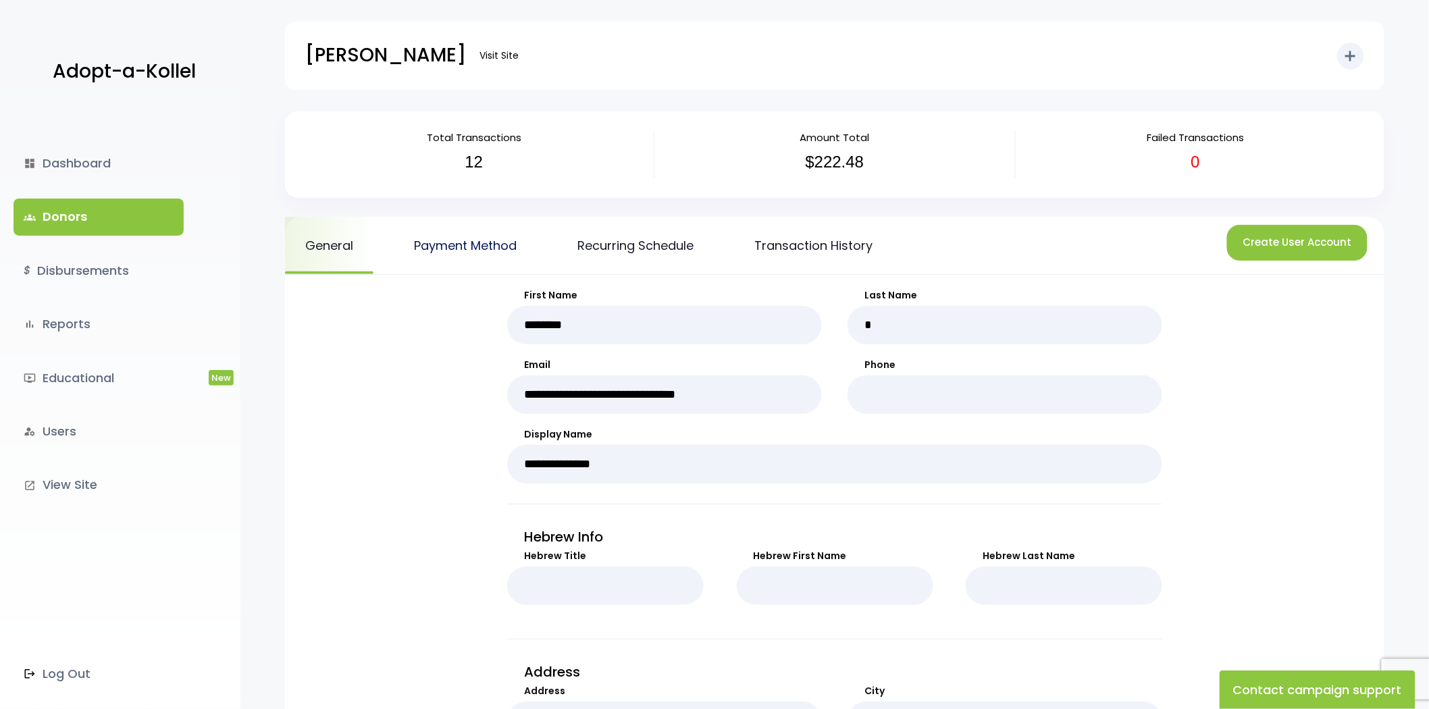
click at [446, 233] on link "Payment Method" at bounding box center [465, 245] width 143 height 57
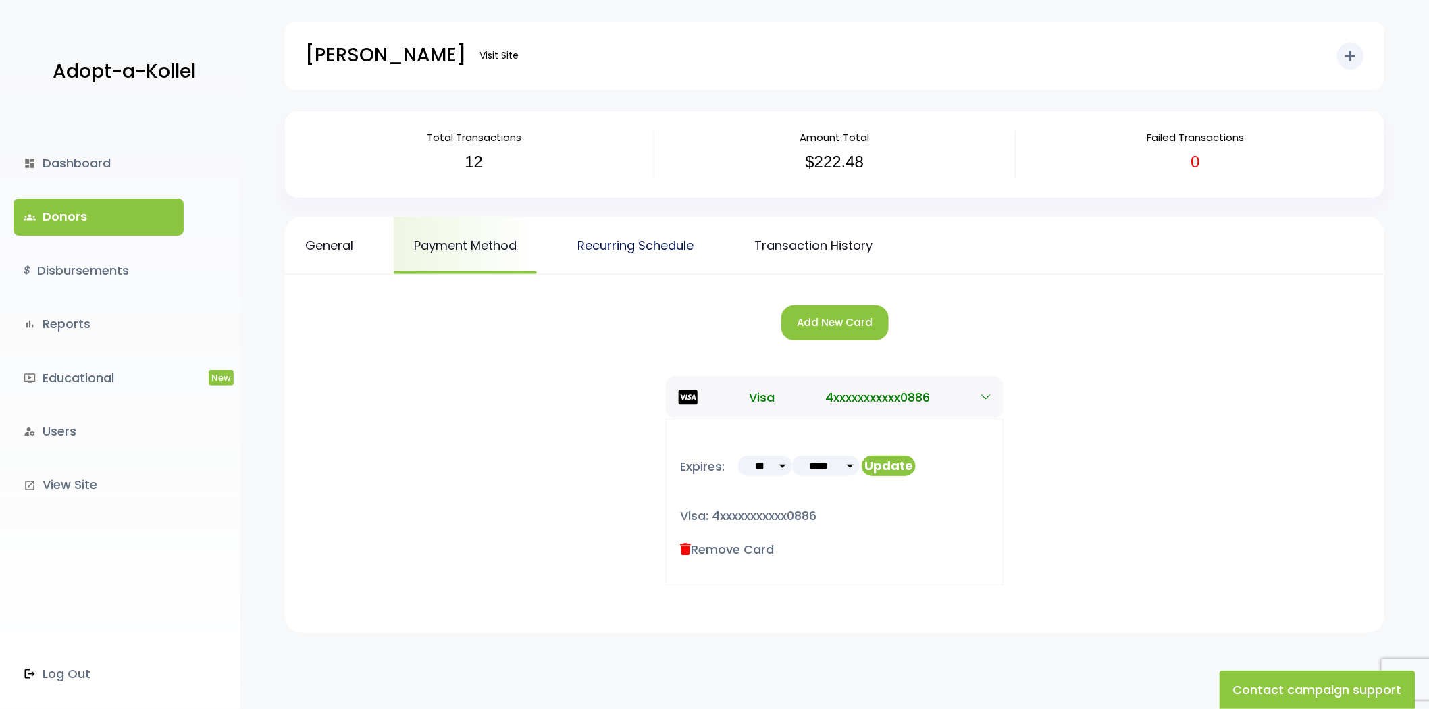
click at [670, 235] on link "Recurring Schedule" at bounding box center [635, 245] width 157 height 57
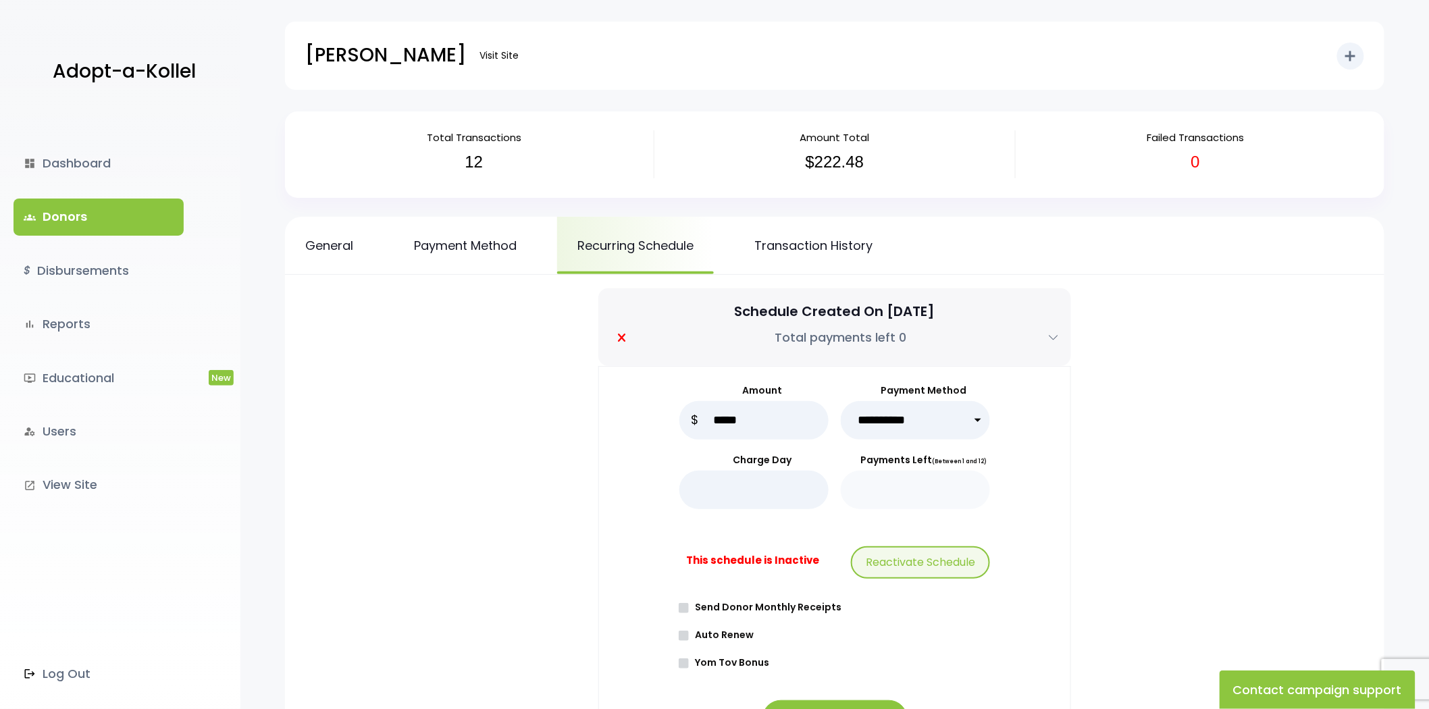
click at [839, 226] on link "Transaction History" at bounding box center [813, 245] width 159 height 57
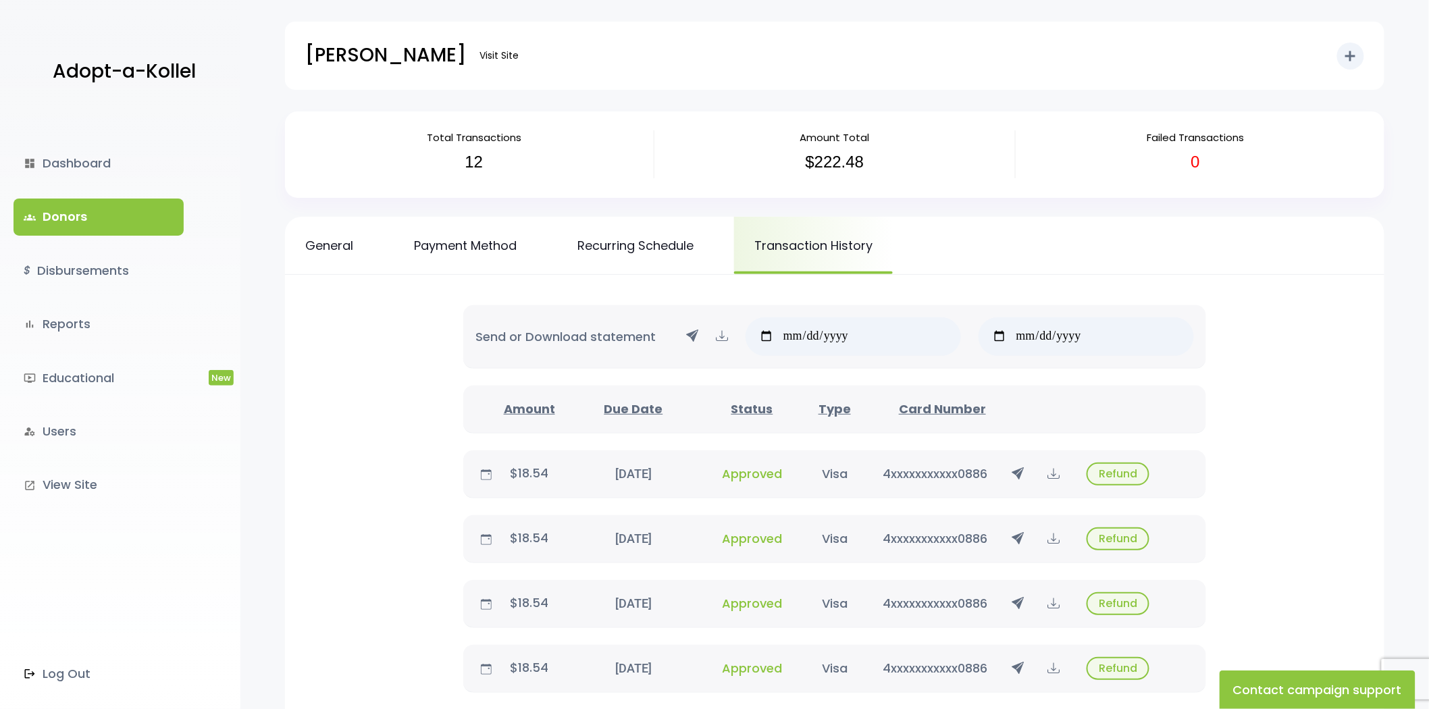
click at [612, 252] on link "Recurring Schedule" at bounding box center [635, 245] width 157 height 57
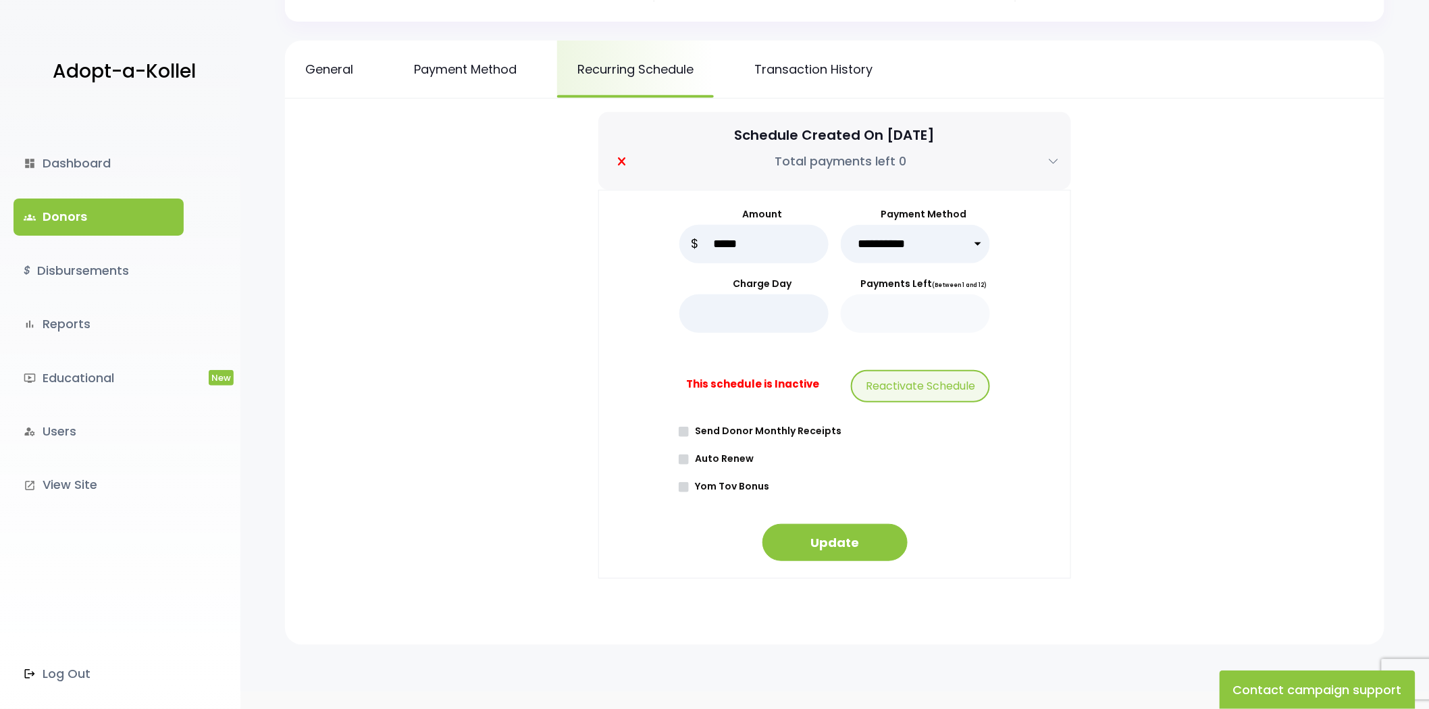
scroll to position [150, 0]
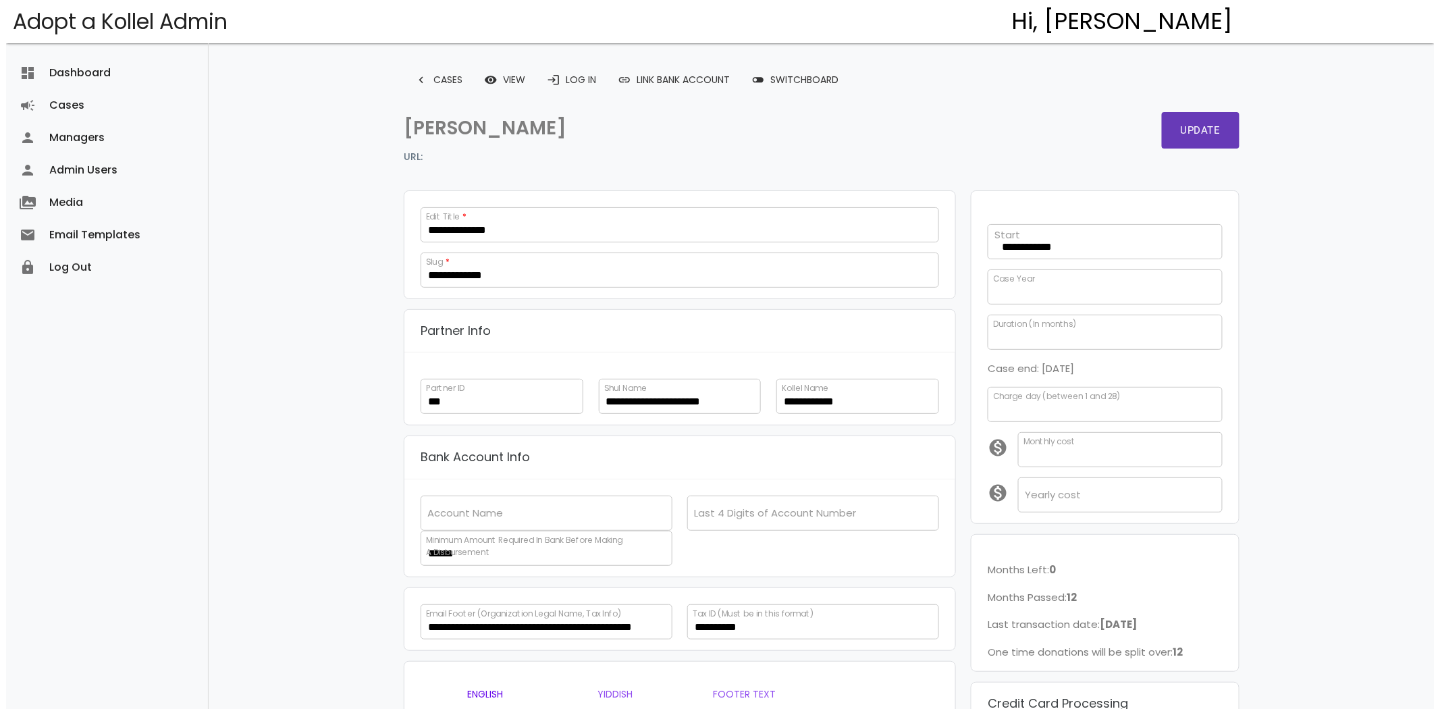
scroll to position [383, 0]
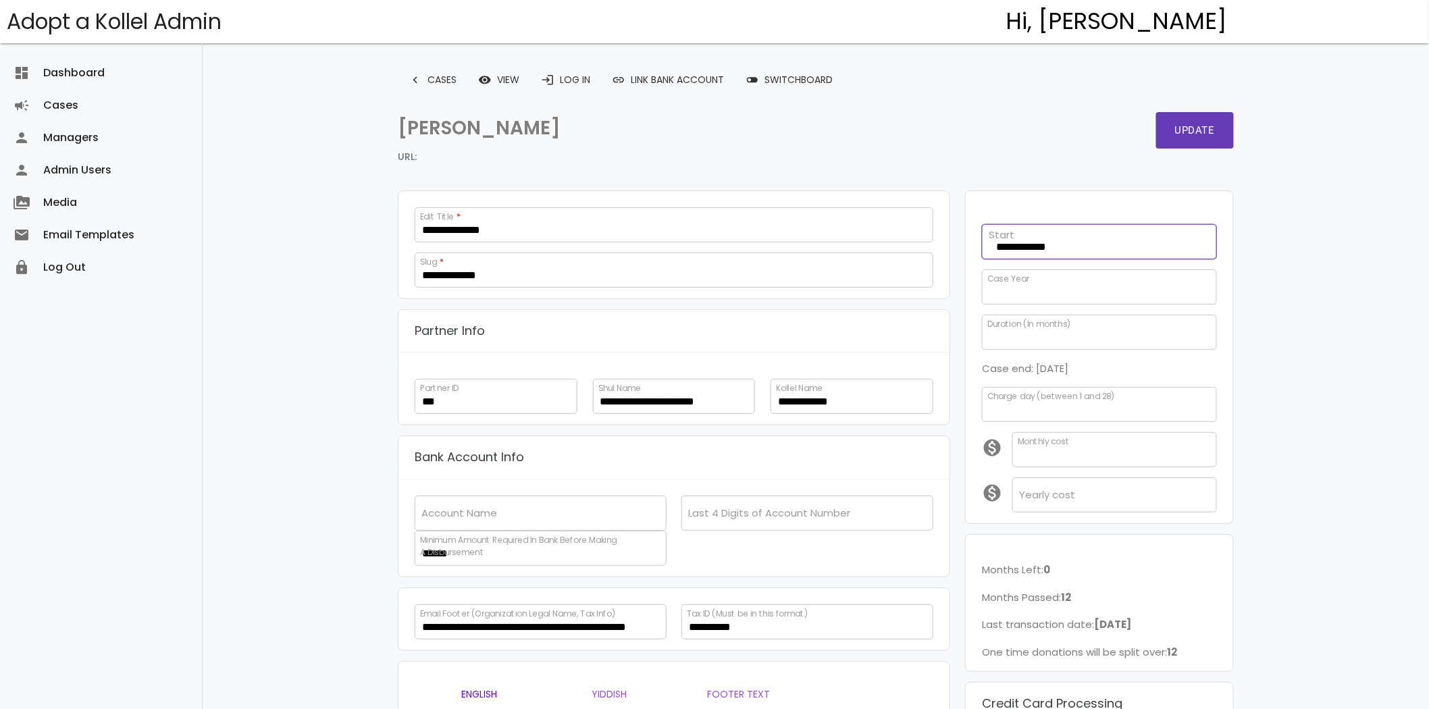
click at [1042, 244] on input "**********" at bounding box center [1099, 241] width 235 height 35
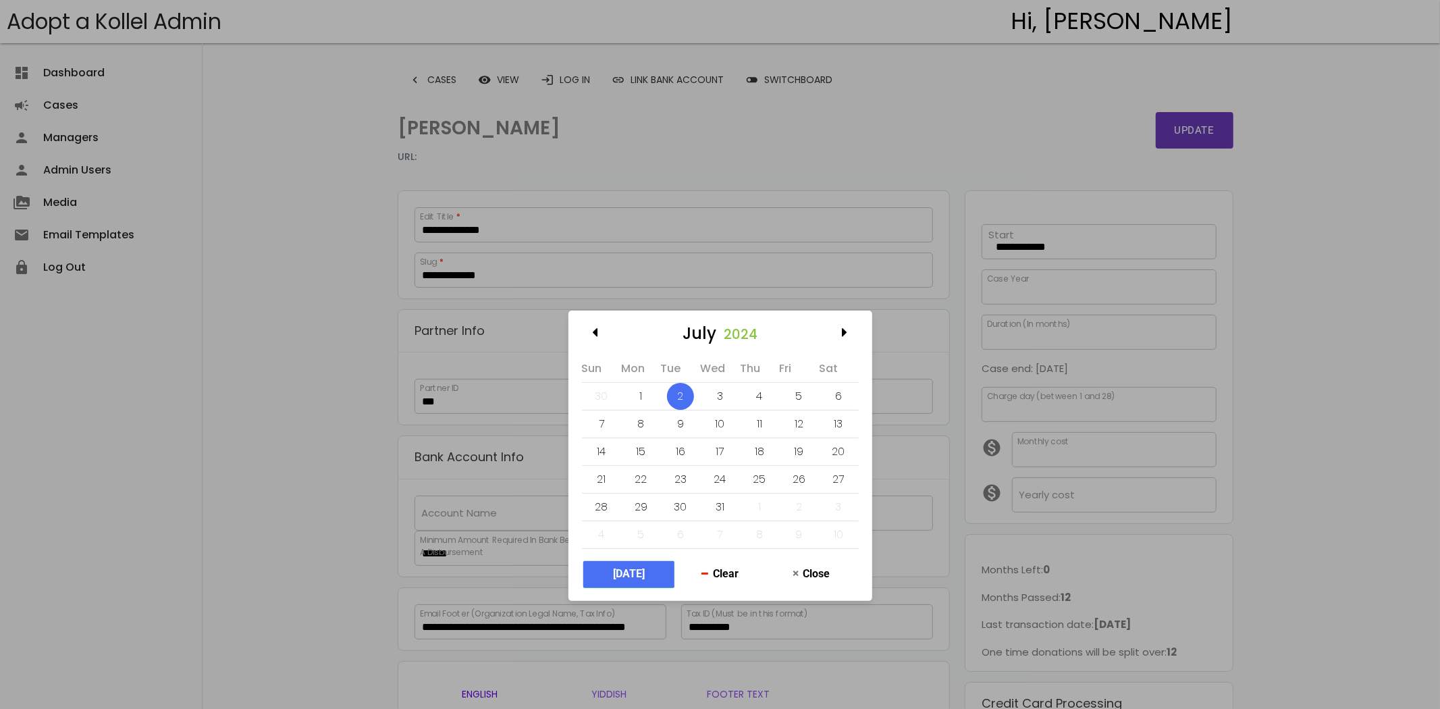
click at [610, 571] on button "[DATE]" at bounding box center [628, 574] width 91 height 26
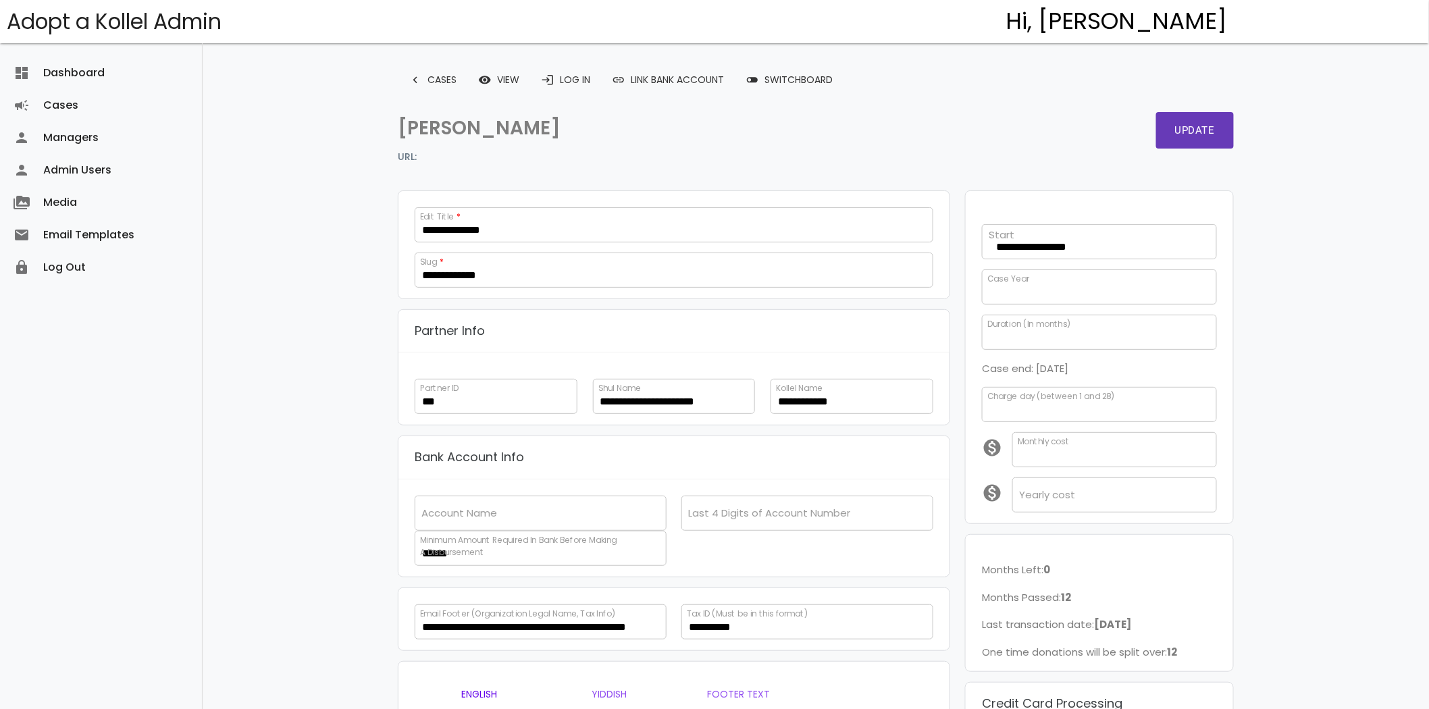
click at [1018, 259] on div "**********" at bounding box center [1099, 357] width 282 height 333
click at [1016, 245] on input "**********" at bounding box center [1099, 241] width 235 height 35
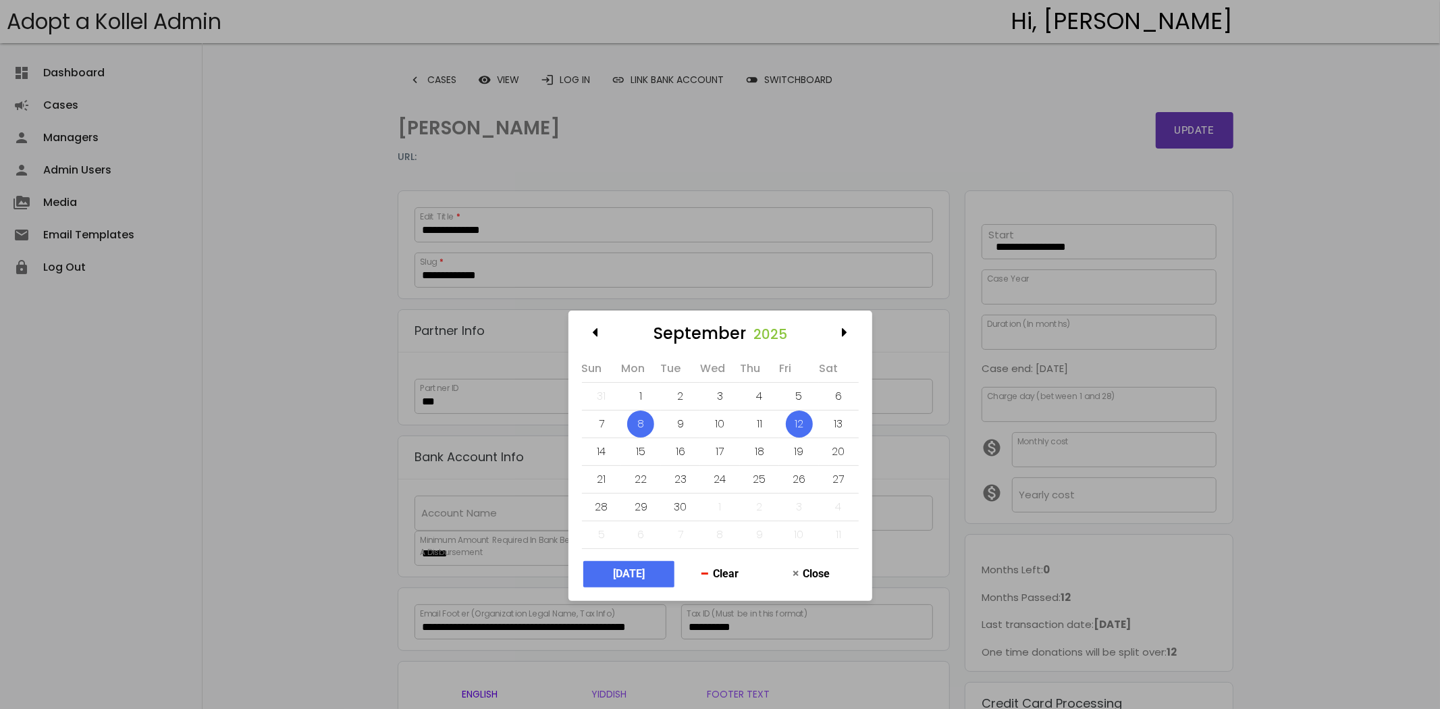
click at [808, 421] on div "12" at bounding box center [799, 424] width 27 height 27
type input "**********"
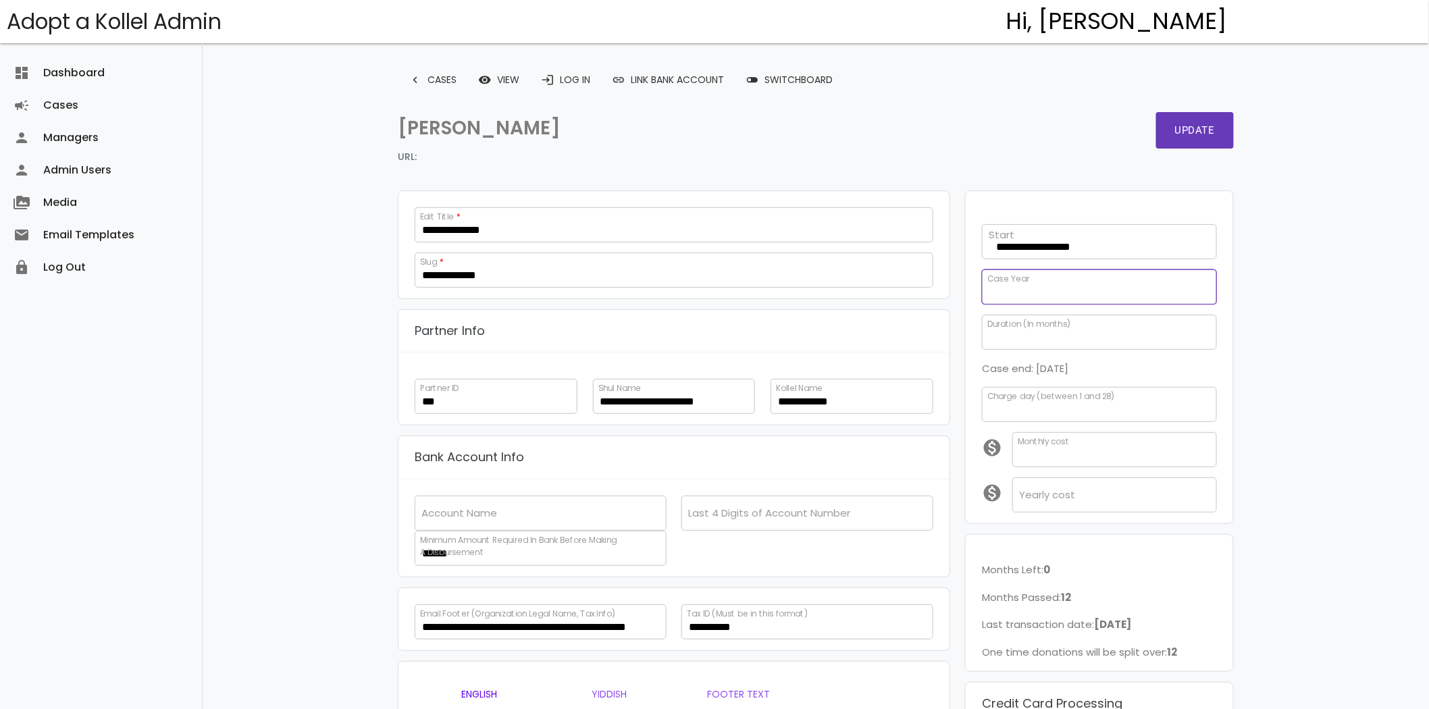
drag, startPoint x: 1006, startPoint y: 287, endPoint x: 941, endPoint y: 295, distance: 66.0
type input "*"
click at [1205, 126] on button "Update" at bounding box center [1195, 130] width 78 height 36
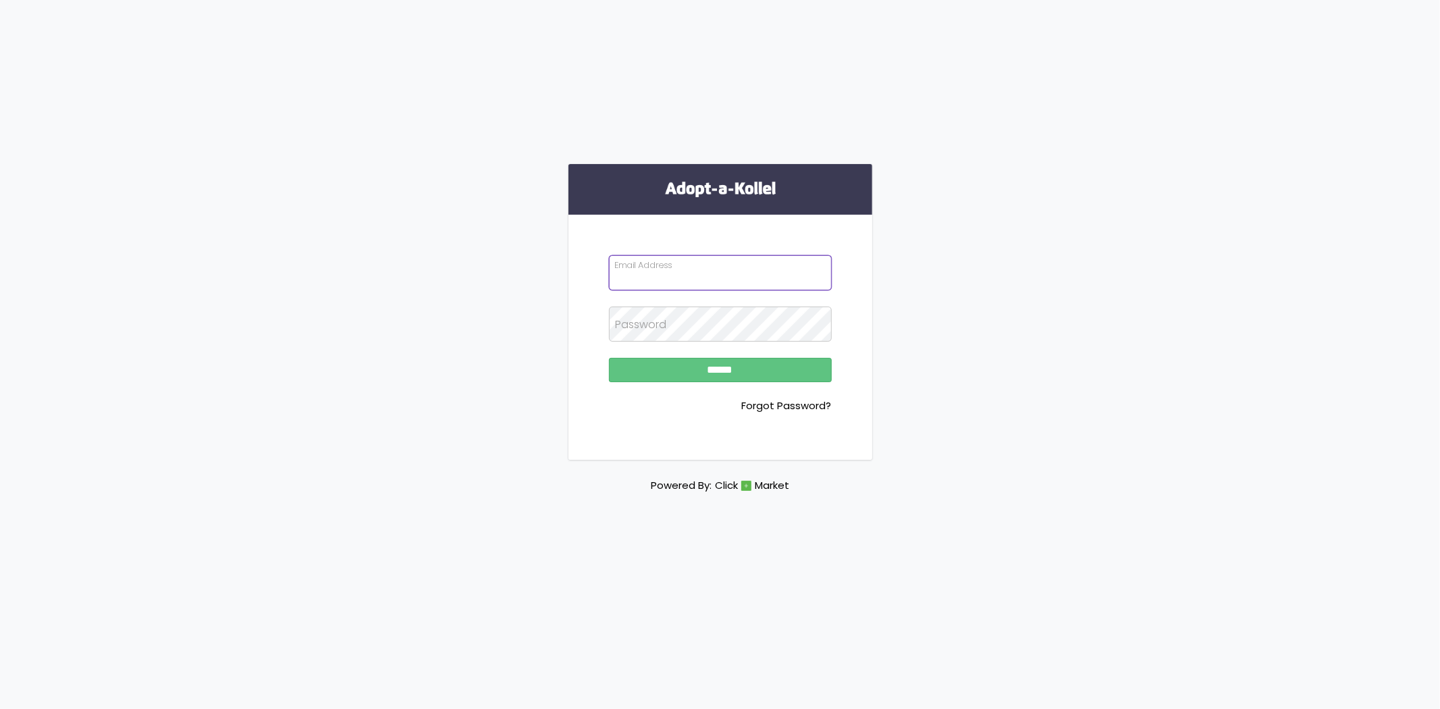
type input "**********"
click at [800, 372] on input "******" at bounding box center [720, 370] width 223 height 24
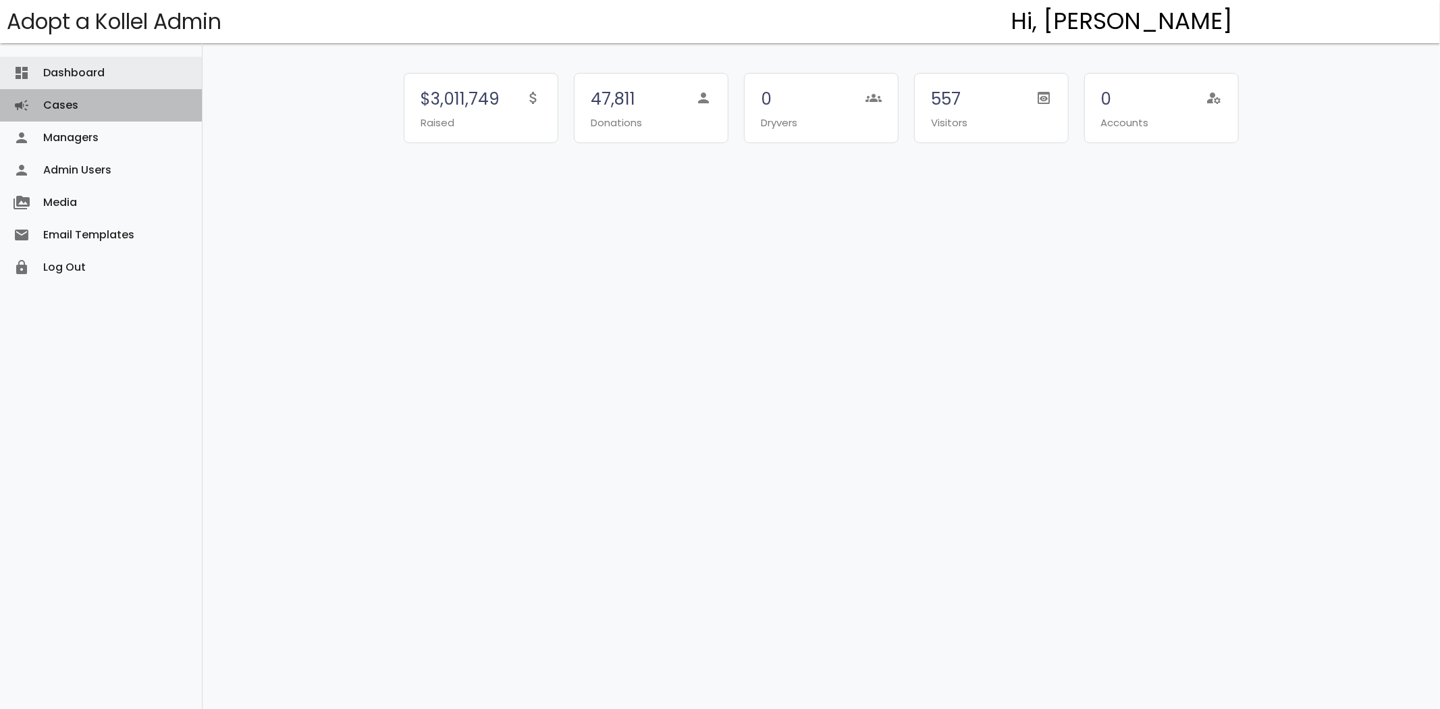
click at [72, 101] on link "Cases campaign" at bounding box center [101, 105] width 202 height 32
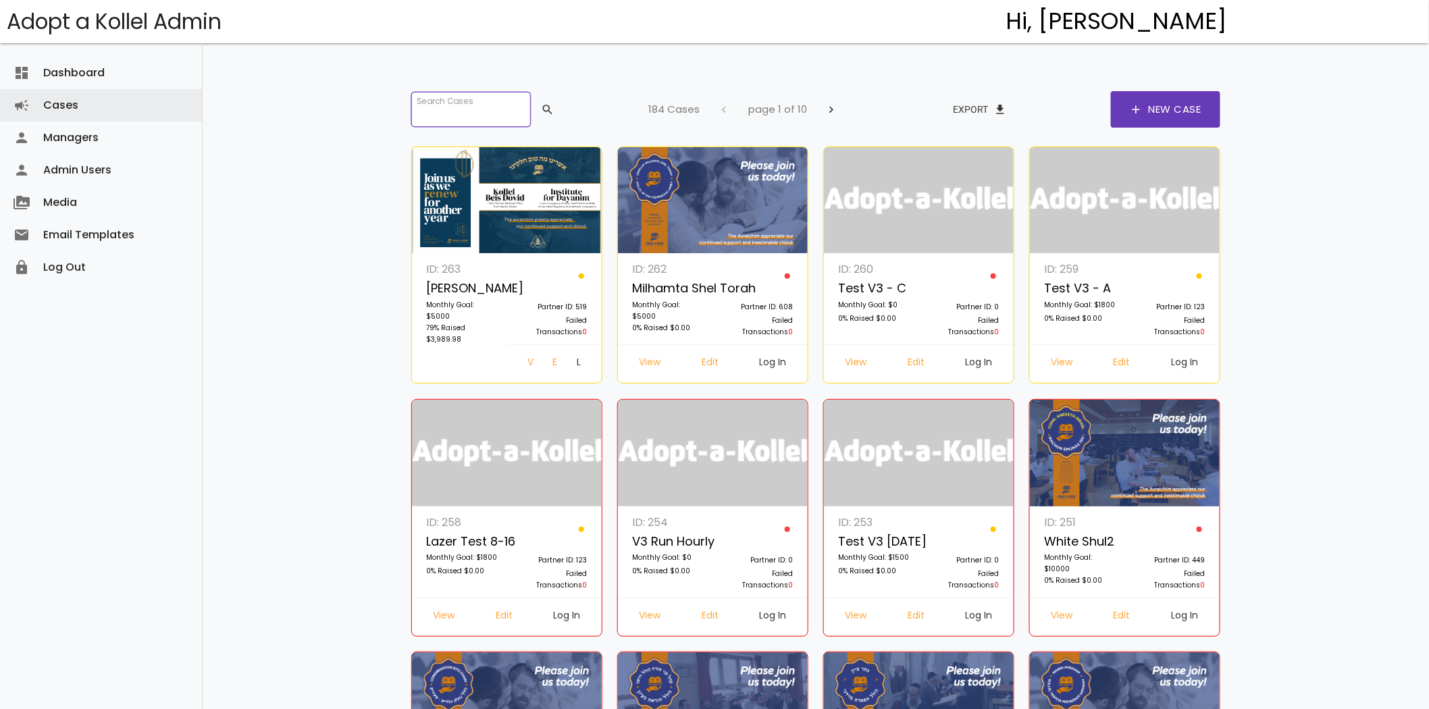
click at [421, 118] on input "search" at bounding box center [470, 109] width 119 height 35
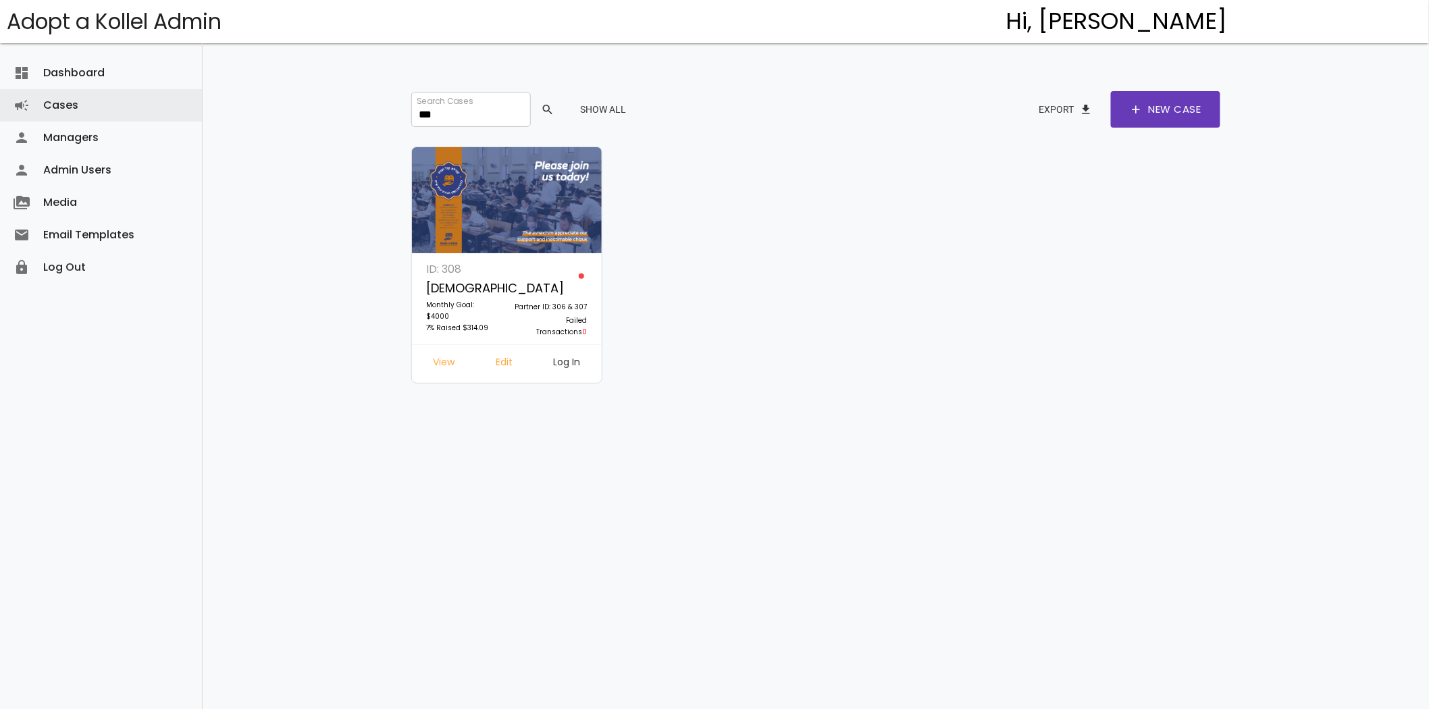
click at [550, 363] on link "Log In" at bounding box center [567, 364] width 49 height 24
click at [447, 109] on input "***" at bounding box center [470, 109] width 119 height 35
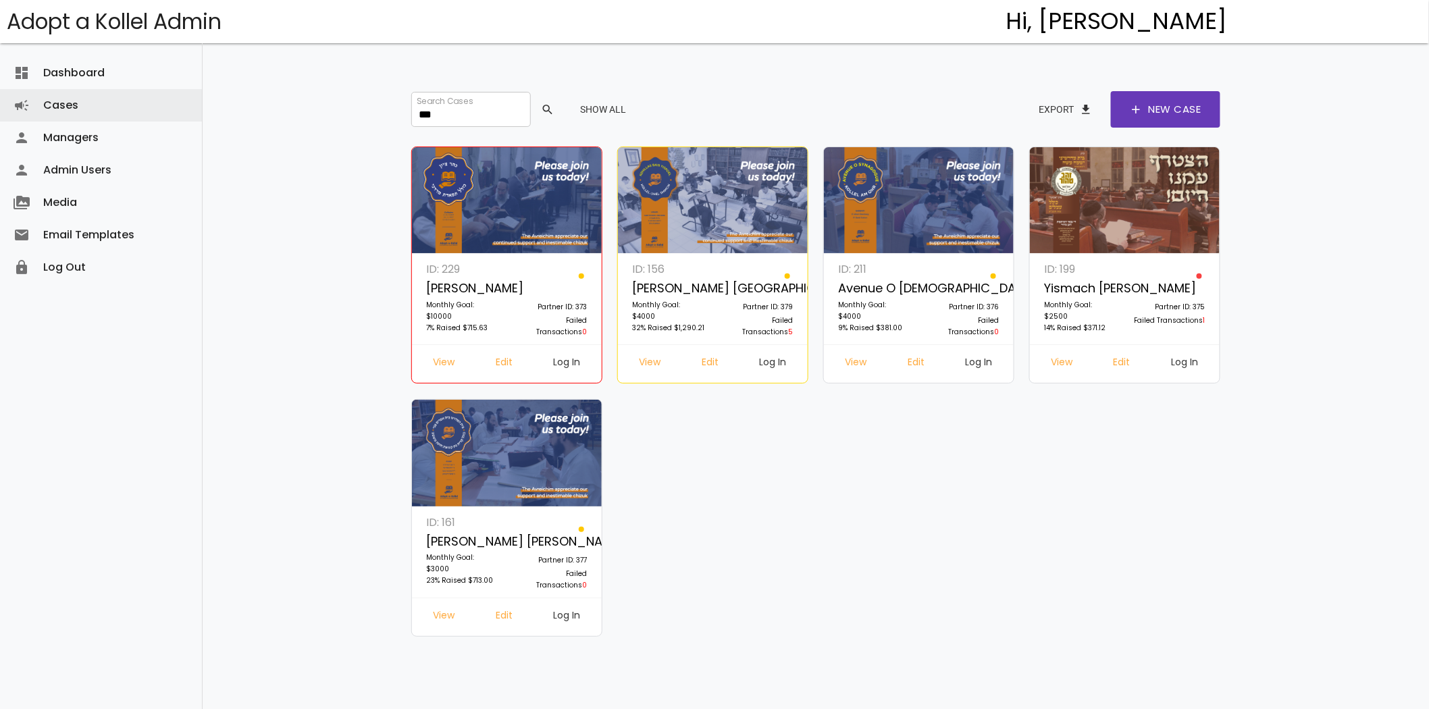
click at [1186, 365] on link "Log In" at bounding box center [1185, 364] width 49 height 24
click at [490, 111] on input "***" at bounding box center [470, 109] width 119 height 35
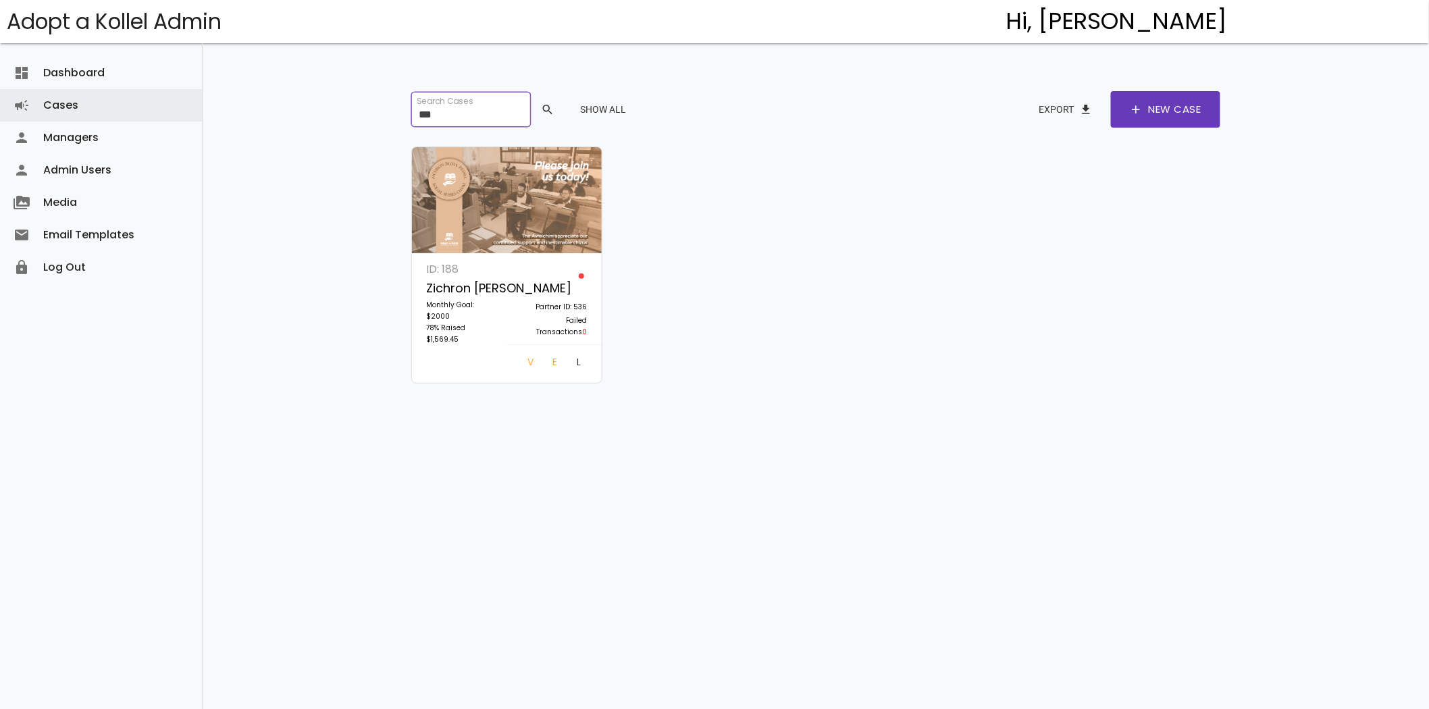
type input "***"
click at [576, 360] on link "Log In" at bounding box center [579, 364] width 26 height 24
click at [511, 122] on input "***" at bounding box center [470, 109] width 119 height 35
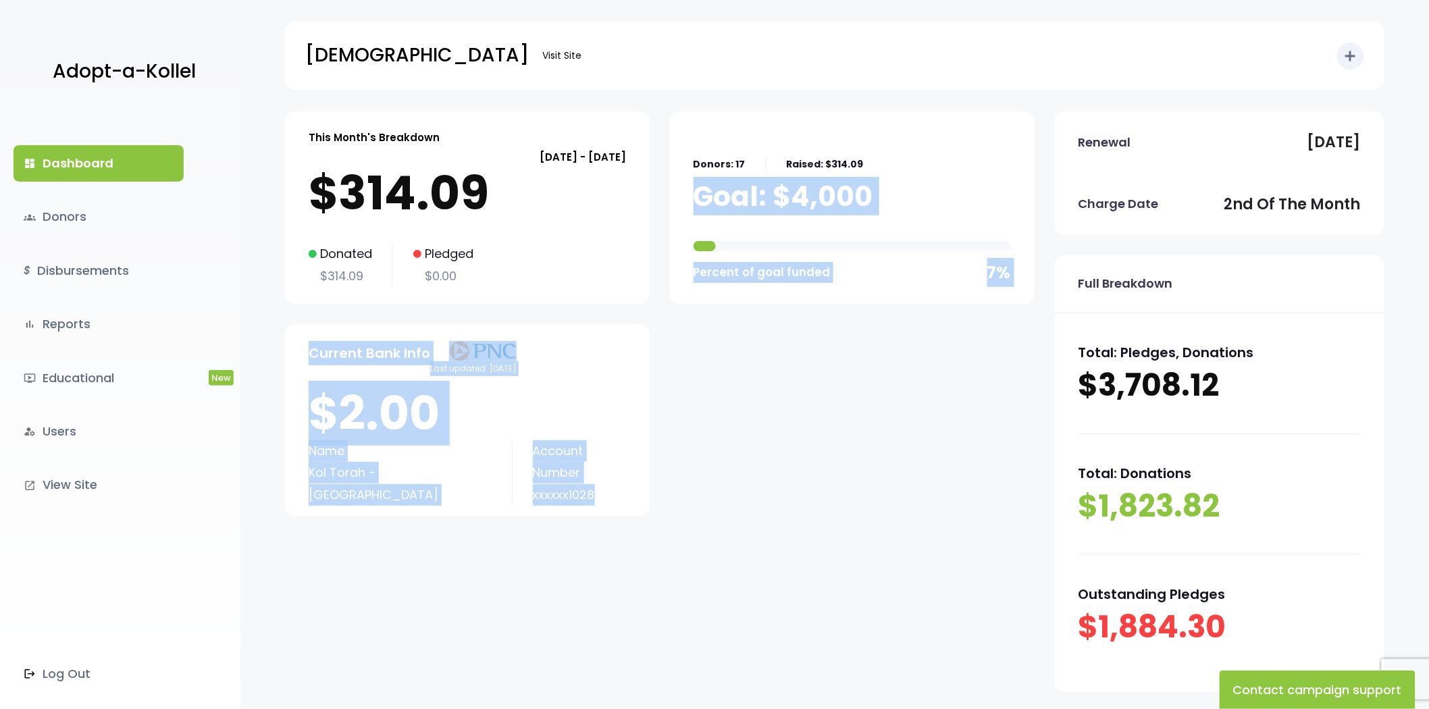
drag, startPoint x: 887, startPoint y: 156, endPoint x: 537, endPoint y: 531, distance: 513.1
click at [537, 531] on div "This Month's Breakdown [DATE] - [DATE] $314.09 Donated $314.09 Pledged $0.00 Do…" at bounding box center [660, 323] width 750 height 425
click at [536, 530] on div "This Month's Breakdown [DATE] - [DATE] $314.09 Donated $314.09 Pledged $0.00 Do…" at bounding box center [660, 323] width 750 height 425
drag, startPoint x: 880, startPoint y: 130, endPoint x: 483, endPoint y: 539, distance: 570.2
click at [483, 539] on div "This Month's Breakdown September 02 - October 01 $314.09 Donated $314.09 Pledge…" at bounding box center [660, 411] width 750 height 601
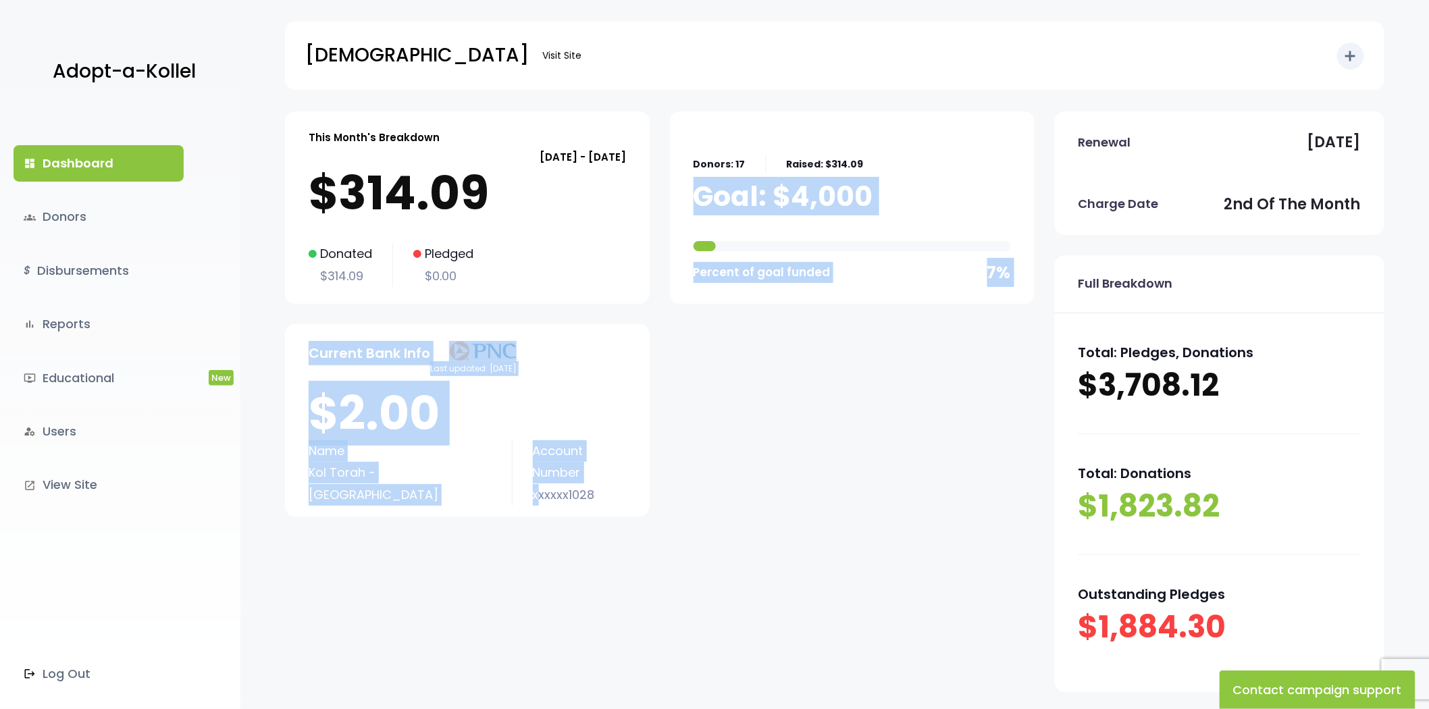
click at [484, 539] on div "This Month's Breakdown September 02 - October 01 $314.09 Donated $314.09 Pledge…" at bounding box center [660, 411] width 750 height 601
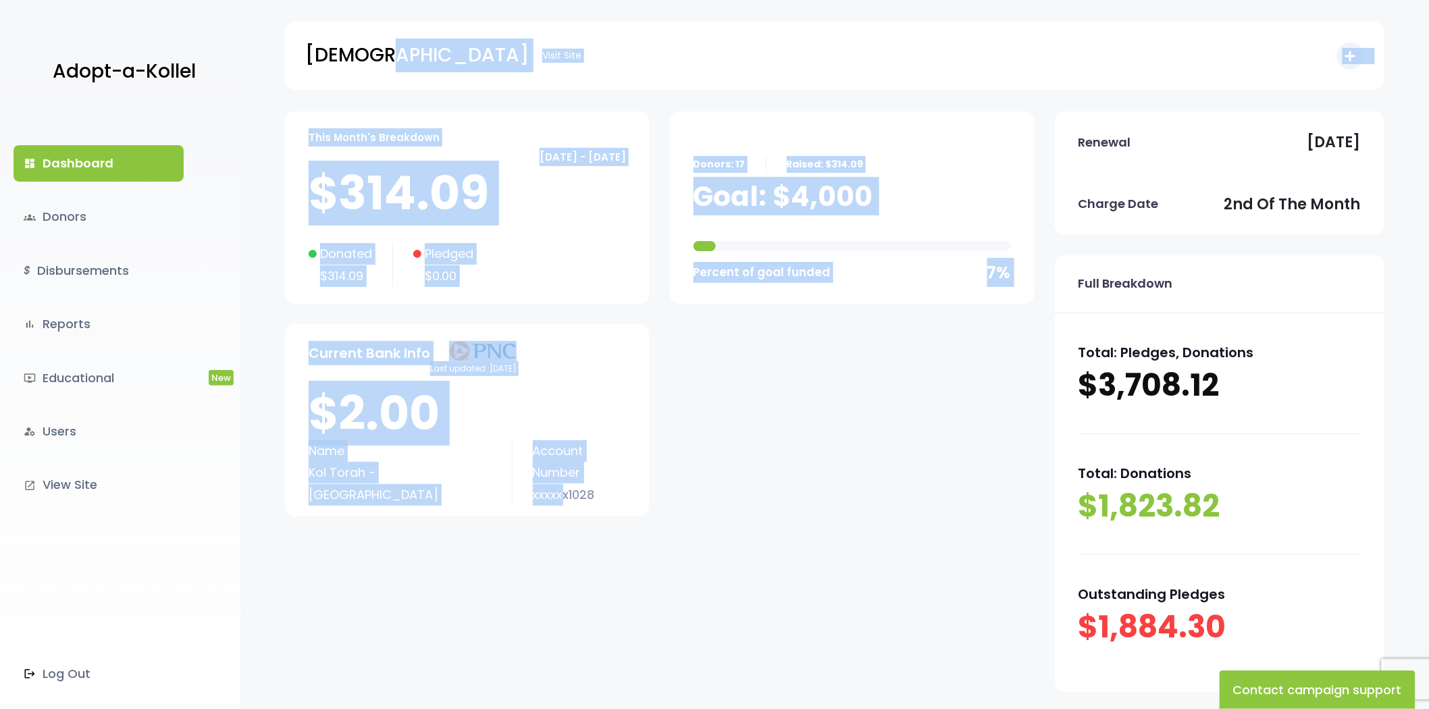
drag, startPoint x: 507, startPoint y: 554, endPoint x: 374, endPoint y: 95, distance: 478.1
click at [374, 95] on body "Adopt-a-Kollel dashboard Dashboard groups Donors $ Disbursements bar_chart Repo…" at bounding box center [714, 425] width 1429 height 850
click at [476, 107] on body "Adopt-a-Kollel dashboard Dashboard groups Donors $ Disbursements bar_chart Repo…" at bounding box center [714, 425] width 1429 height 850
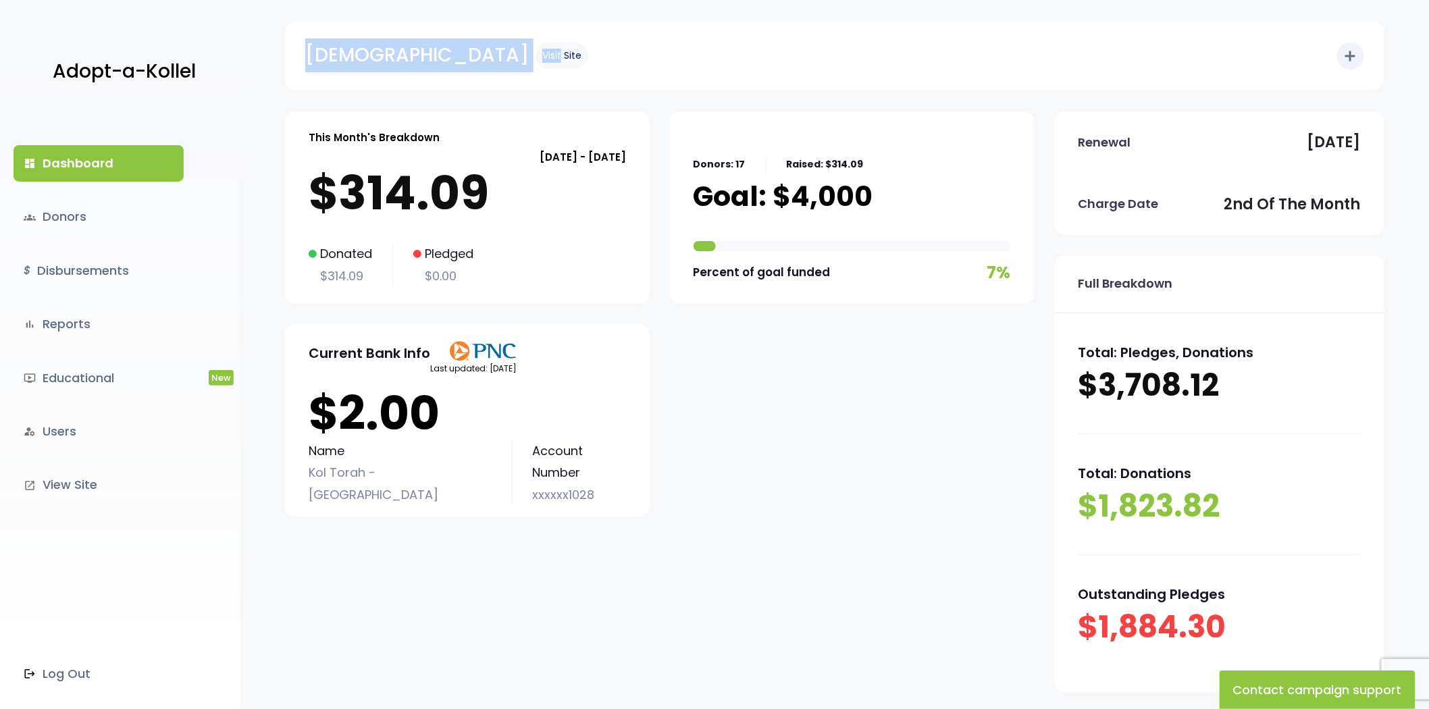
drag, startPoint x: 301, startPoint y: 51, endPoint x: 403, endPoint y: 54, distance: 102.7
click at [425, 54] on div "Kol Torah Visit Site add Shortcuts person Donor attach_money Donation attach_mo…" at bounding box center [834, 56] width 1099 height 68
click at [397, 54] on div "Kol Torah Visit Site" at bounding box center [446, 55] width 283 height 34
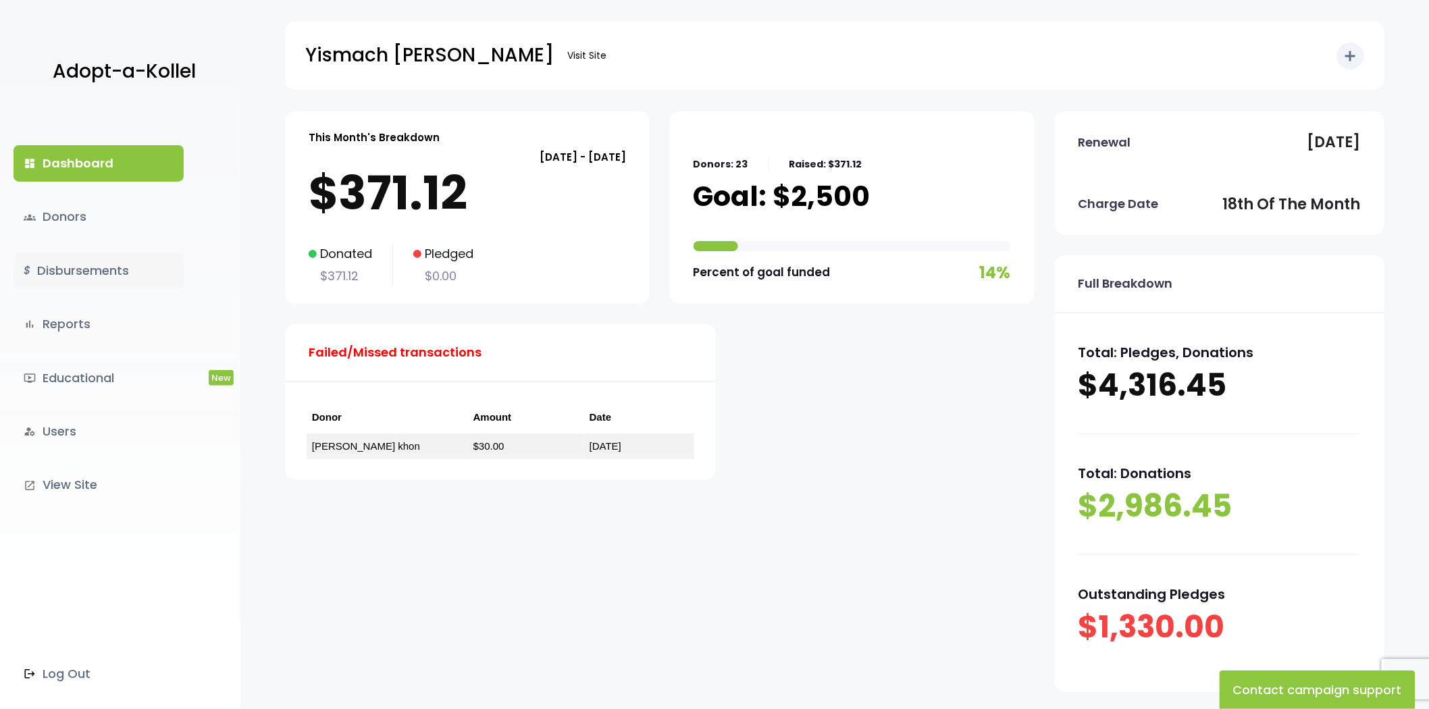
click at [85, 273] on link "$ Disbursements" at bounding box center [99, 271] width 170 height 36
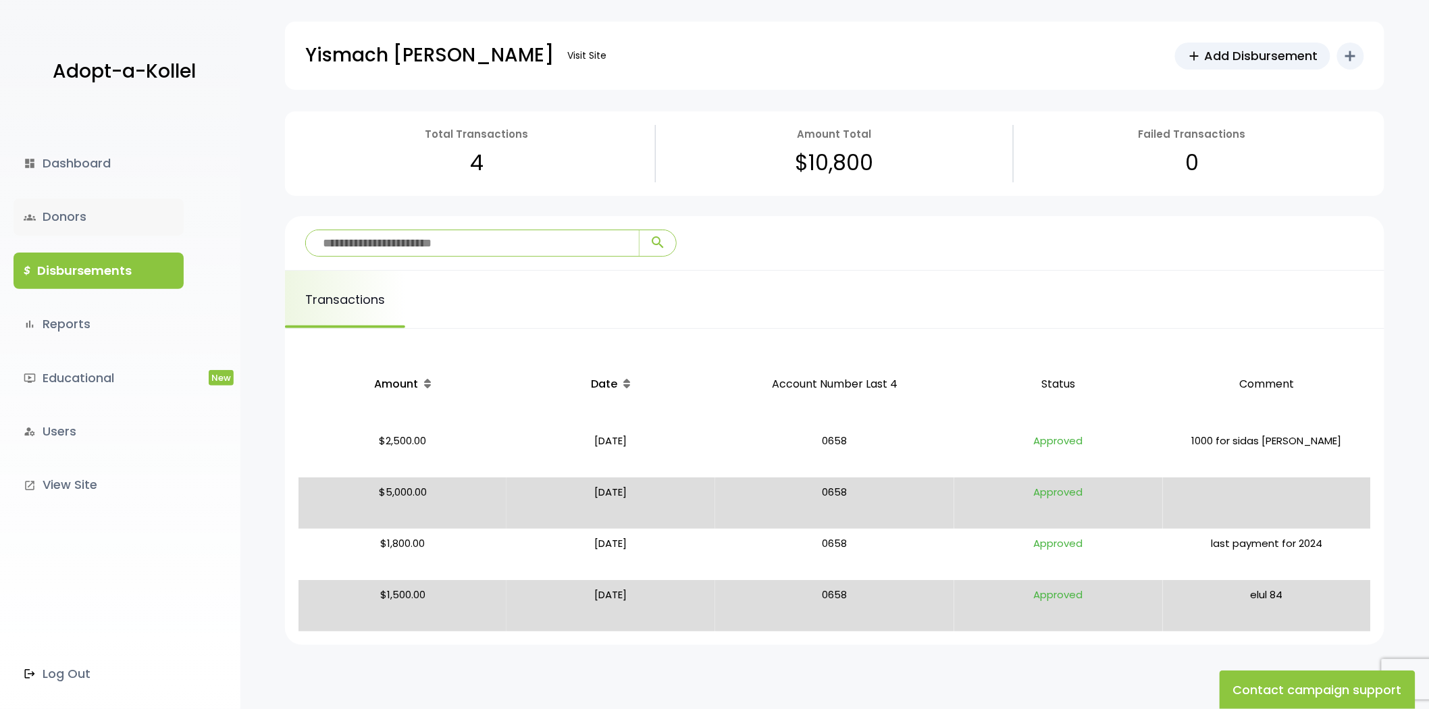
click at [55, 228] on link "groups Donors" at bounding box center [99, 217] width 170 height 36
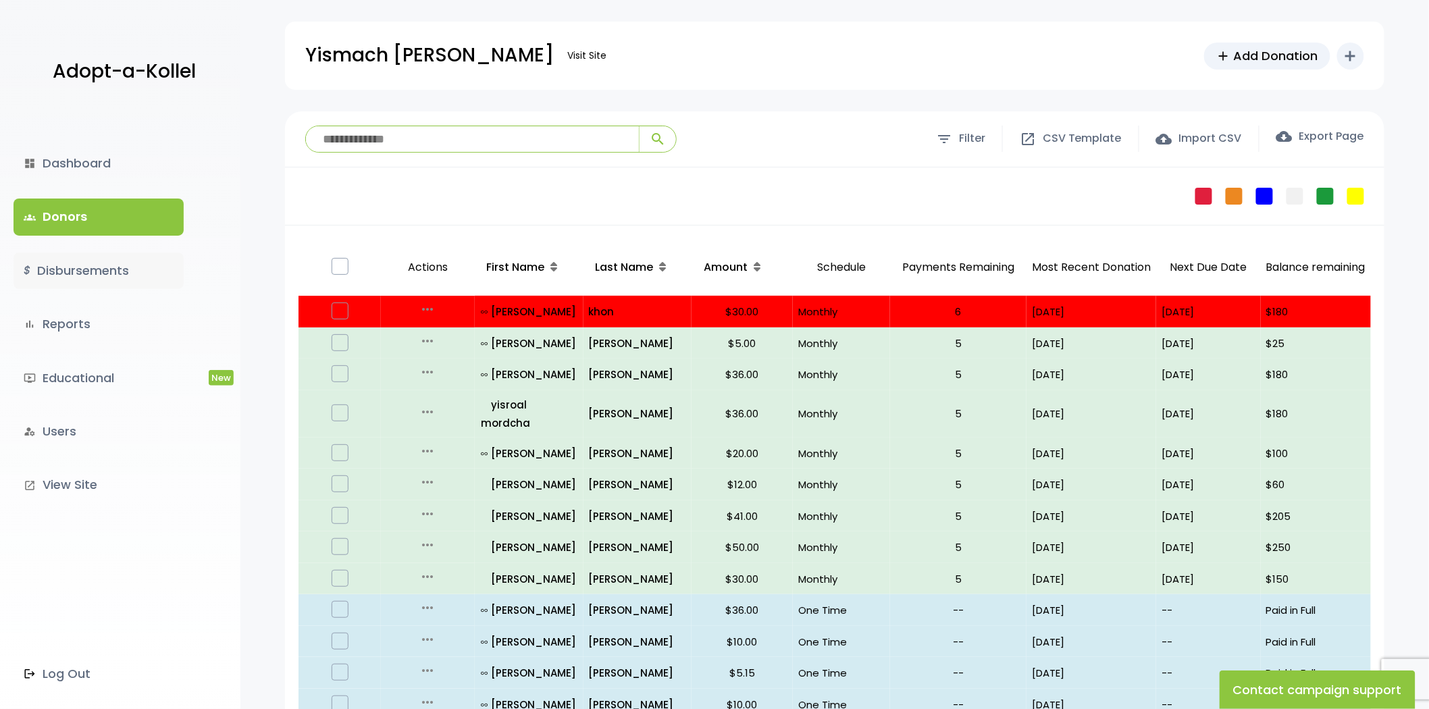
click at [84, 276] on link "$ Disbursements" at bounding box center [99, 271] width 170 height 36
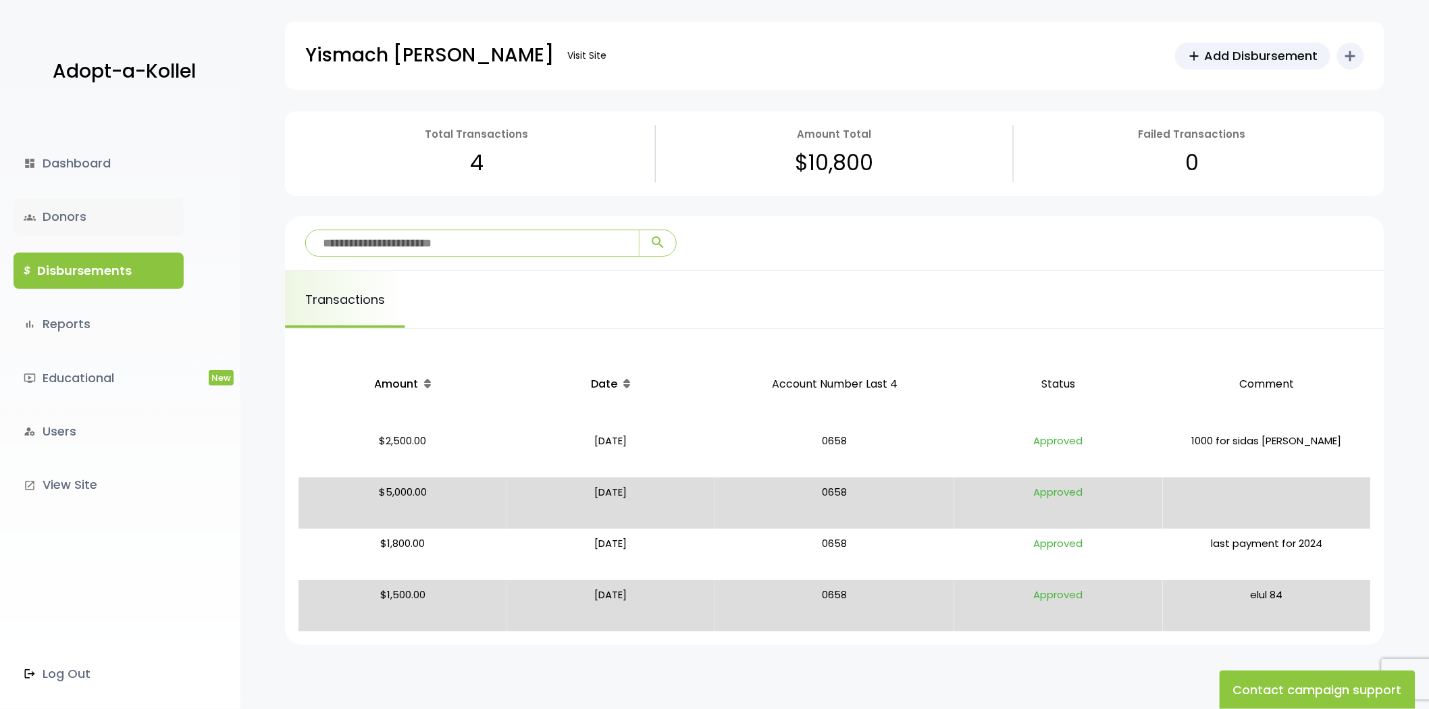
click at [69, 213] on link "groups Donors" at bounding box center [99, 217] width 170 height 36
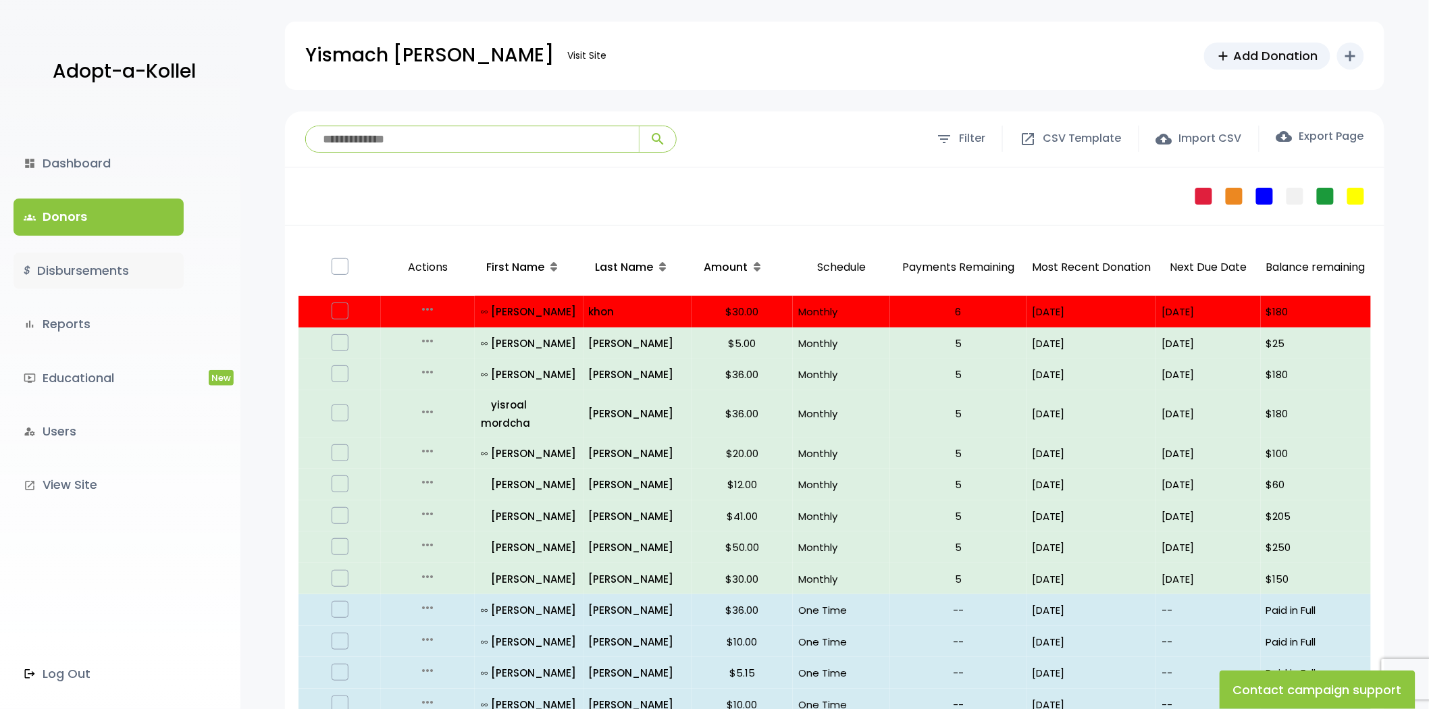
click at [105, 270] on link "$ Disbursements" at bounding box center [99, 271] width 170 height 36
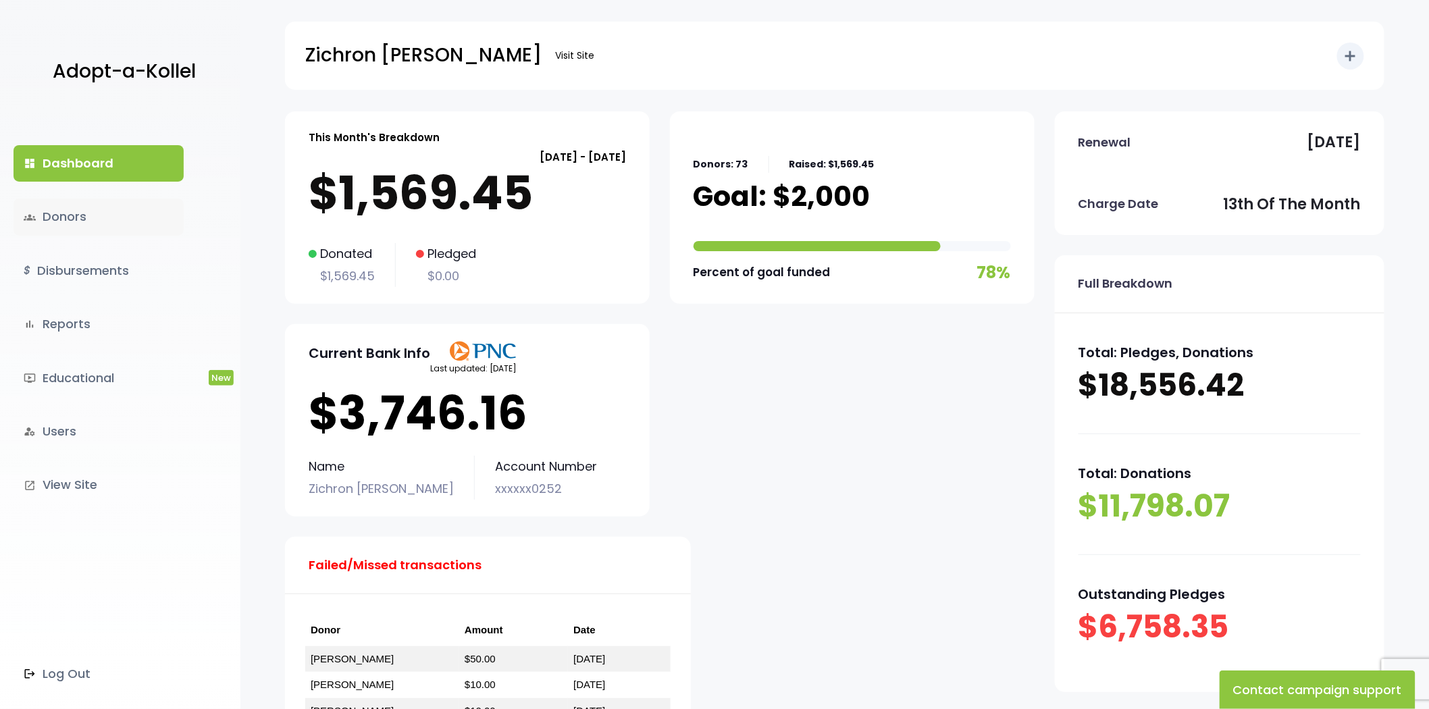
click at [68, 216] on link "groups Donors" at bounding box center [99, 217] width 170 height 36
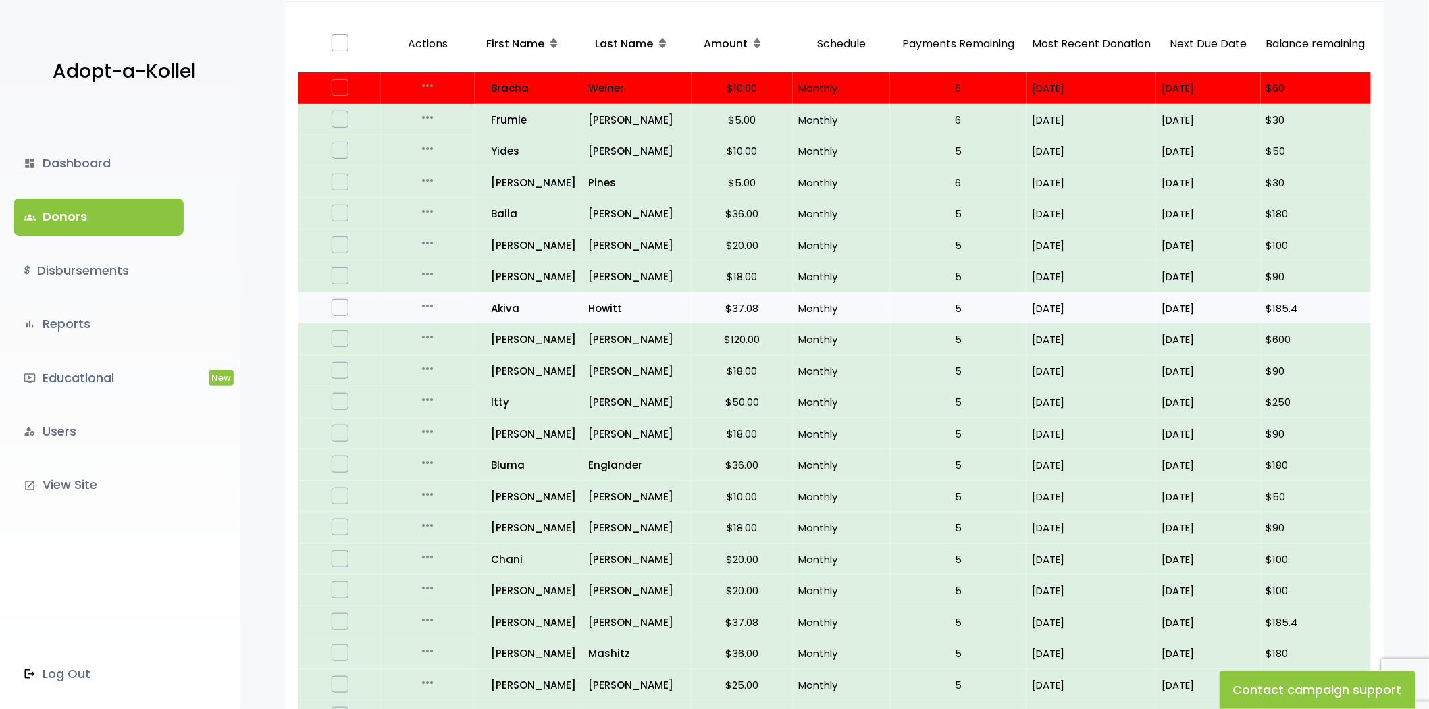
scroll to position [221, 0]
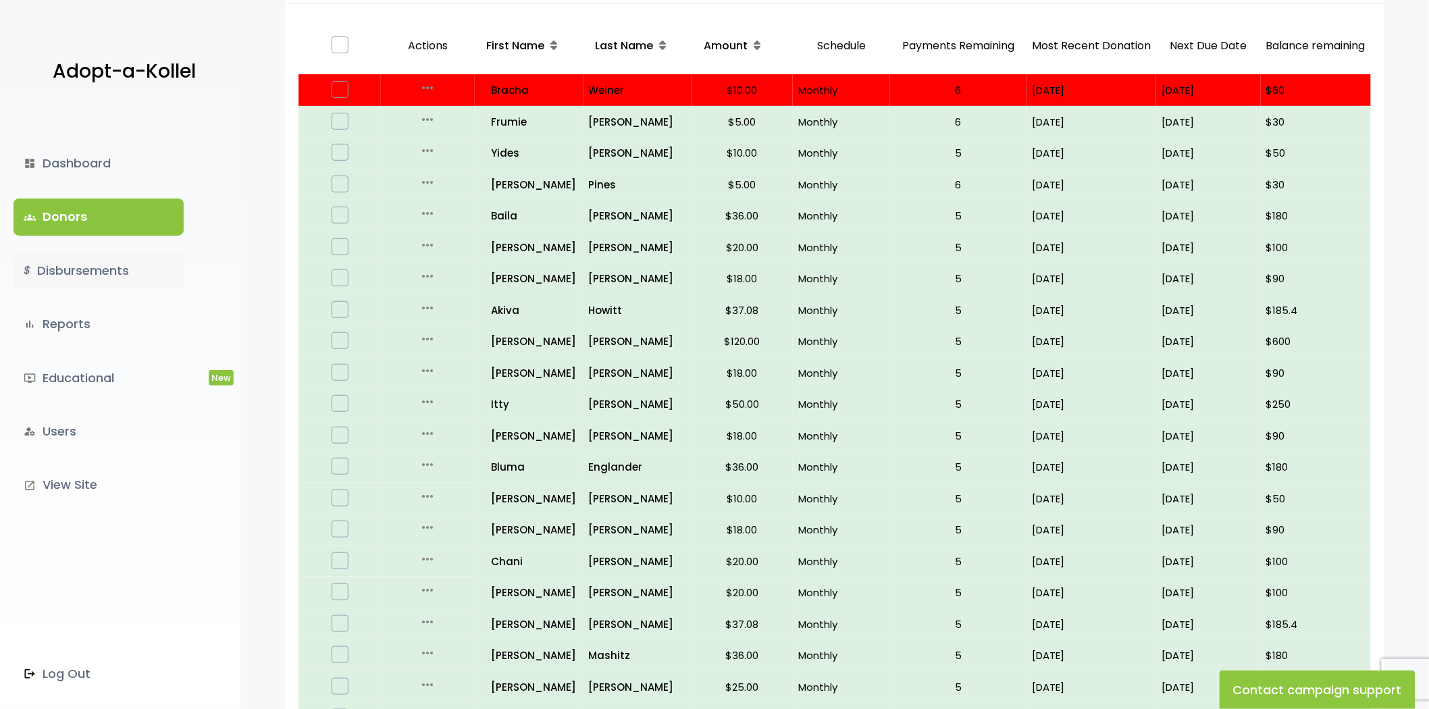
click at [131, 269] on link "$ Disbursements" at bounding box center [99, 271] width 170 height 36
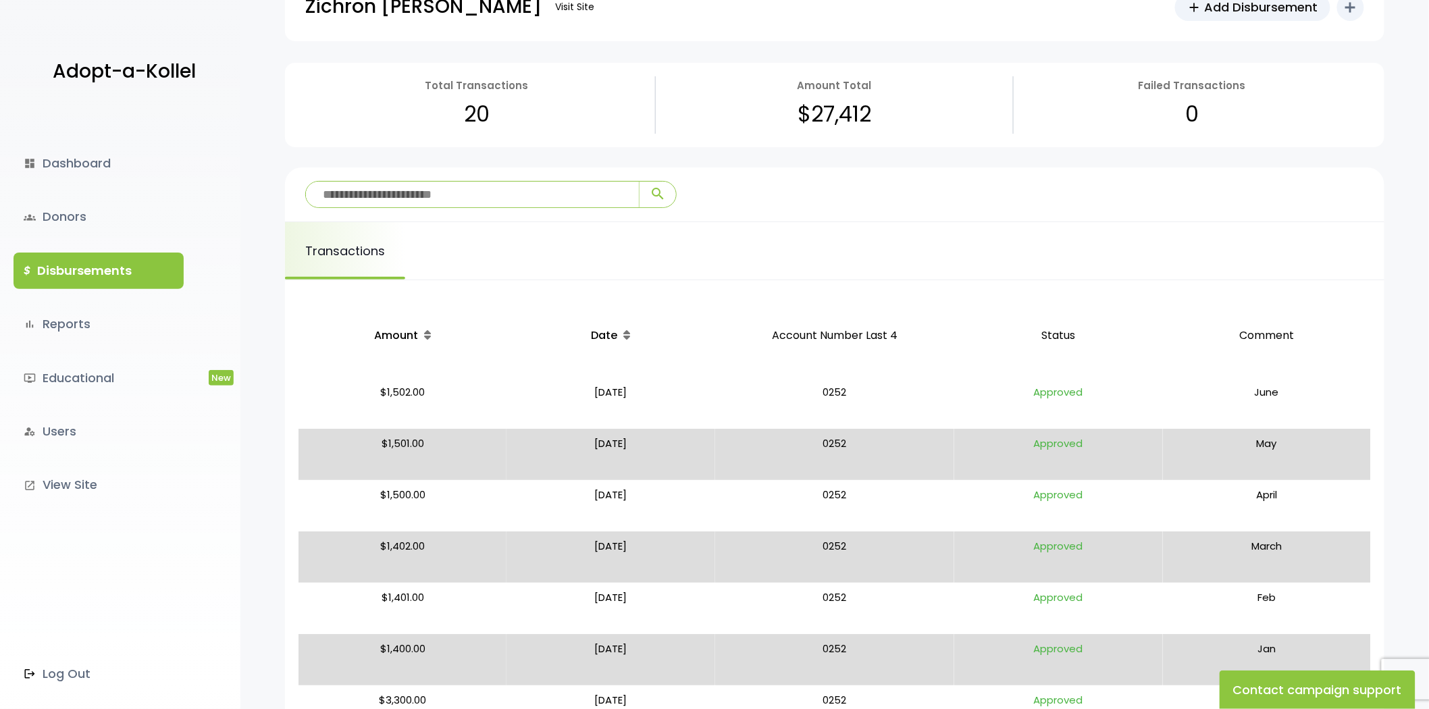
scroll to position [75, 0]
